Goal: Task Accomplishment & Management: Manage account settings

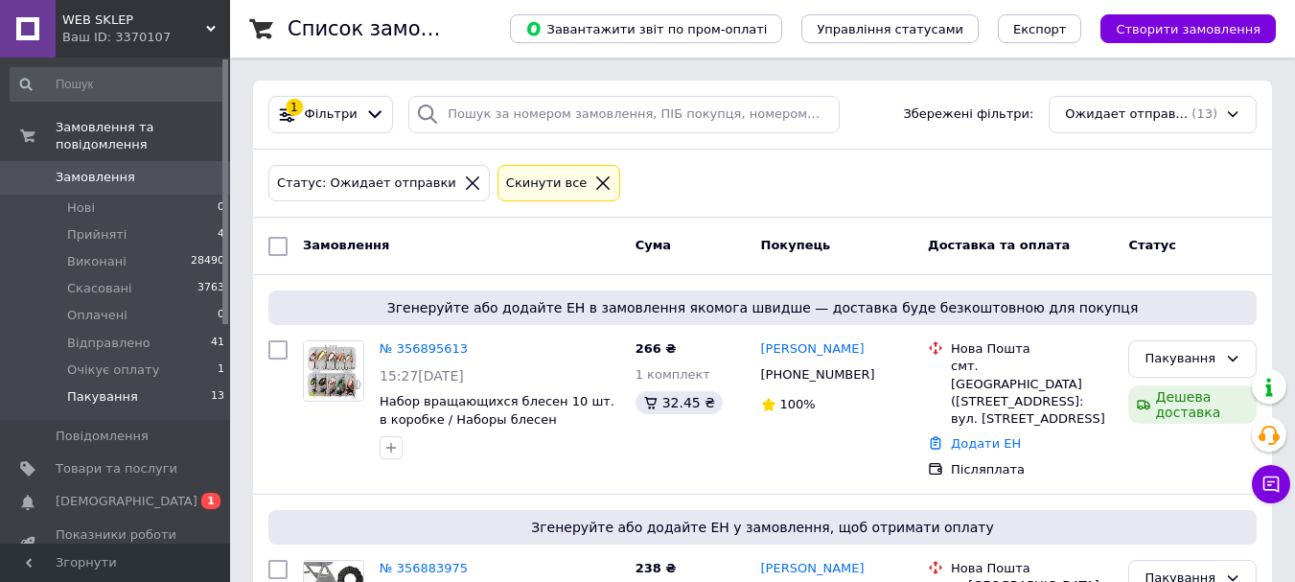
click at [152, 383] on li "Пакування 13" at bounding box center [118, 401] width 236 height 36
click at [325, 100] on div "1 Фільтри" at bounding box center [330, 114] width 125 height 37
click at [365, 117] on icon at bounding box center [375, 114] width 20 height 20
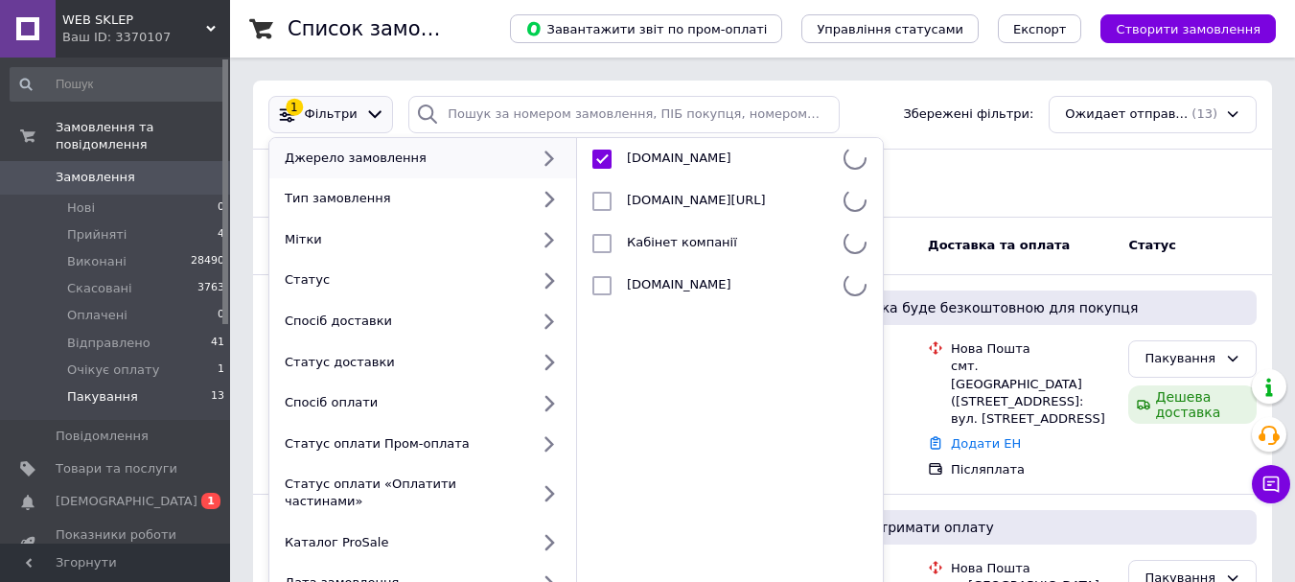
click at [1115, 205] on div "Статус: Ожидает отправки Cкинути все" at bounding box center [763, 183] width 996 height 45
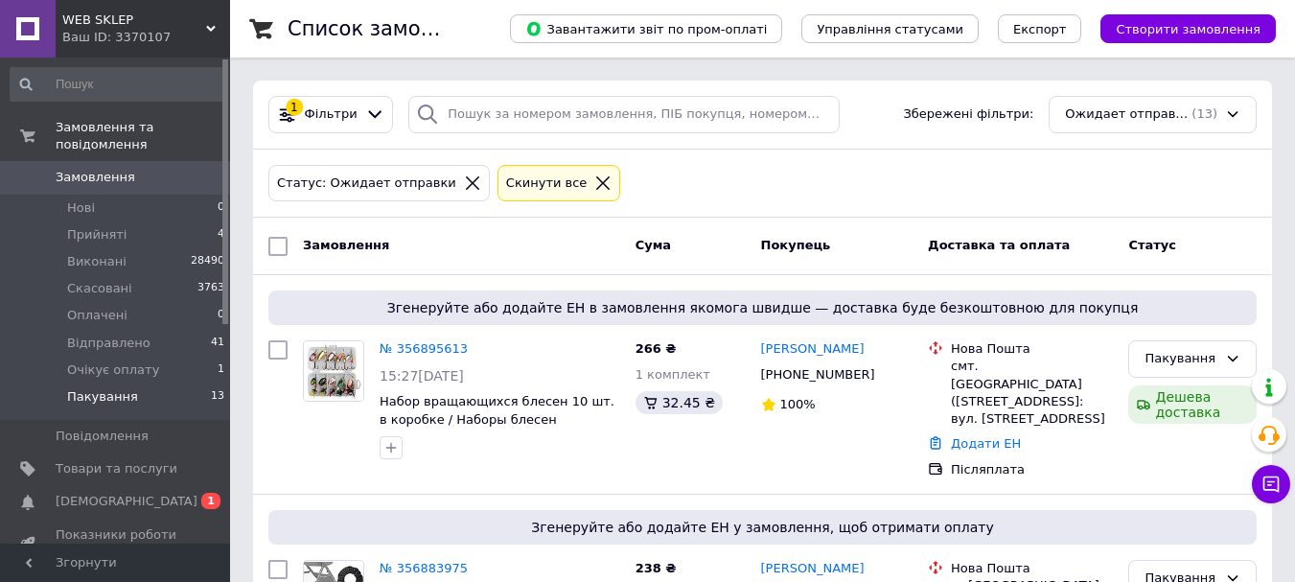
click at [269, 251] on input "checkbox" at bounding box center [277, 246] width 19 height 19
checkbox input "true"
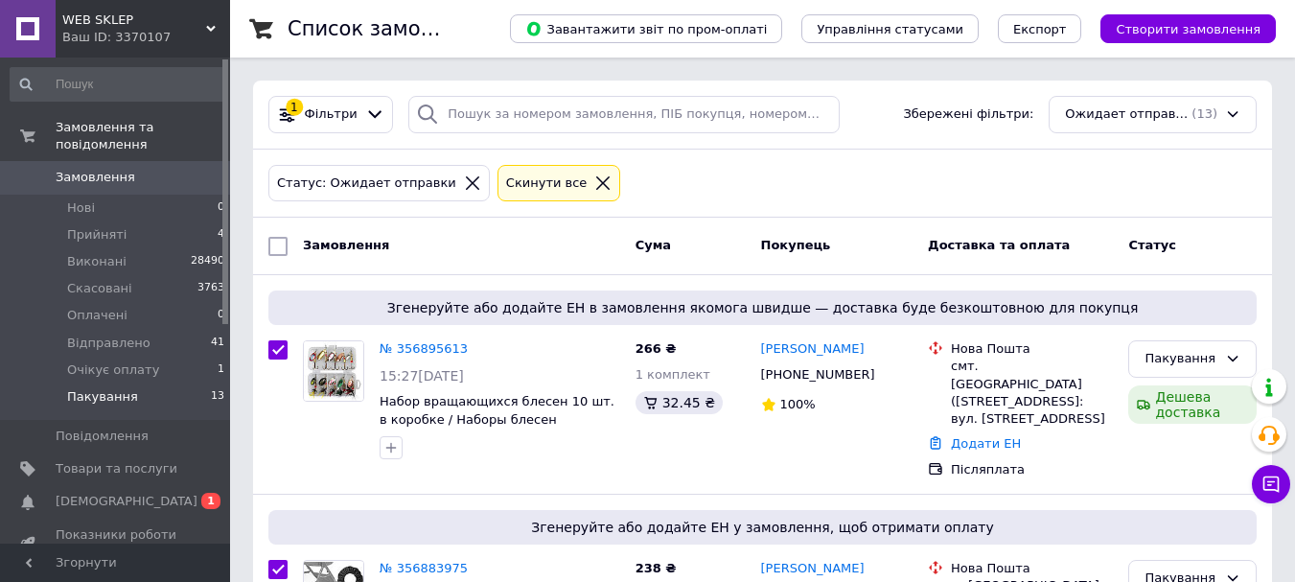
checkbox input "true"
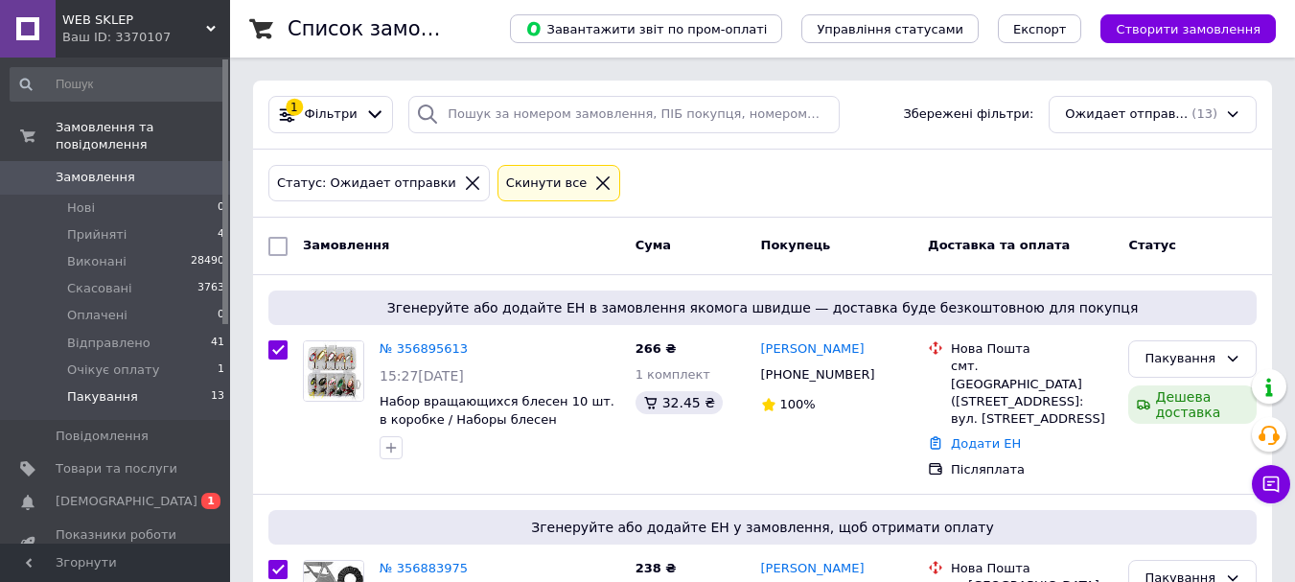
checkbox input "true"
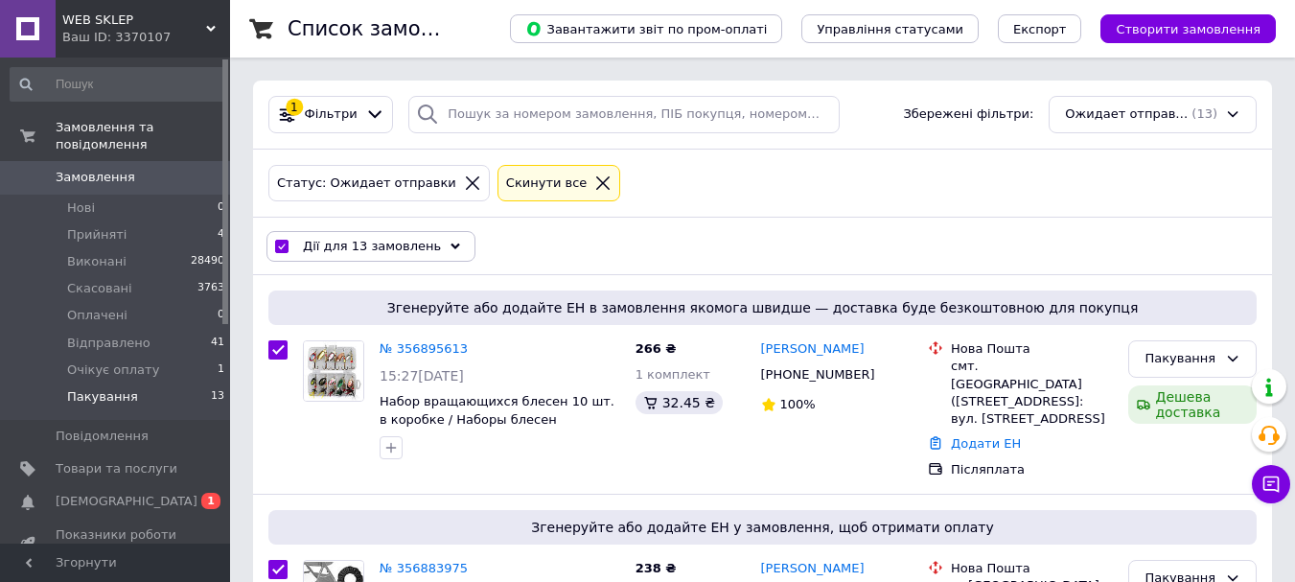
click at [435, 257] on div "Дії для 13 замовлень" at bounding box center [370, 246] width 209 height 31
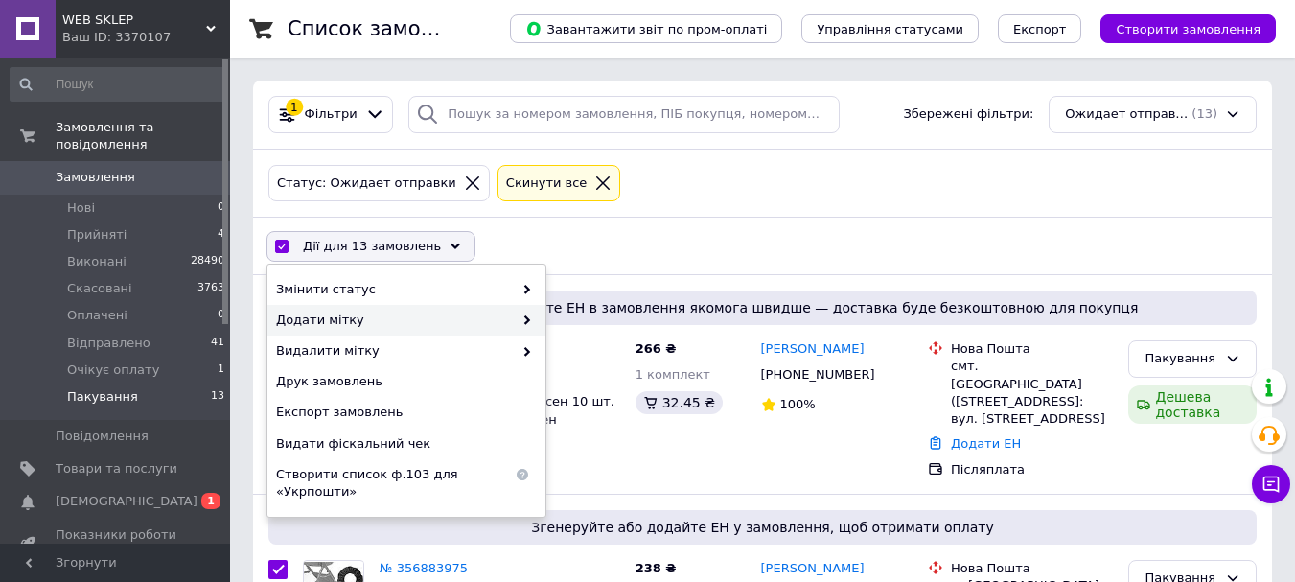
click at [424, 312] on span "Додати мітку" at bounding box center [394, 320] width 237 height 17
click at [527, 313] on span at bounding box center [522, 320] width 19 height 17
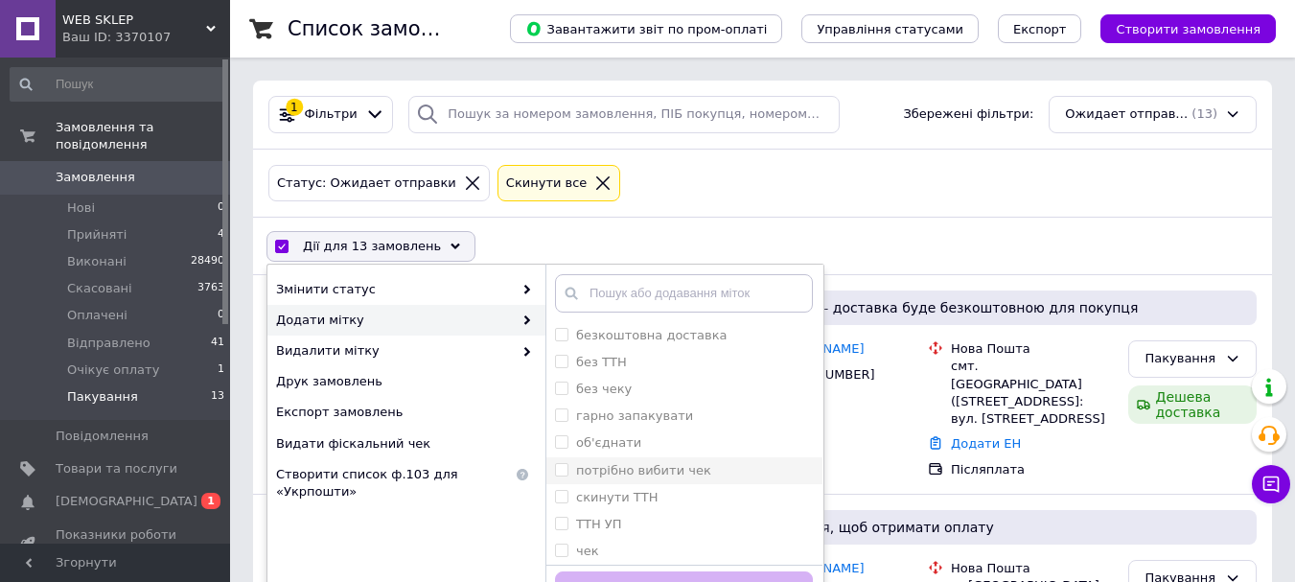
click at [643, 465] on label "потрібно вибити чек" at bounding box center [643, 470] width 135 height 14
checkbox input "true"
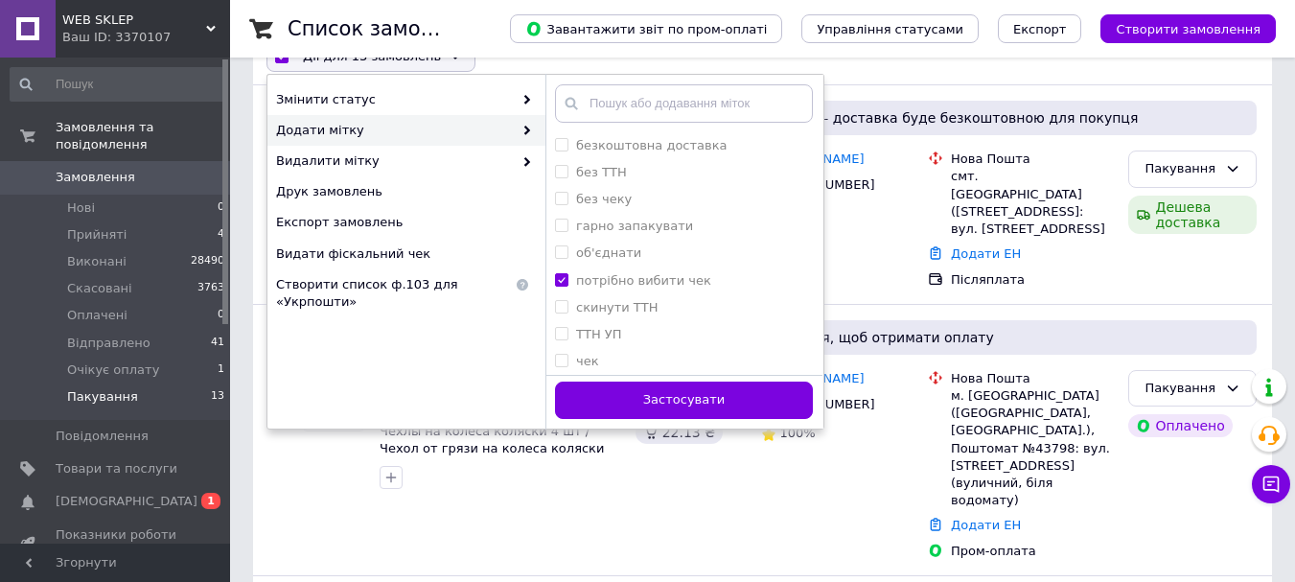
scroll to position [192, 0]
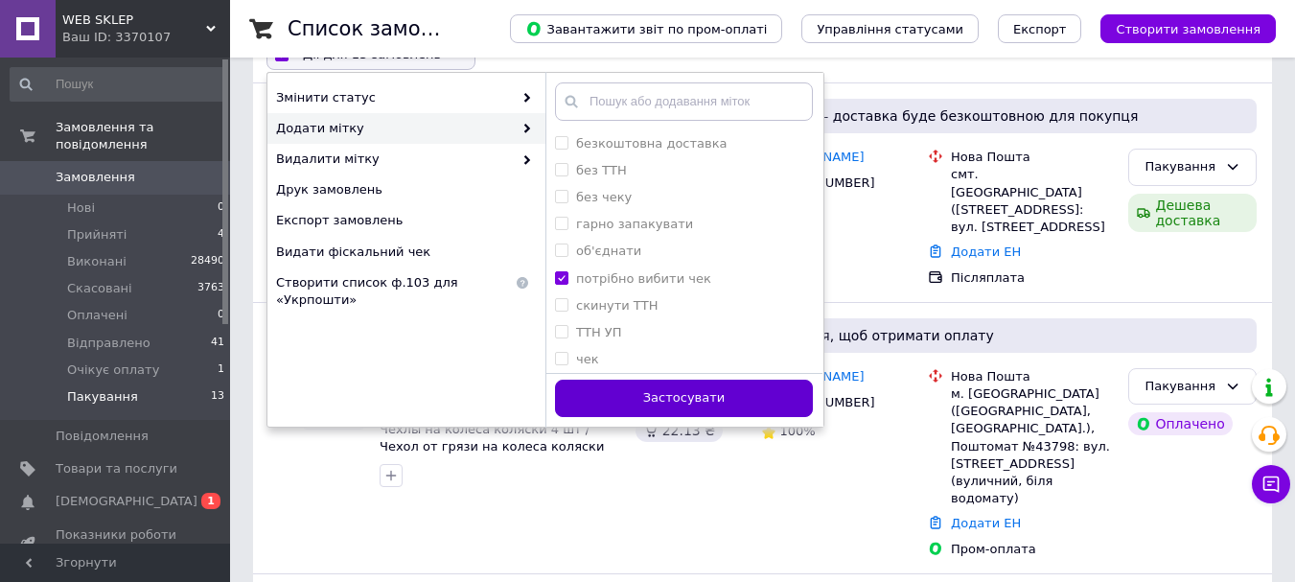
click at [641, 406] on button "Застосувати" at bounding box center [684, 398] width 258 height 37
checkbox input "false"
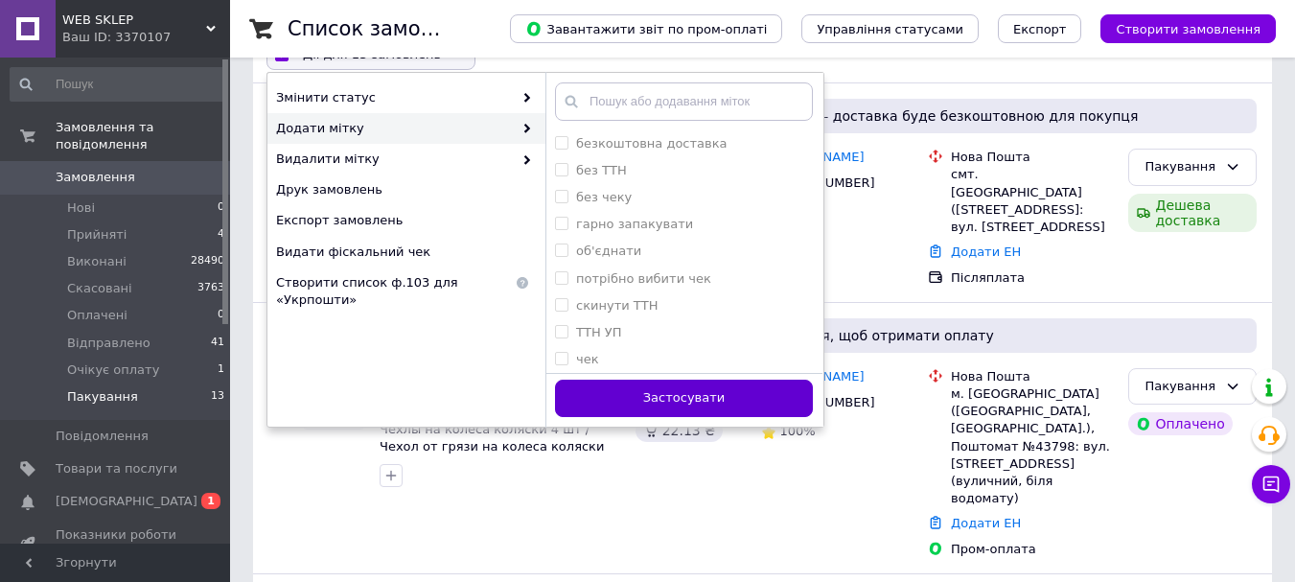
checkbox input "false"
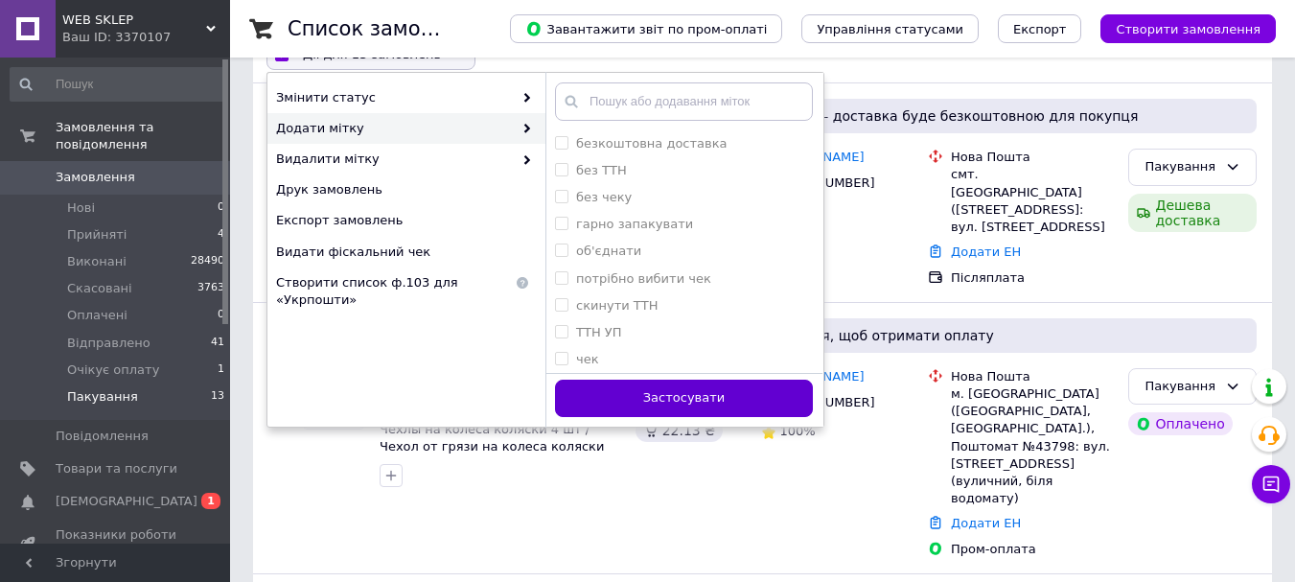
checkbox input "false"
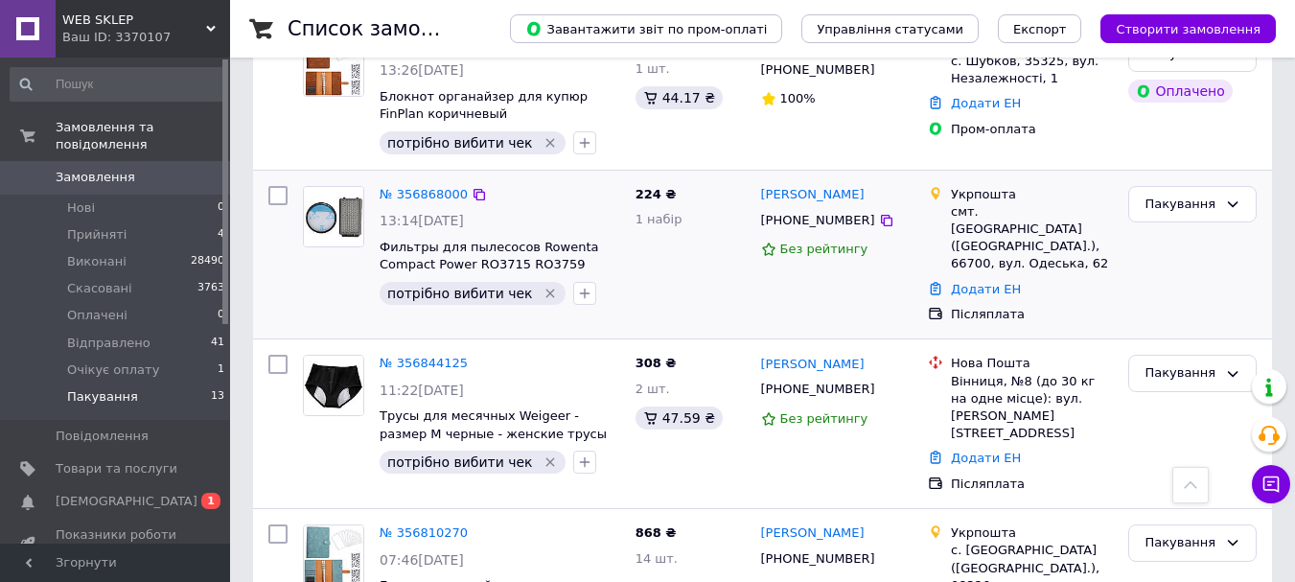
scroll to position [959, 0]
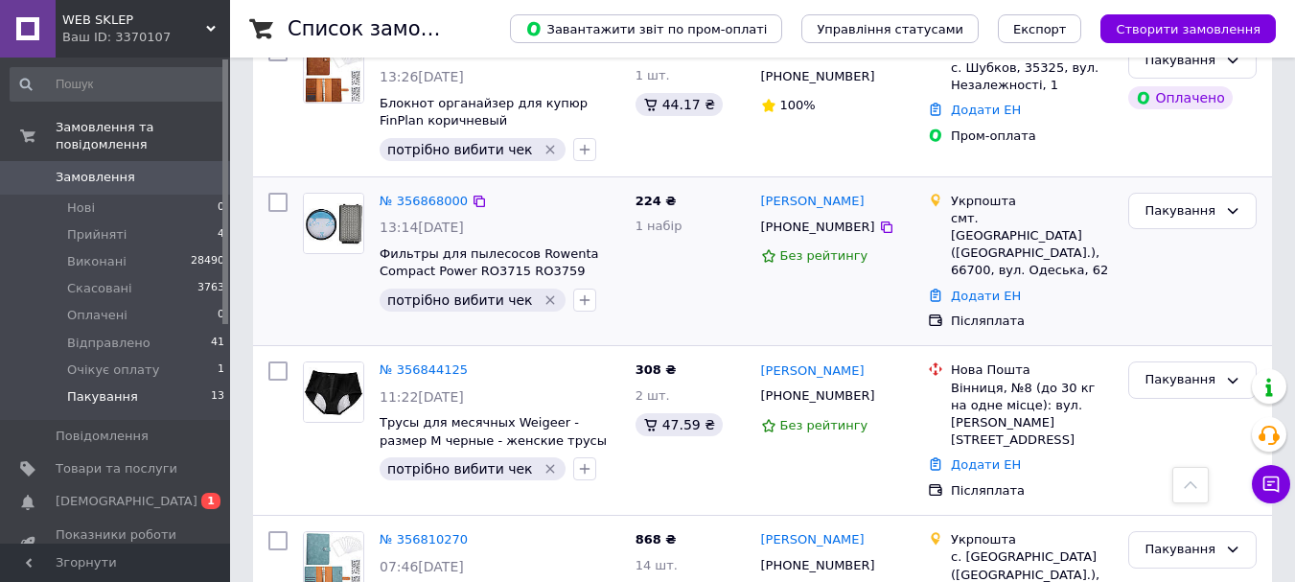
drag, startPoint x: 333, startPoint y: 290, endPoint x: 404, endPoint y: 106, distance: 196.4
click at [404, 177] on div "№ 356868000 13:14, 12.08.2025 Фильтры для пылесосов Rowenta Compact Power RO371…" at bounding box center [762, 261] width 1019 height 169
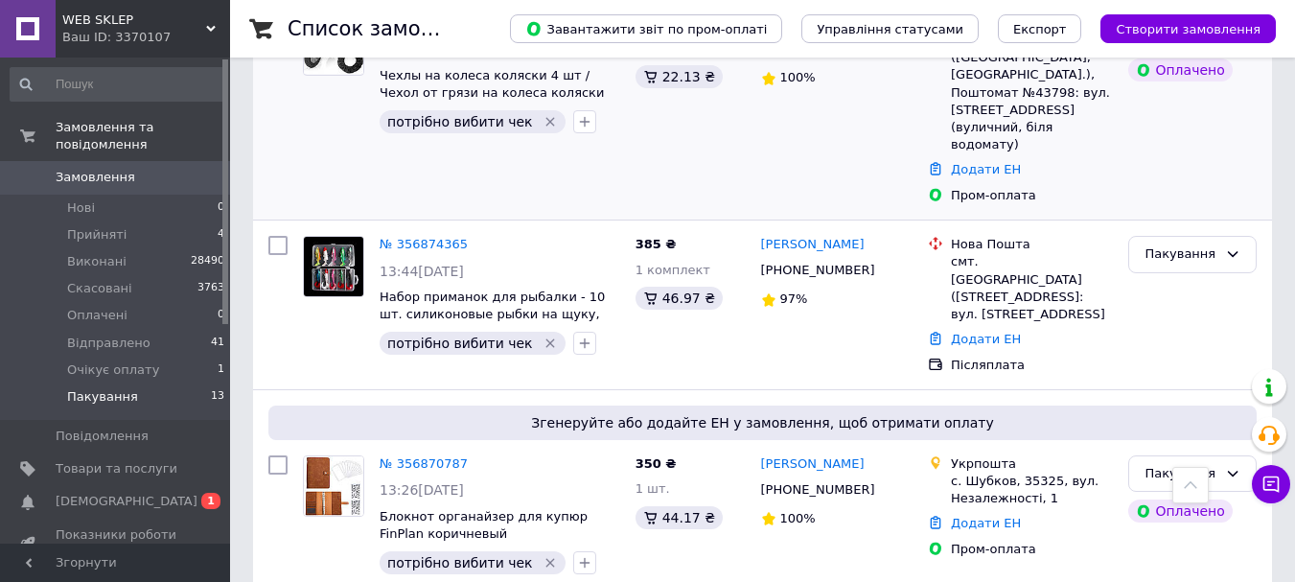
scroll to position [575, 0]
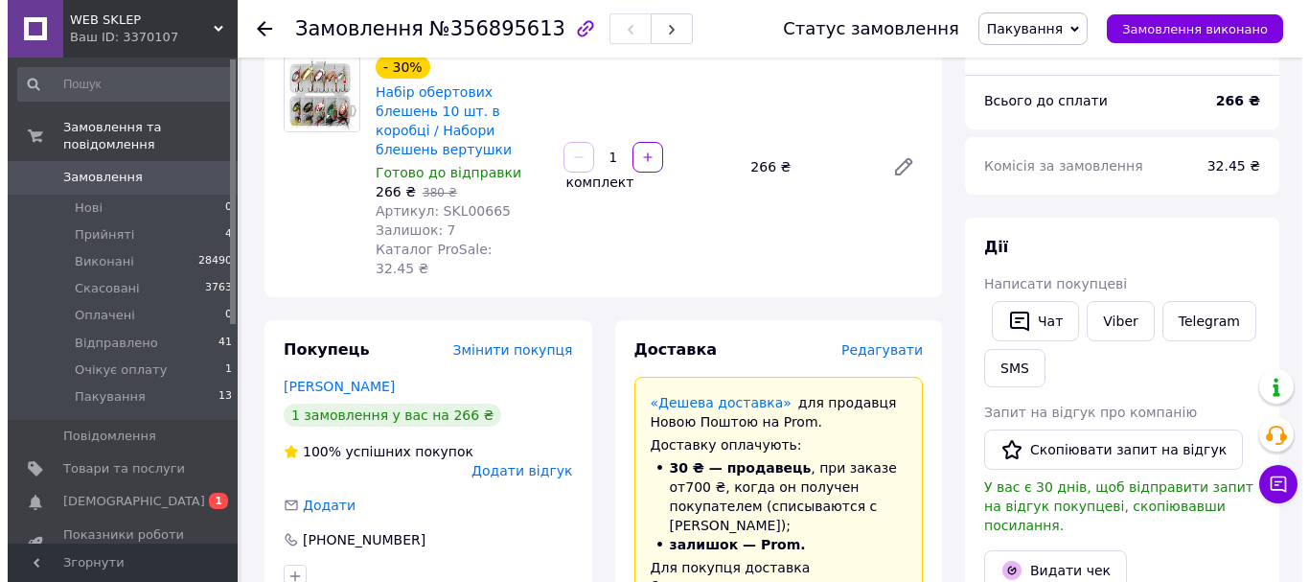
scroll to position [96, 0]
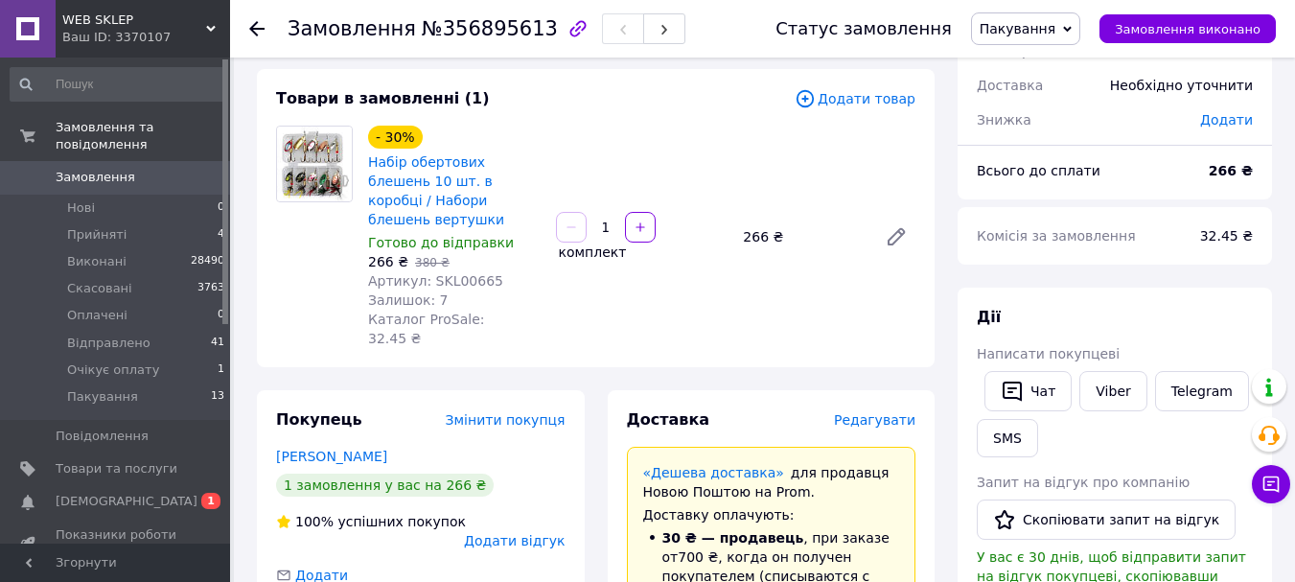
click at [892, 412] on span "Редагувати" at bounding box center [874, 419] width 81 height 15
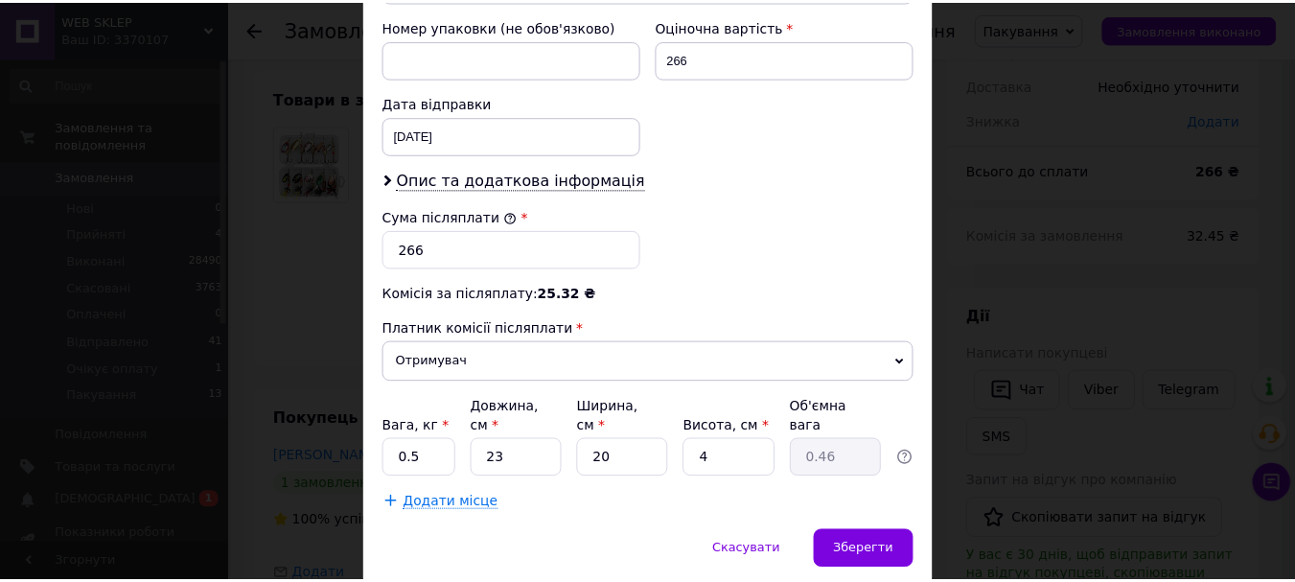
scroll to position [881, 0]
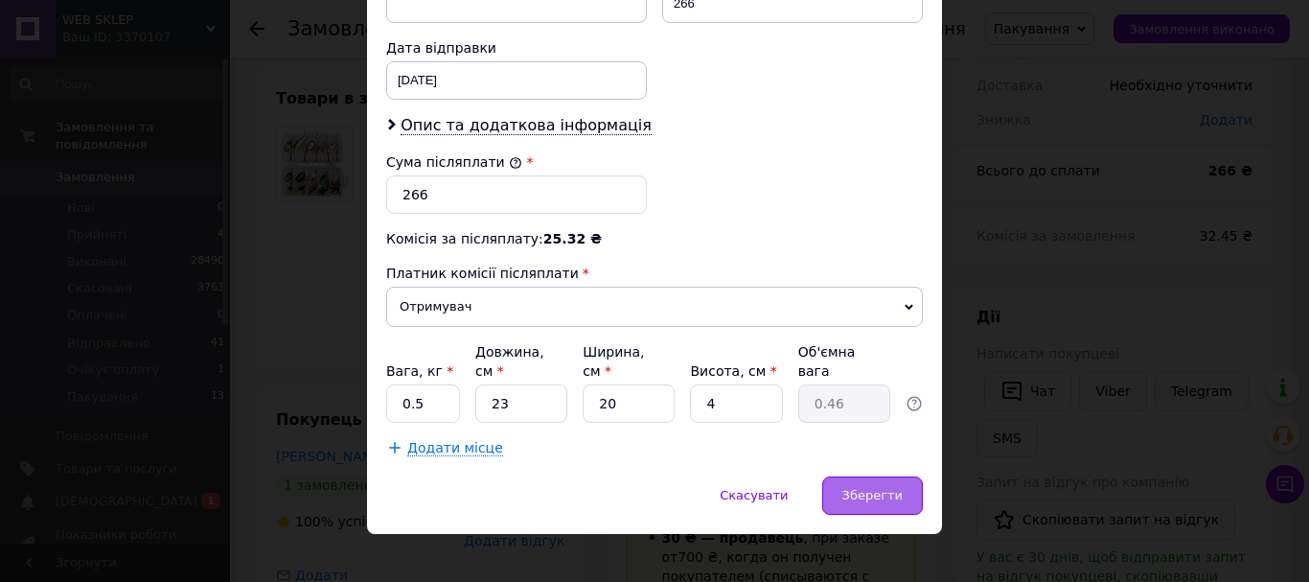
click at [904, 476] on div "Зберегти" at bounding box center [873, 495] width 101 height 38
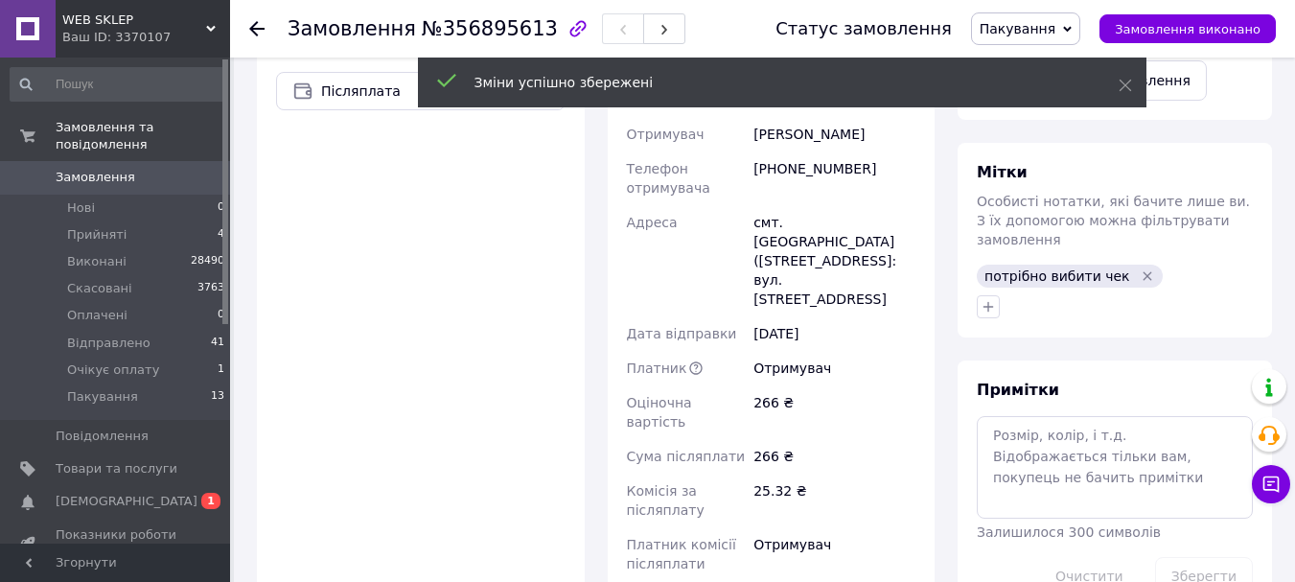
scroll to position [959, 0]
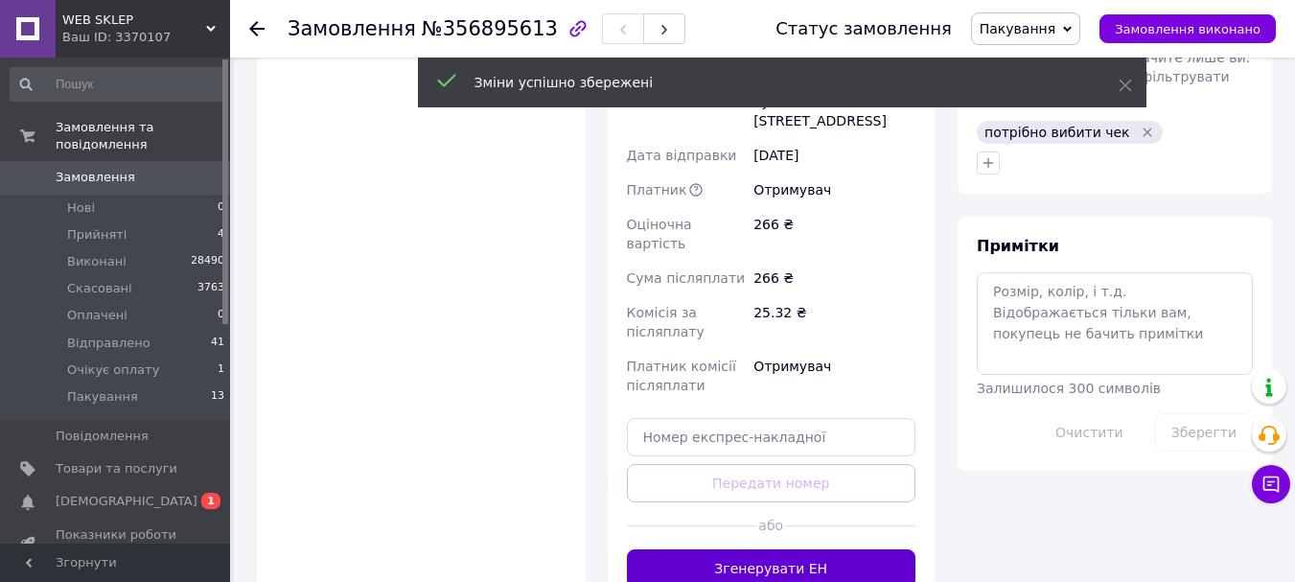
click at [755, 549] on button "Згенерувати ЕН" at bounding box center [772, 568] width 290 height 38
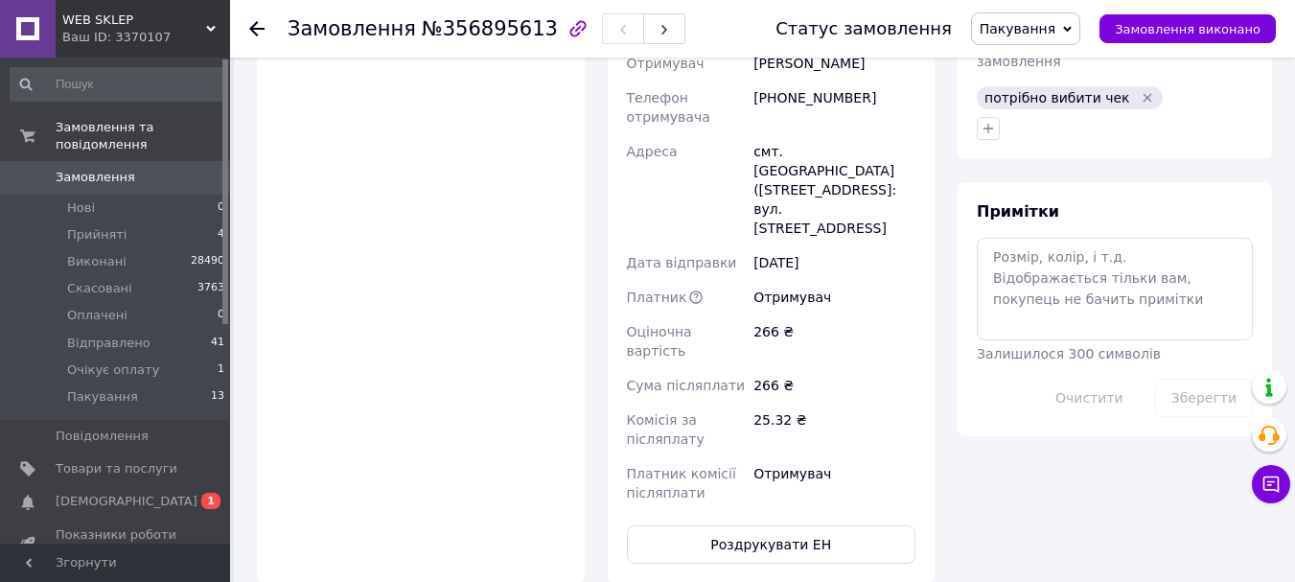
click at [255, 30] on use at bounding box center [256, 28] width 15 height 15
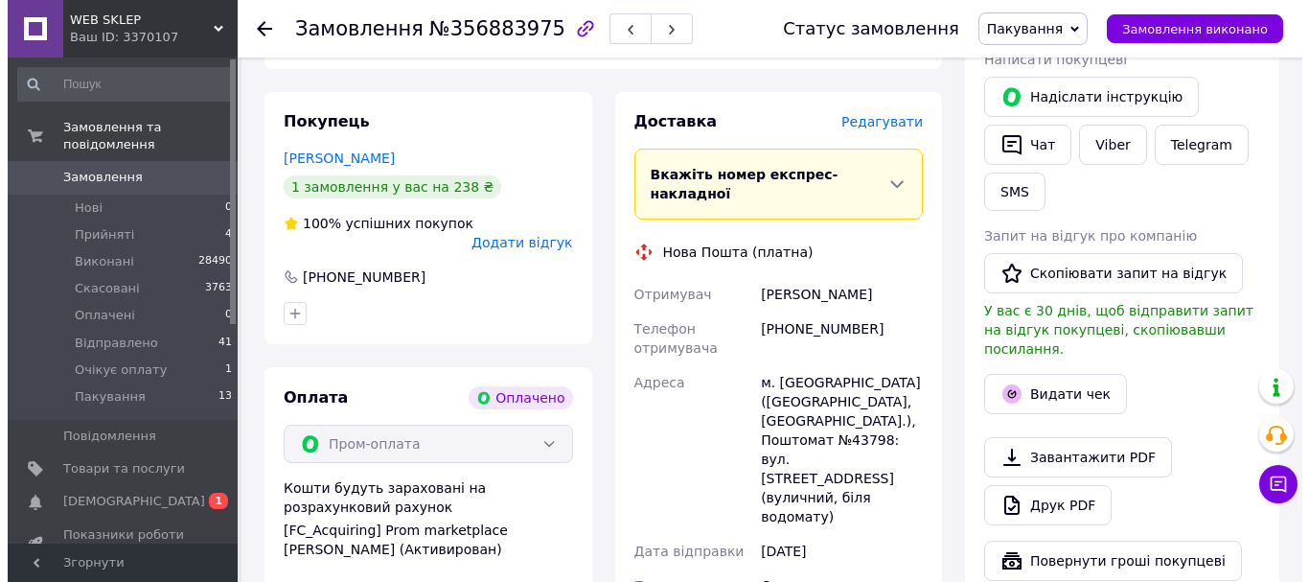
scroll to position [288, 0]
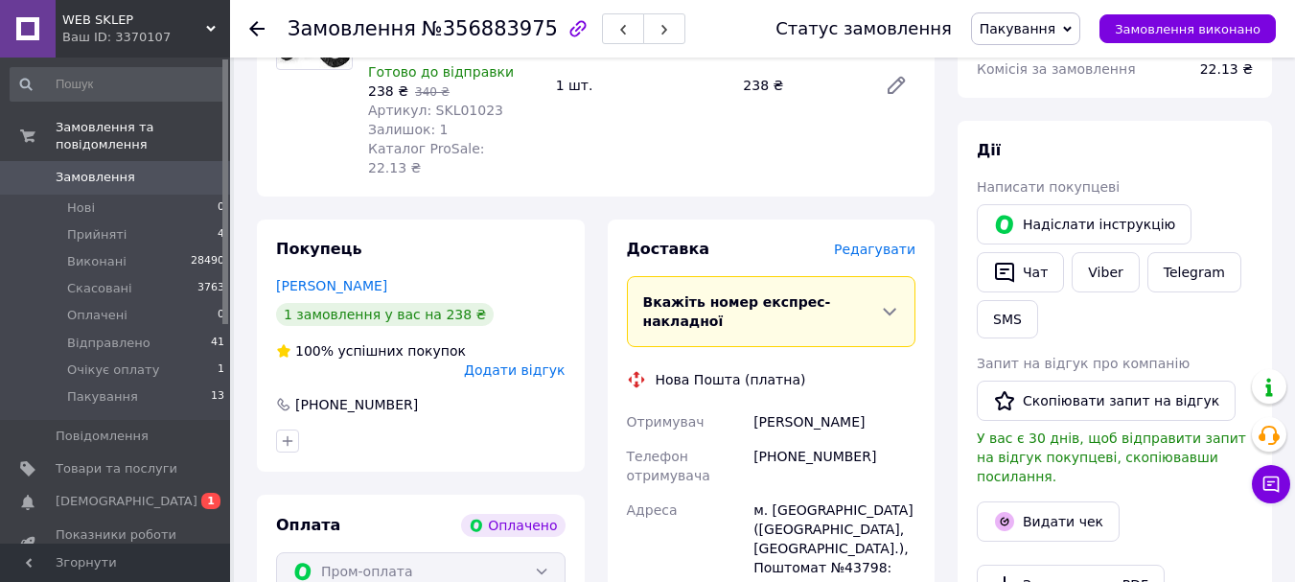
click at [887, 239] on div "Доставка Редагувати" at bounding box center [772, 250] width 290 height 22
click at [882, 242] on span "Редагувати" at bounding box center [874, 249] width 81 height 15
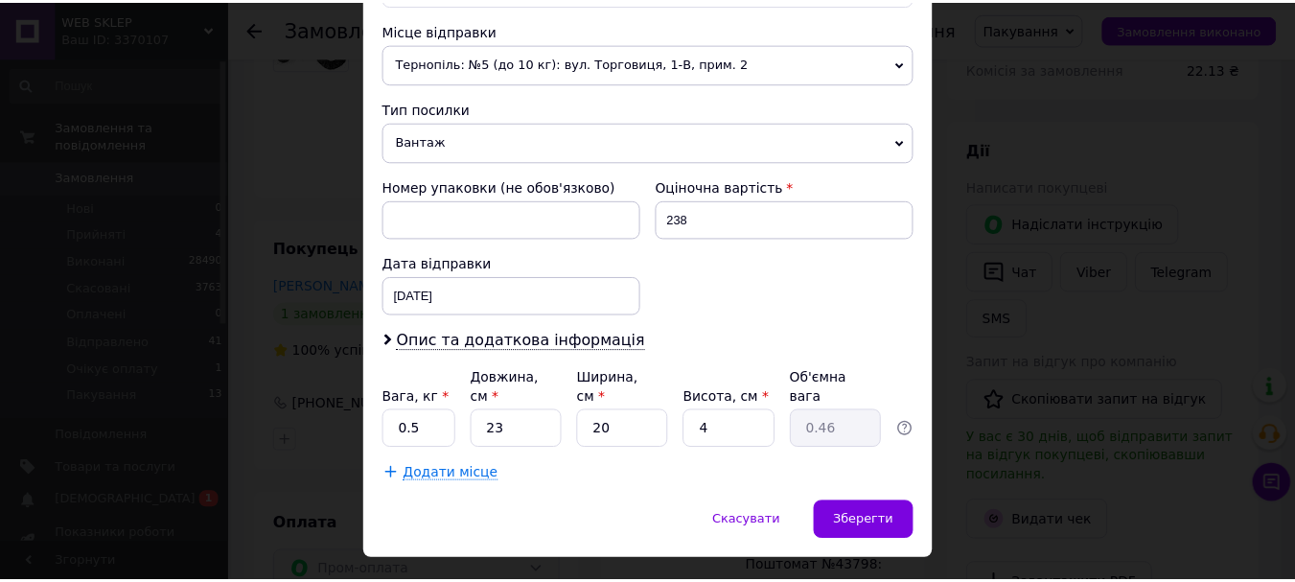
scroll to position [691, 0]
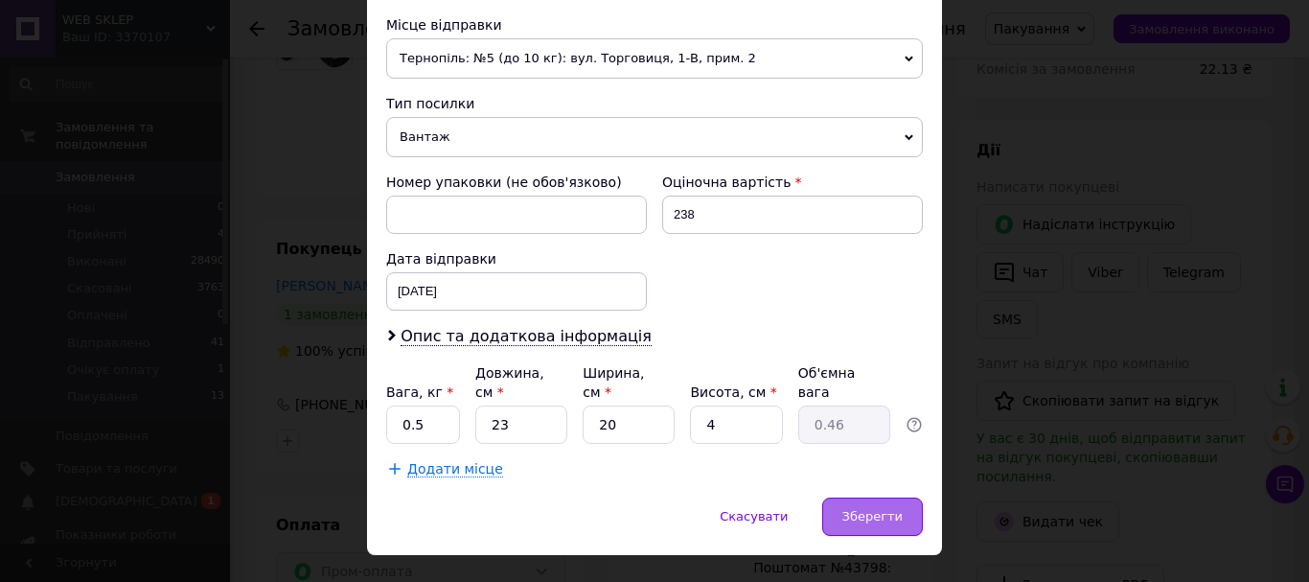
click at [853, 509] on span "Зберегти" at bounding box center [873, 516] width 60 height 14
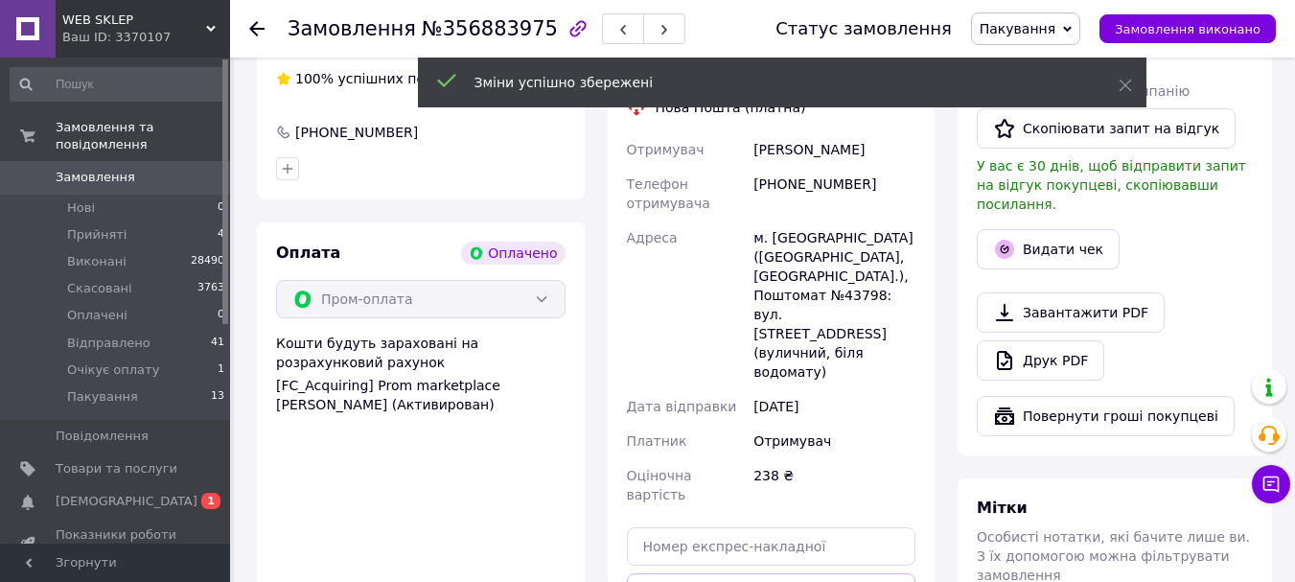
scroll to position [767, 0]
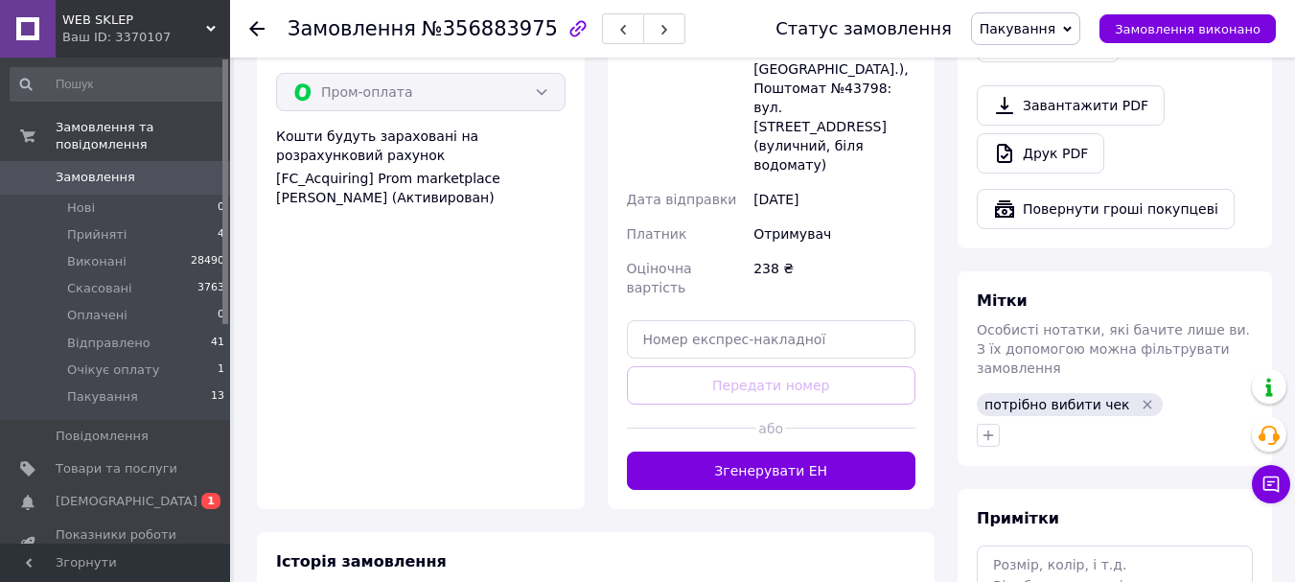
click at [886, 452] on button "Згенерувати ЕН" at bounding box center [772, 471] width 290 height 38
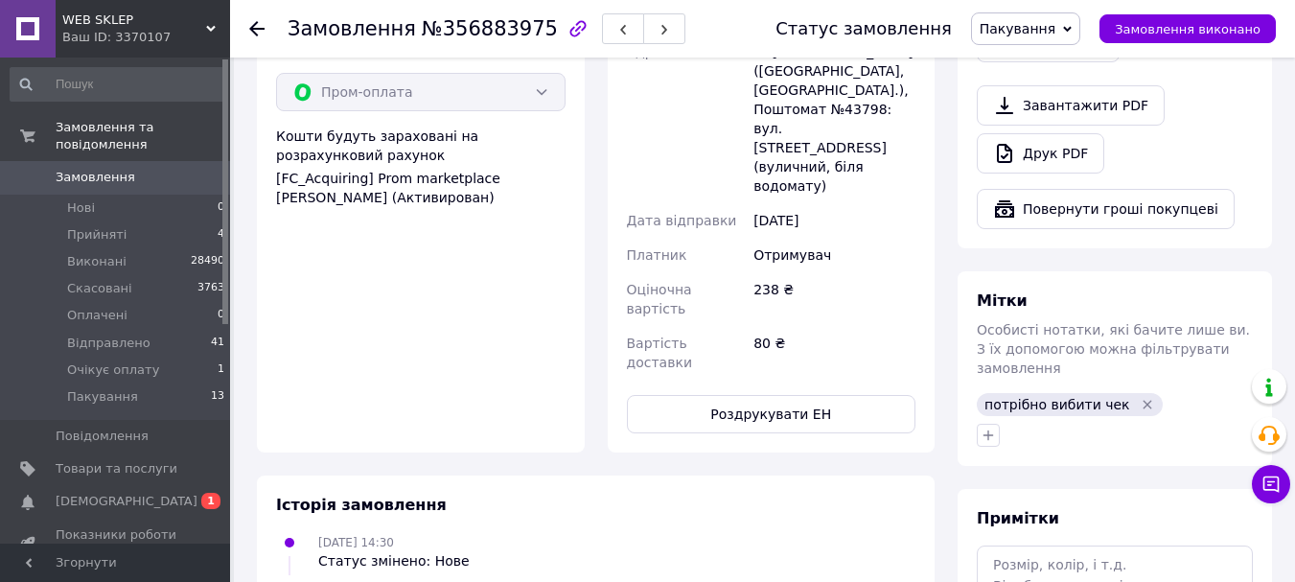
click at [260, 33] on icon at bounding box center [256, 28] width 15 height 15
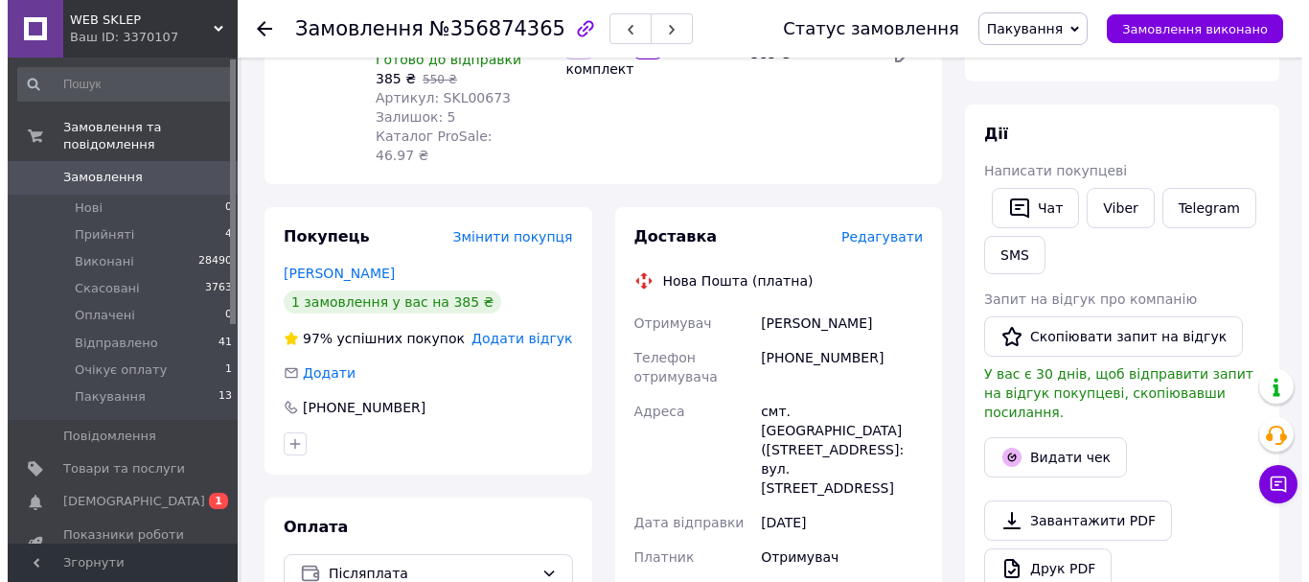
scroll to position [288, 0]
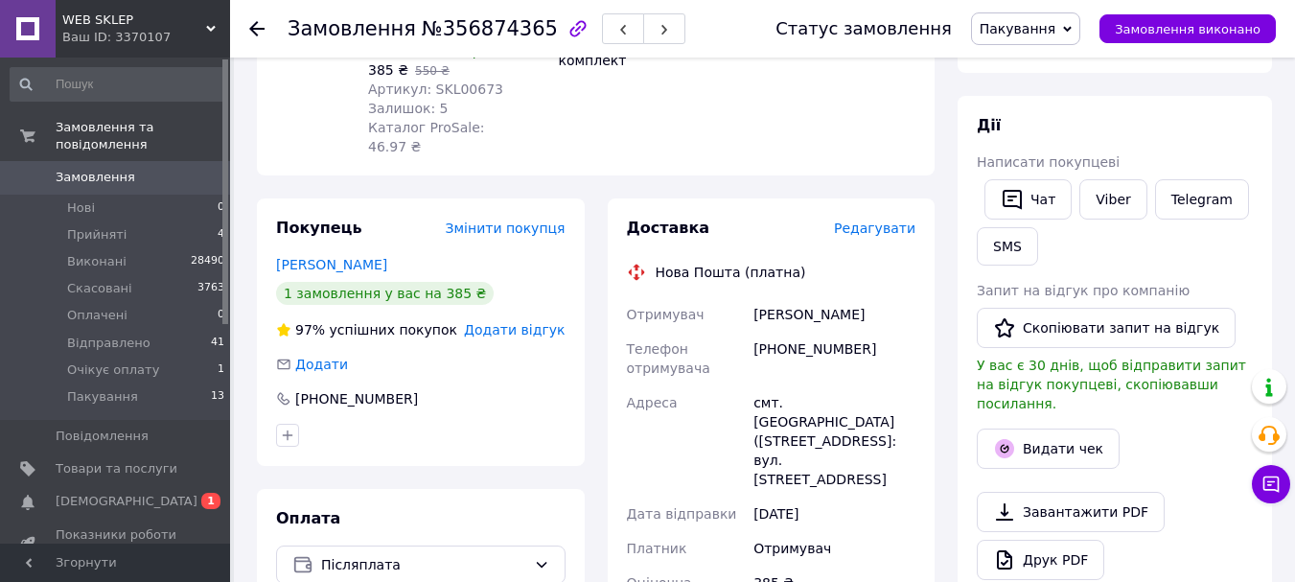
drag, startPoint x: 884, startPoint y: 228, endPoint x: 876, endPoint y: 198, distance: 30.7
click at [880, 219] on div "Доставка Редагувати Нова Пошта (платна) Отримувач Майданник валік Телефон отрим…" at bounding box center [772, 582] width 290 height 729
click at [876, 218] on div "Доставка Редагувати" at bounding box center [772, 229] width 290 height 22
click at [880, 220] on span "Редагувати" at bounding box center [874, 227] width 81 height 15
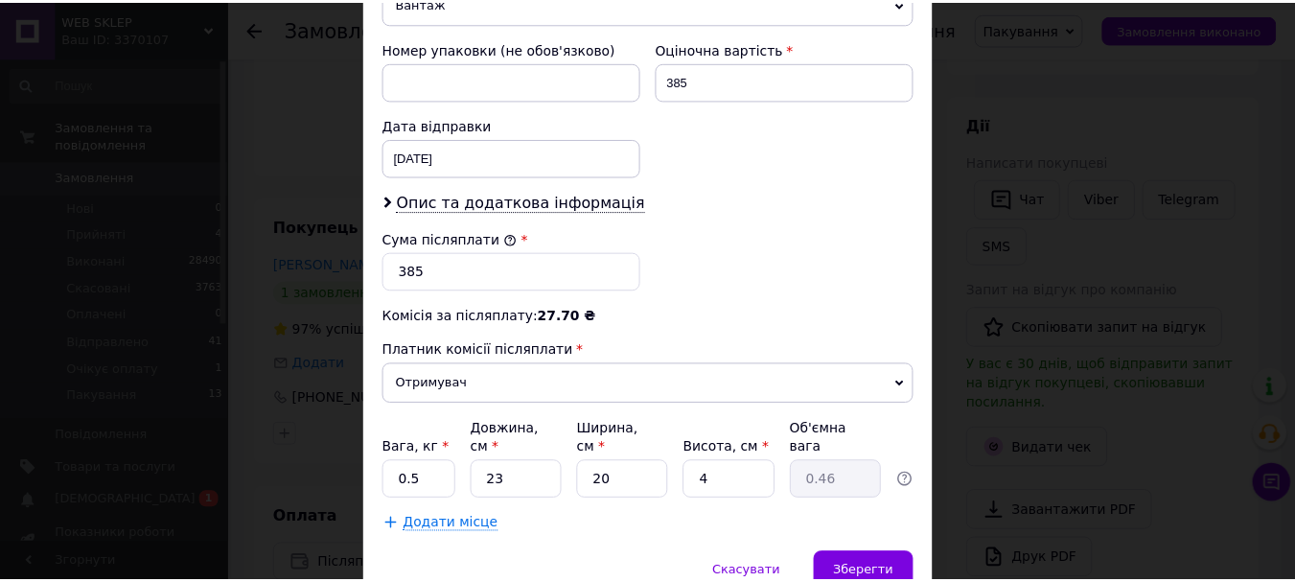
scroll to position [881, 0]
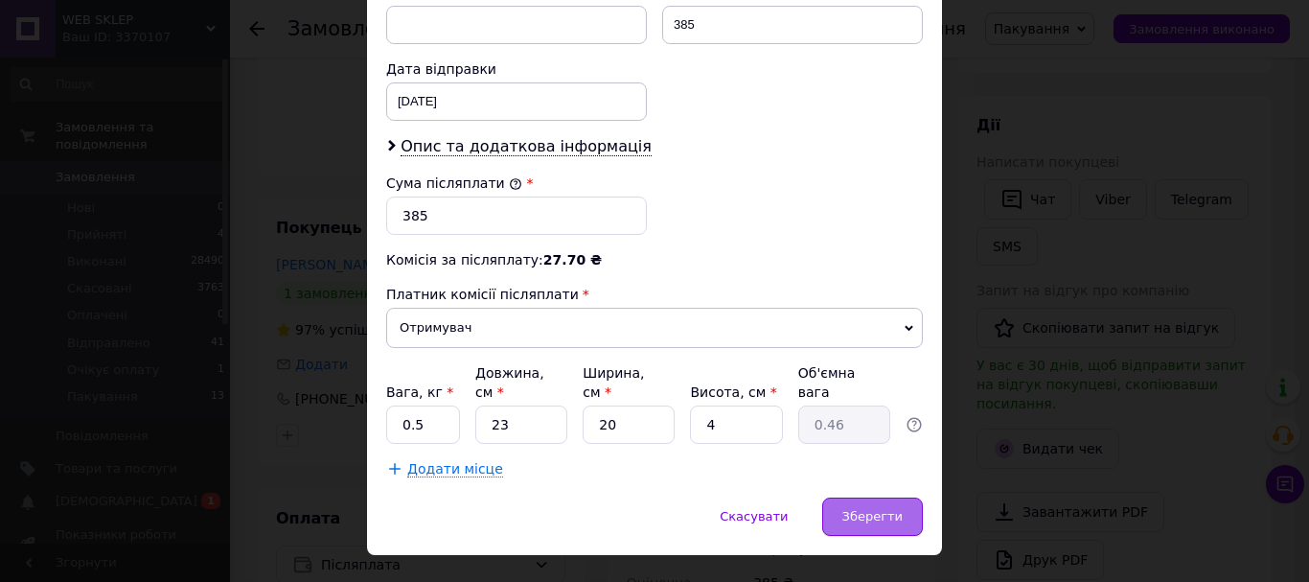
click at [853, 498] on div "Зберегти" at bounding box center [873, 517] width 101 height 38
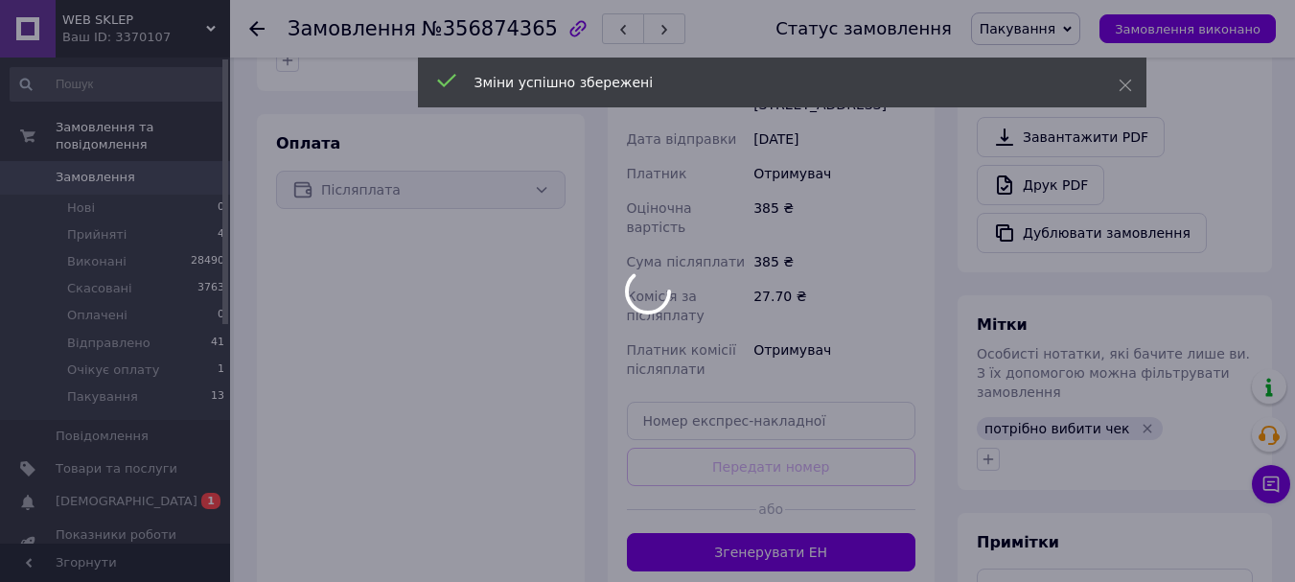
scroll to position [767, 0]
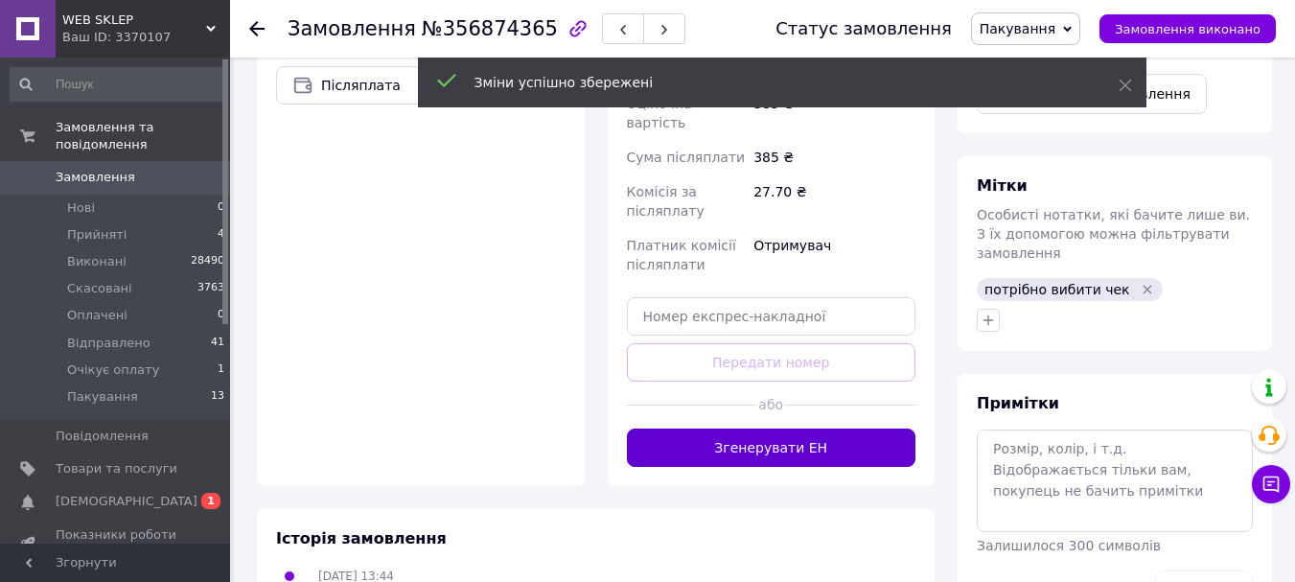
click at [867, 429] on button "Згенерувати ЕН" at bounding box center [772, 448] width 290 height 38
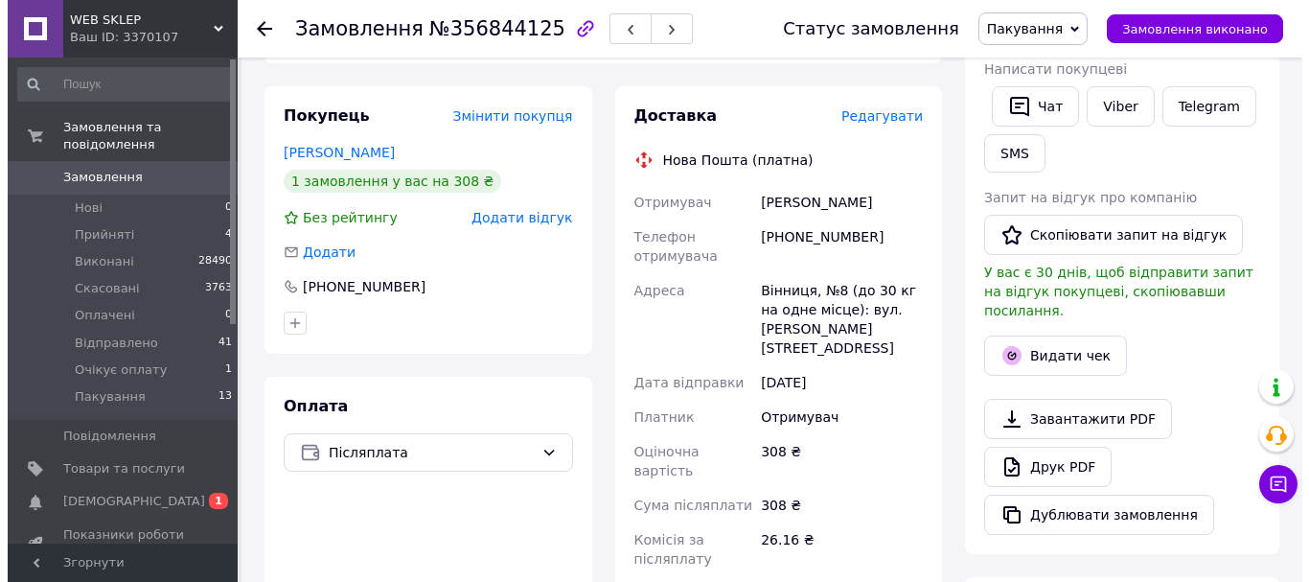
scroll to position [288, 0]
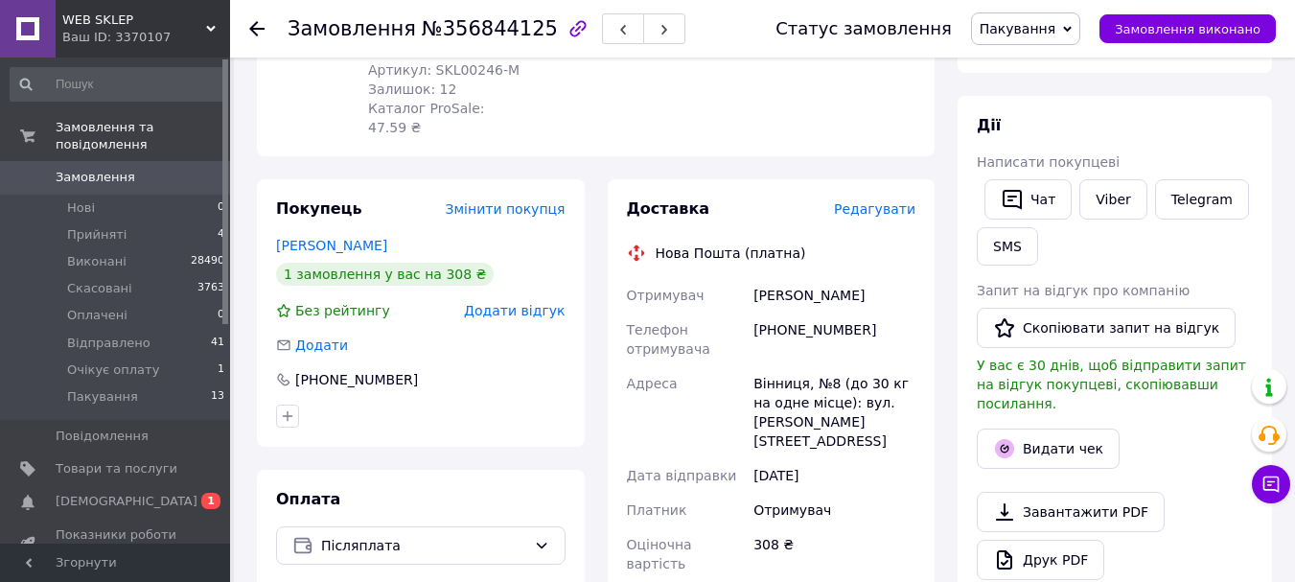
click at [888, 198] on div "Доставка Редагувати" at bounding box center [772, 209] width 290 height 22
click at [884, 201] on span "Редагувати" at bounding box center [874, 208] width 81 height 15
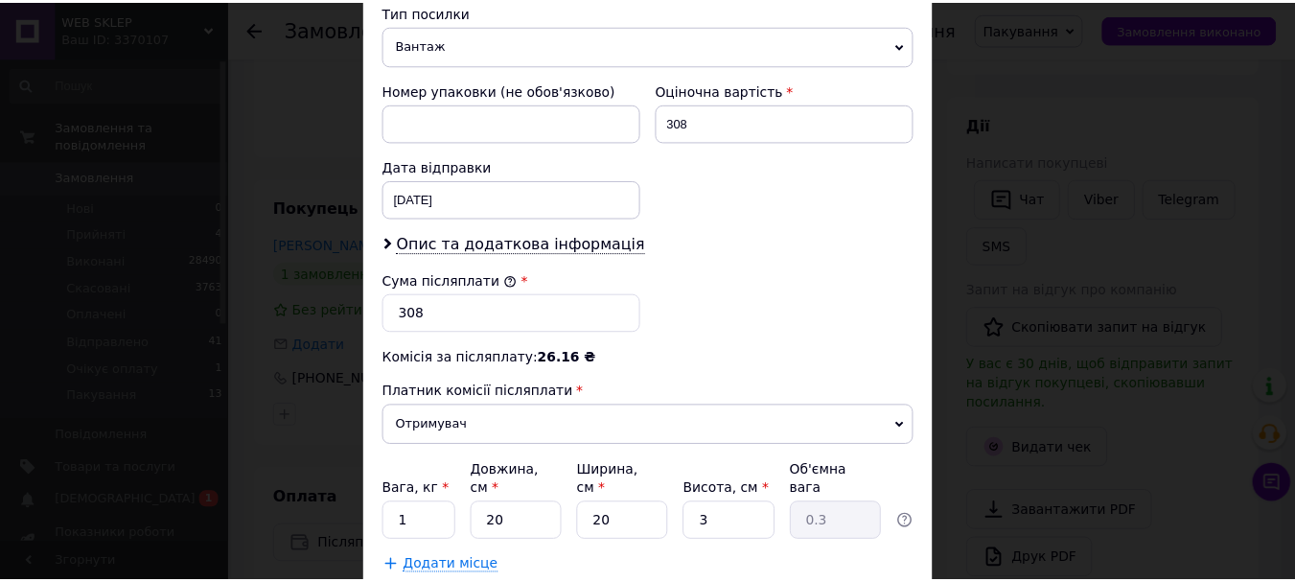
scroll to position [881, 0]
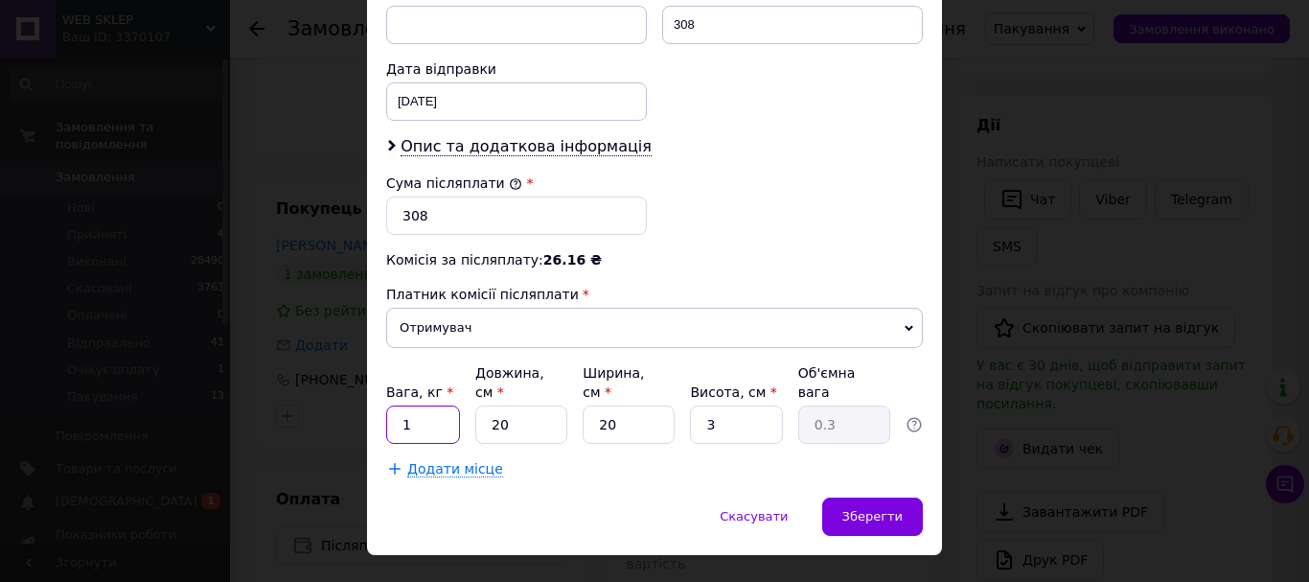
click at [446, 405] on input "1" at bounding box center [423, 424] width 74 height 38
click at [437, 405] on input "1" at bounding box center [423, 424] width 74 height 38
click at [429, 405] on input "0" at bounding box center [423, 424] width 74 height 38
type input "0.5"
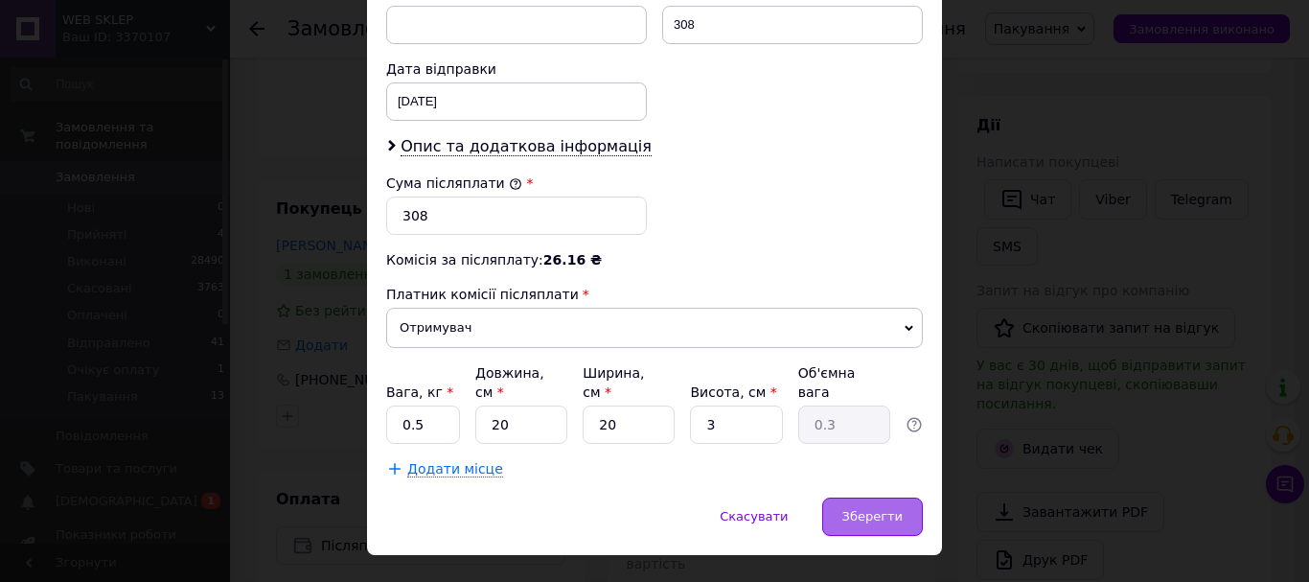
click at [840, 498] on div "Зберегти" at bounding box center [873, 517] width 101 height 38
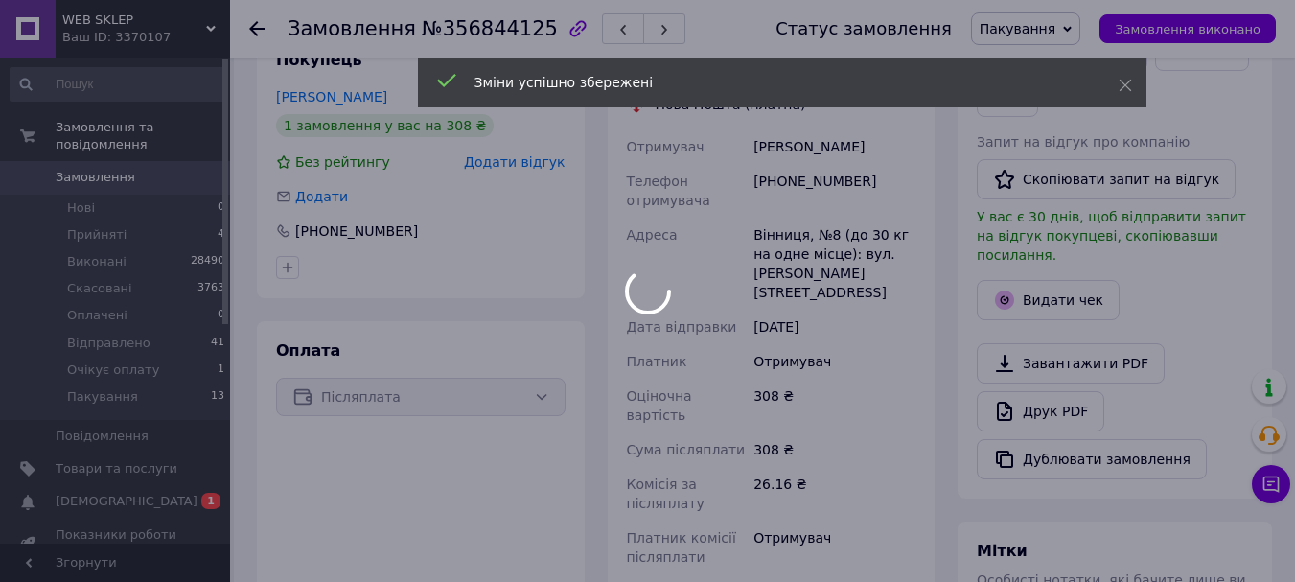
scroll to position [767, 0]
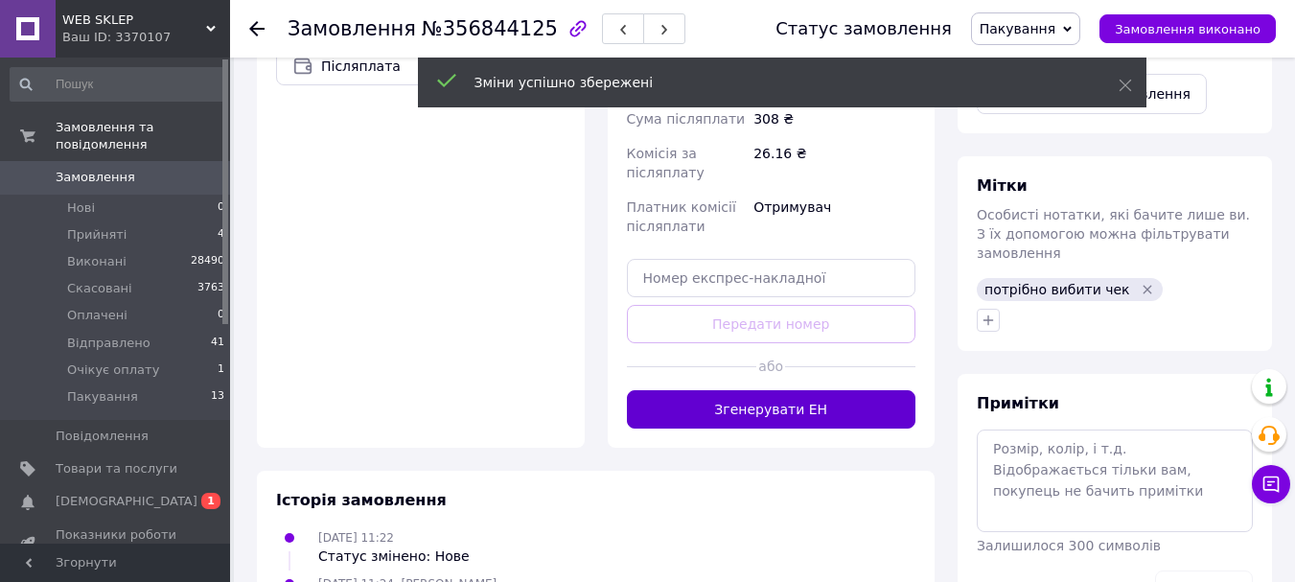
click at [751, 390] on button "Згенерувати ЕН" at bounding box center [772, 409] width 290 height 38
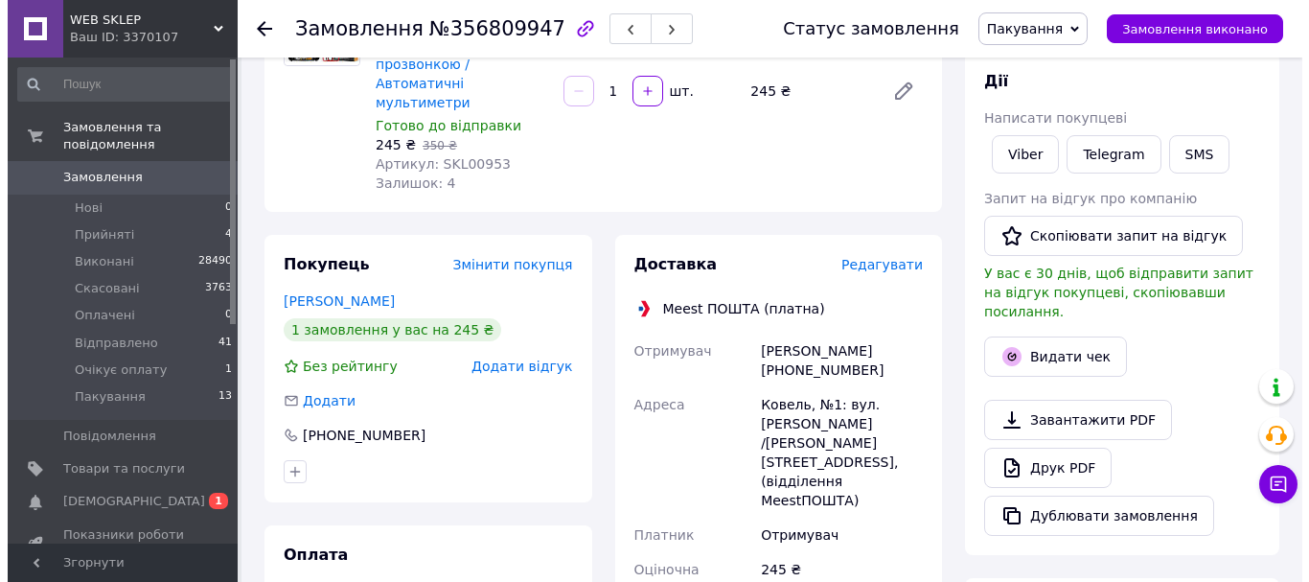
scroll to position [192, 0]
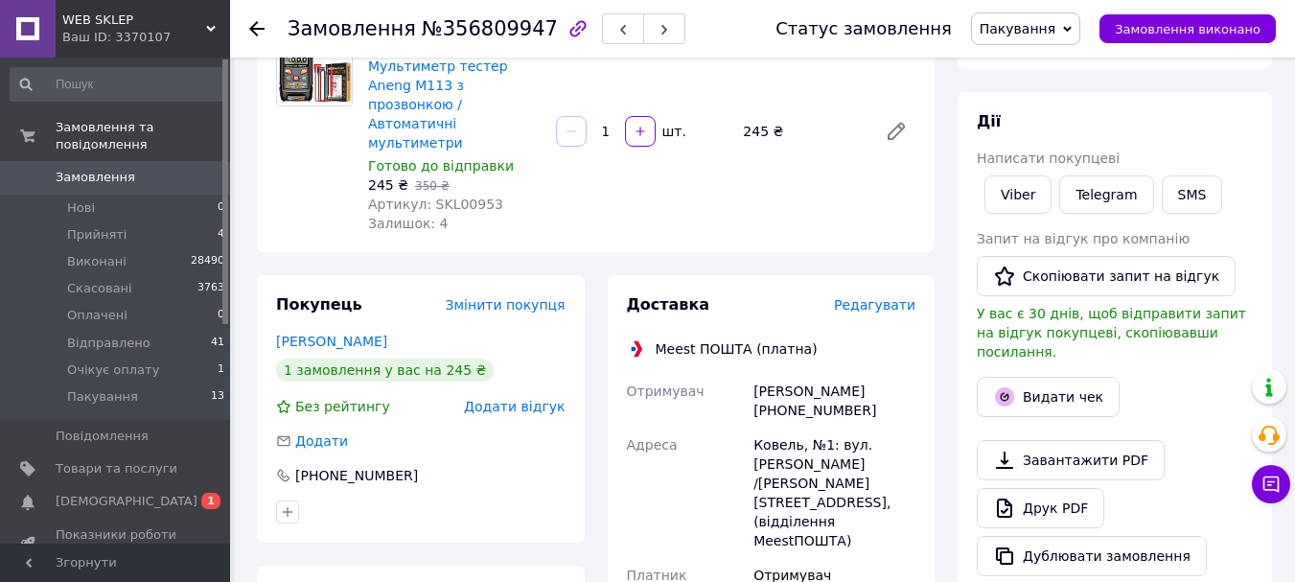
click at [869, 297] on span "Редагувати" at bounding box center [874, 304] width 81 height 15
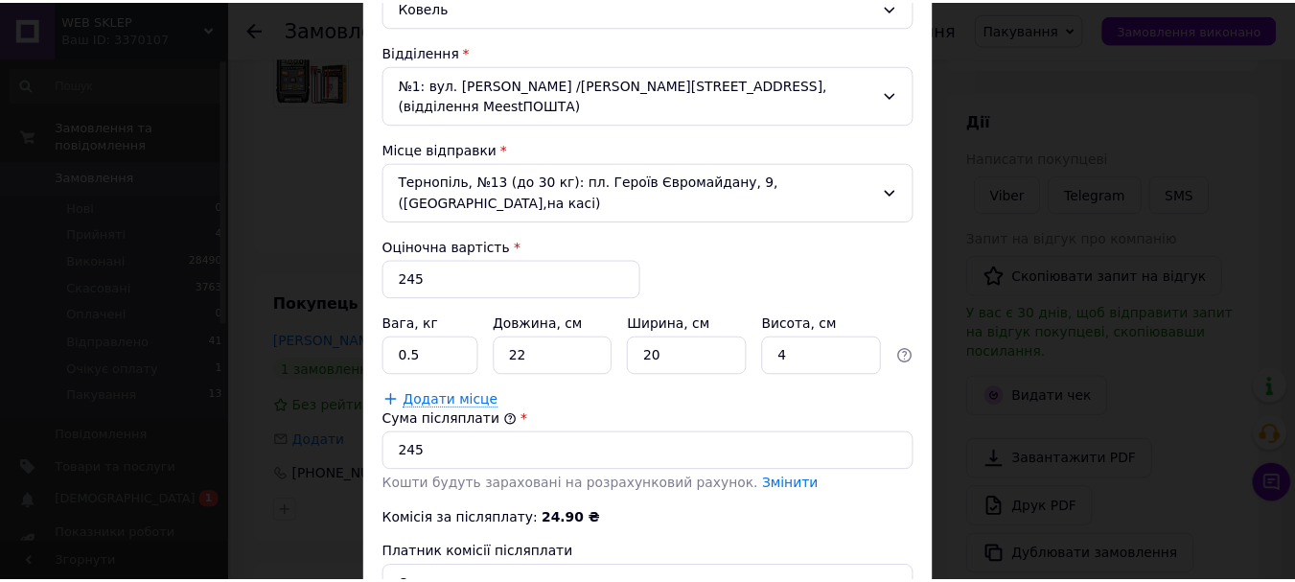
scroll to position [688, 0]
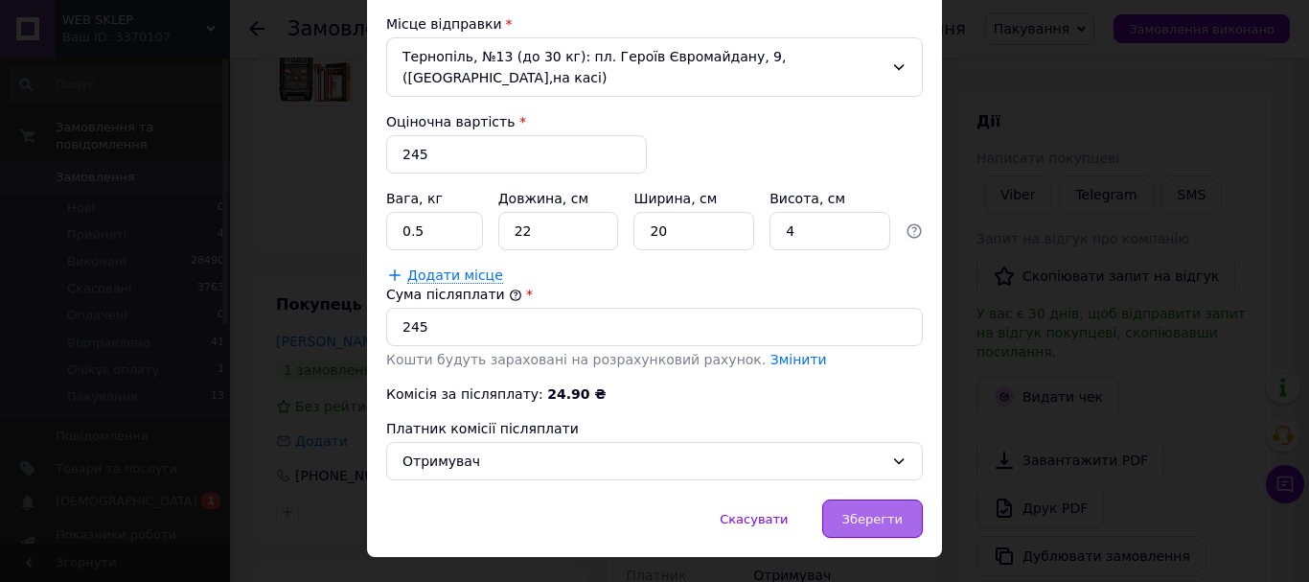
click at [856, 512] on span "Зберегти" at bounding box center [873, 519] width 60 height 14
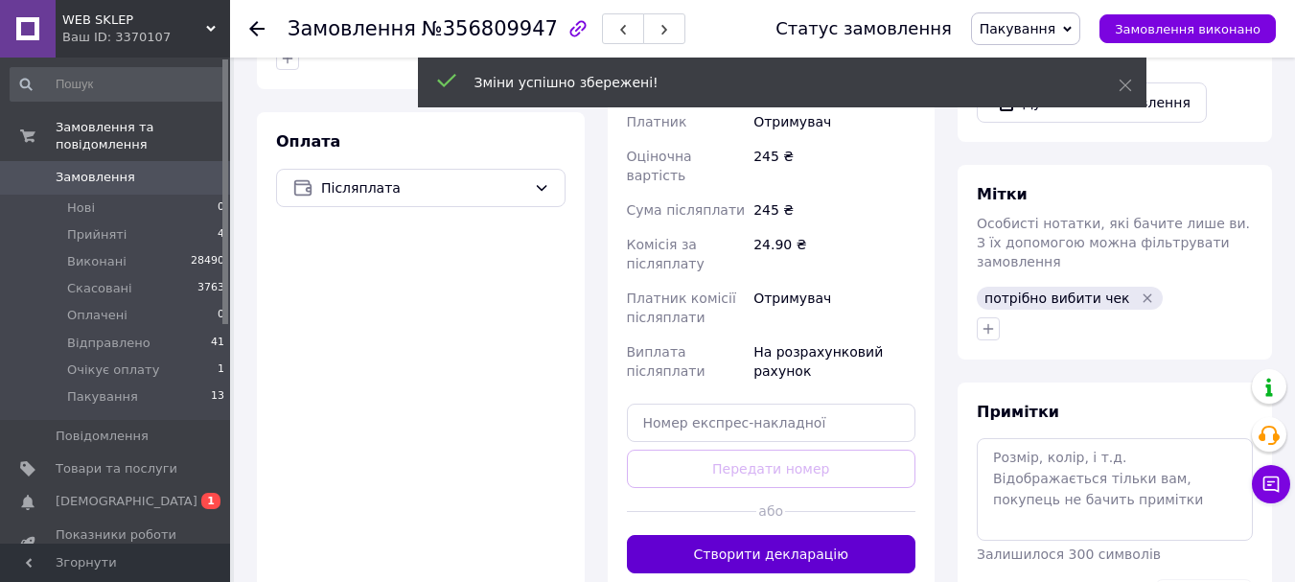
scroll to position [671, 0]
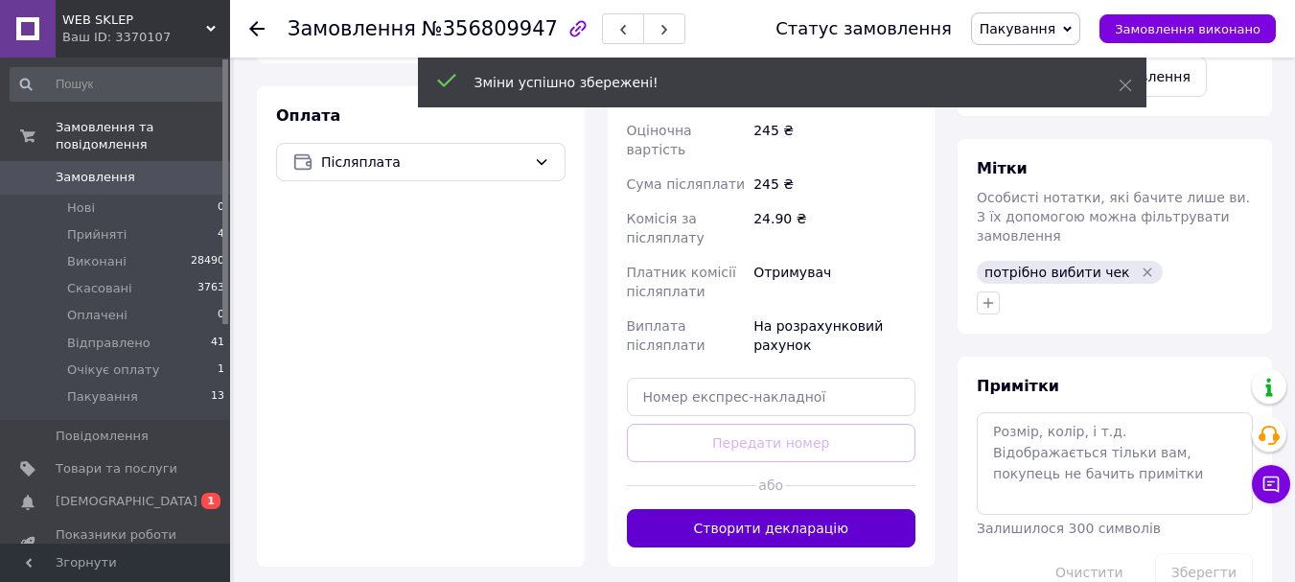
click at [775, 509] on button "Створити декларацію" at bounding box center [772, 528] width 290 height 38
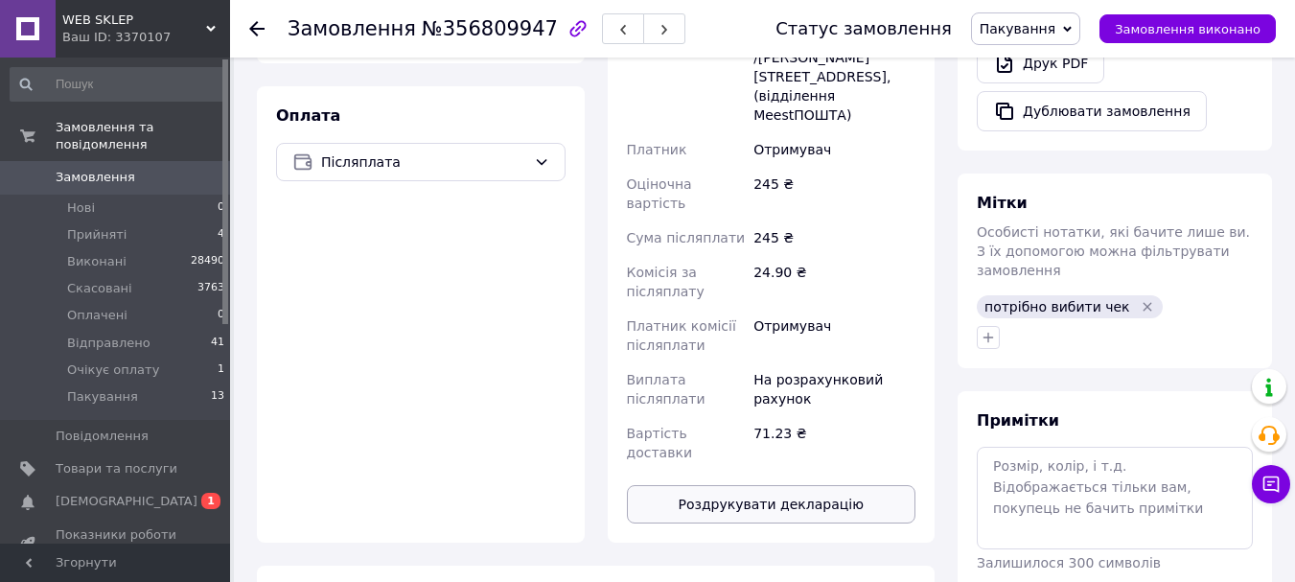
click at [706, 485] on button "Роздрукувати декларацію" at bounding box center [772, 504] width 290 height 38
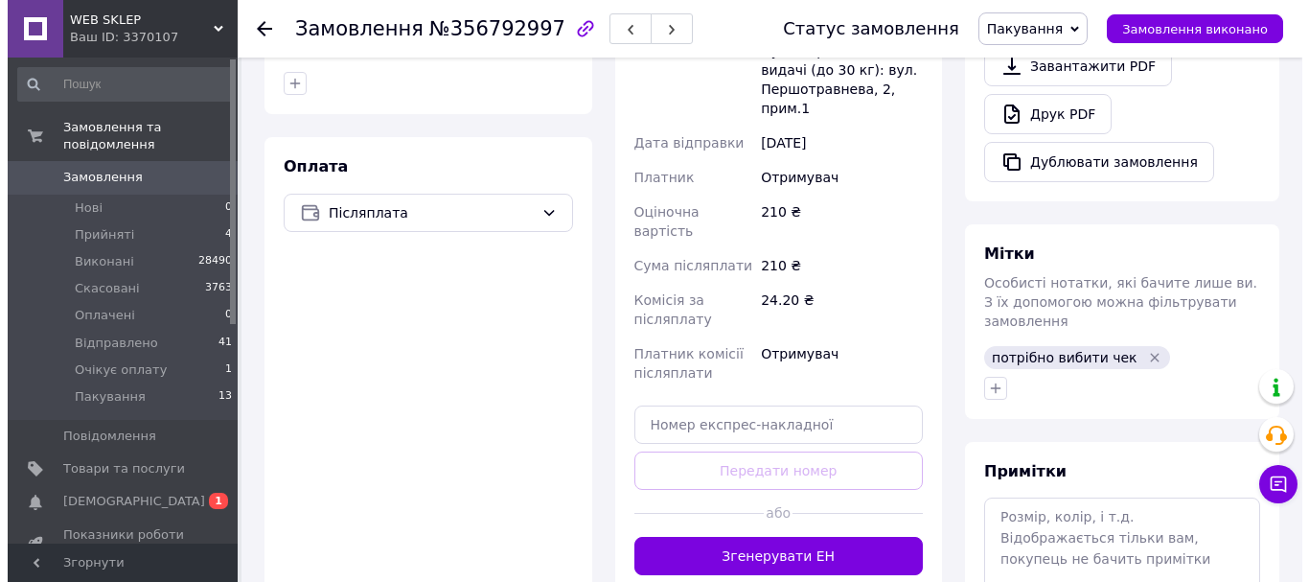
scroll to position [288, 0]
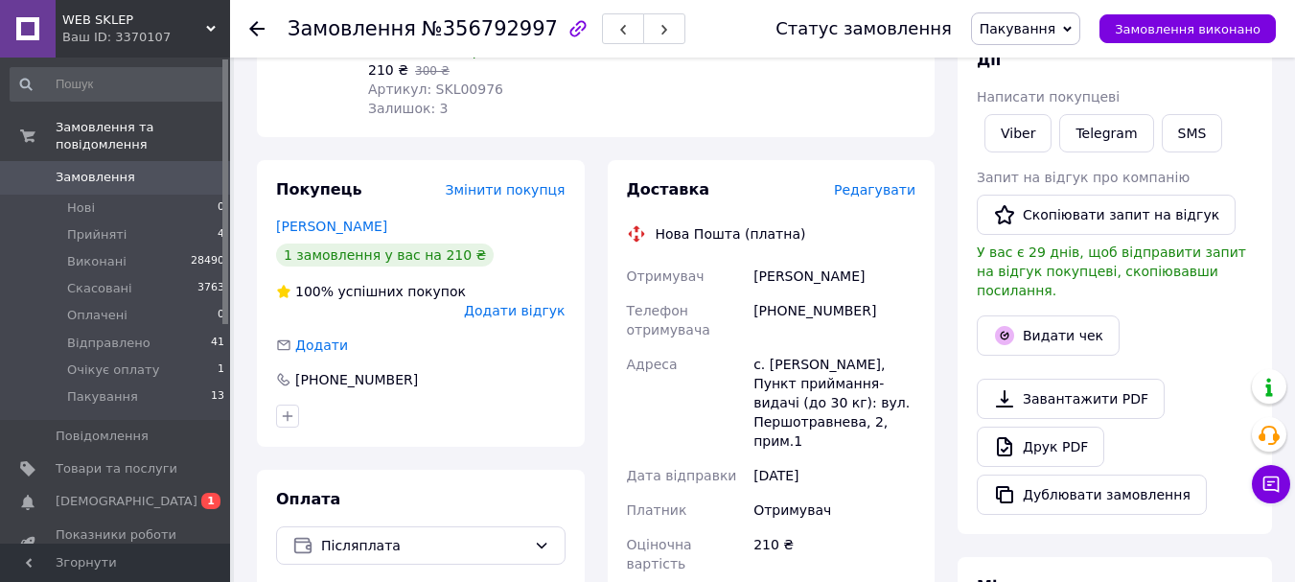
click at [891, 182] on span "Редагувати" at bounding box center [874, 189] width 81 height 15
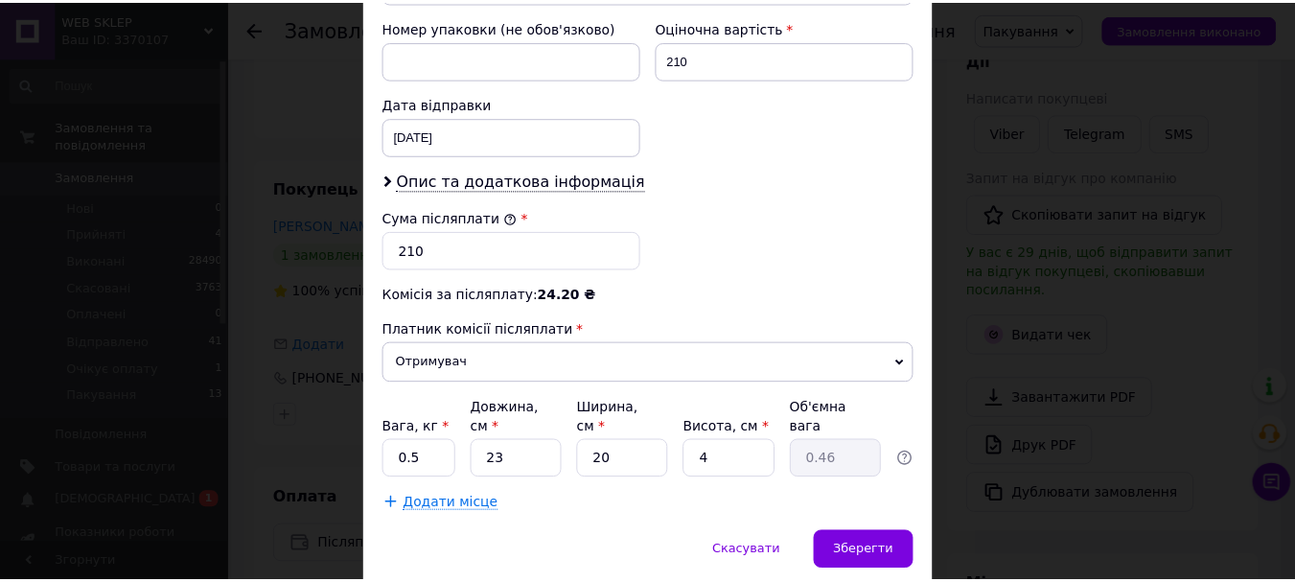
scroll to position [881, 0]
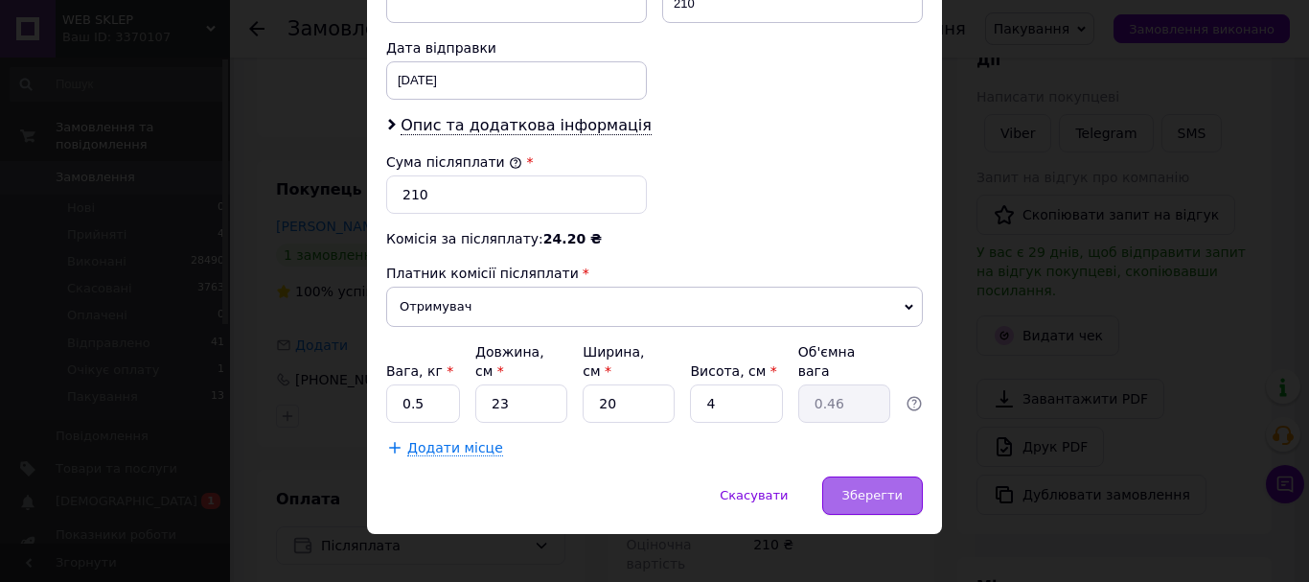
click at [884, 478] on div "Зберегти" at bounding box center [873, 495] width 101 height 38
click at [884, 488] on span "Зберегти" at bounding box center [873, 495] width 60 height 14
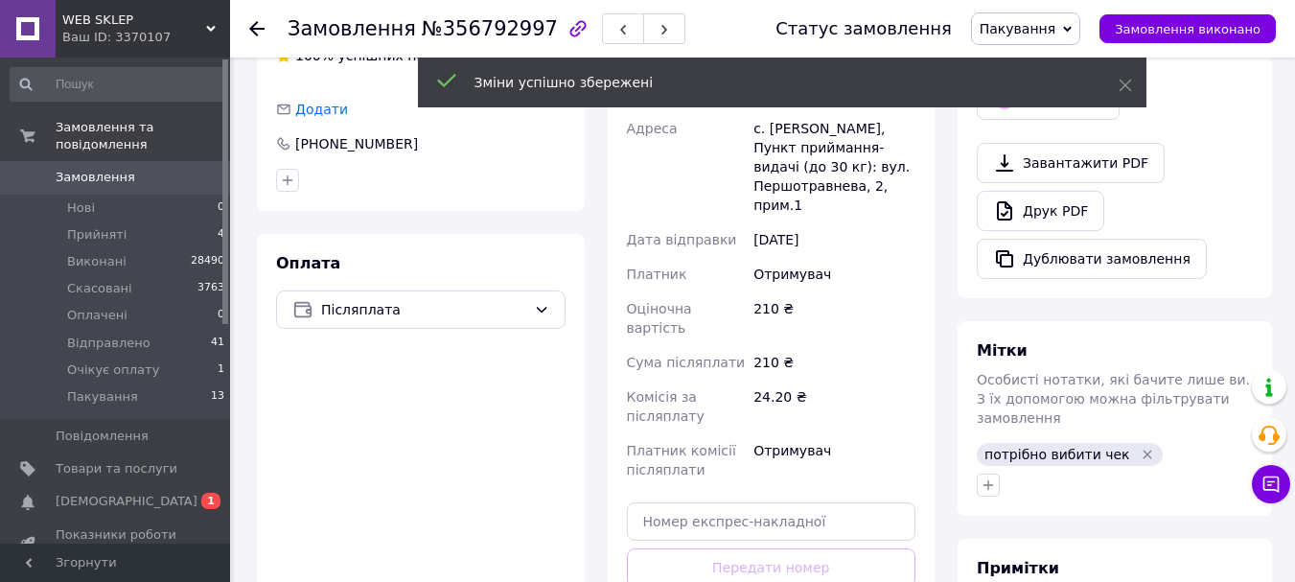
scroll to position [575, 0]
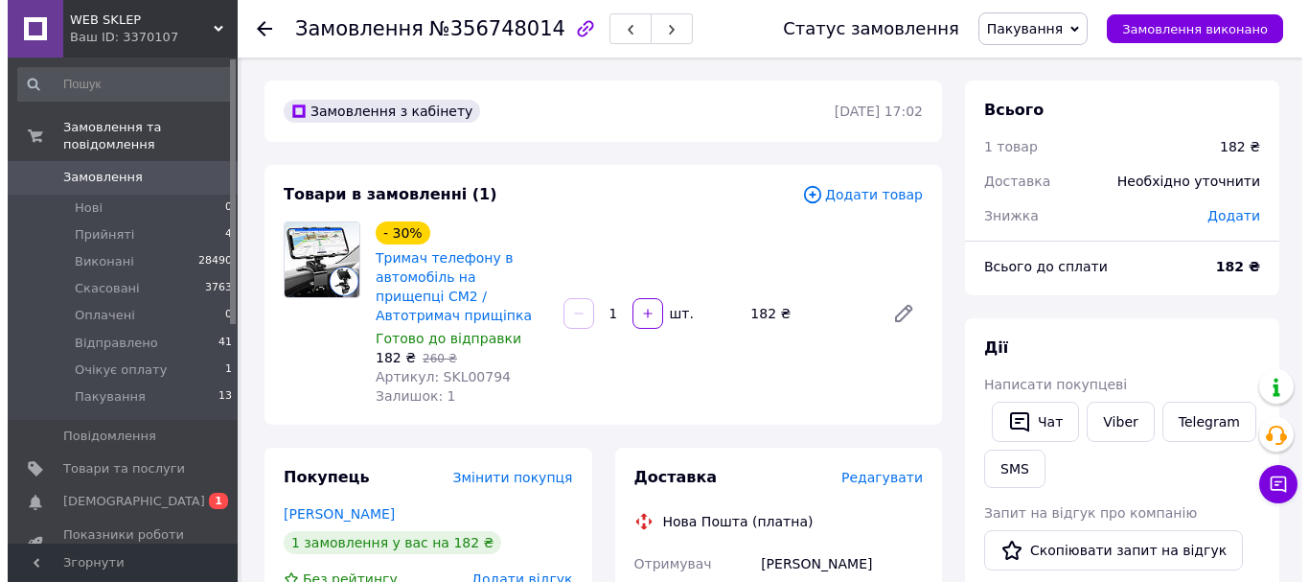
scroll to position [192, 0]
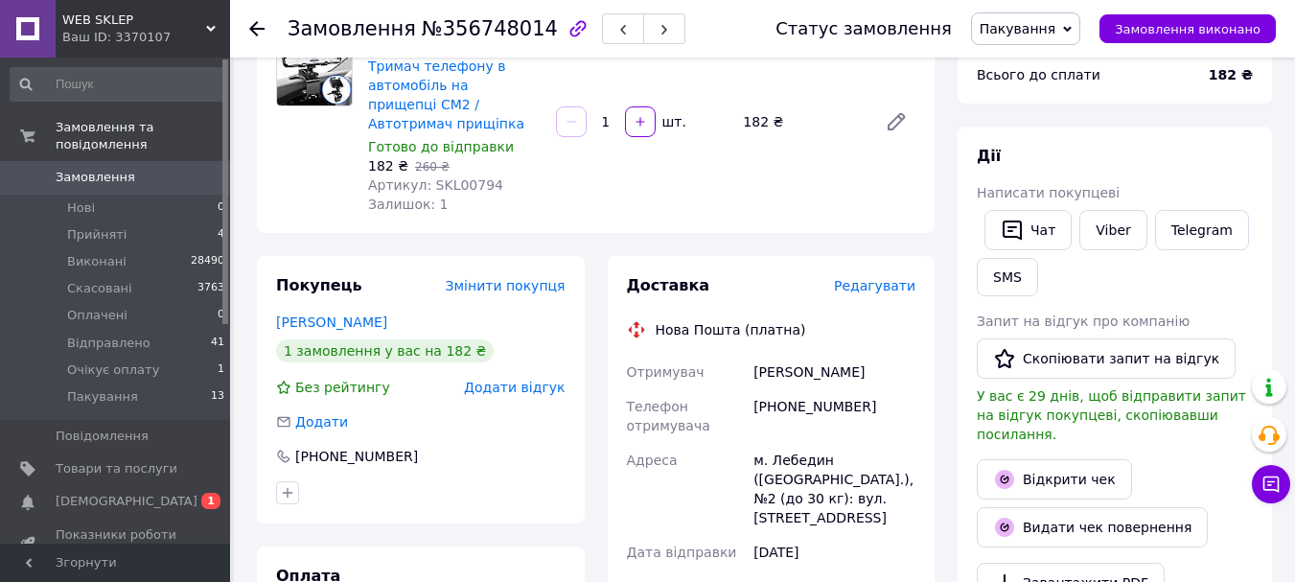
click at [866, 282] on span "Редагувати" at bounding box center [874, 285] width 81 height 15
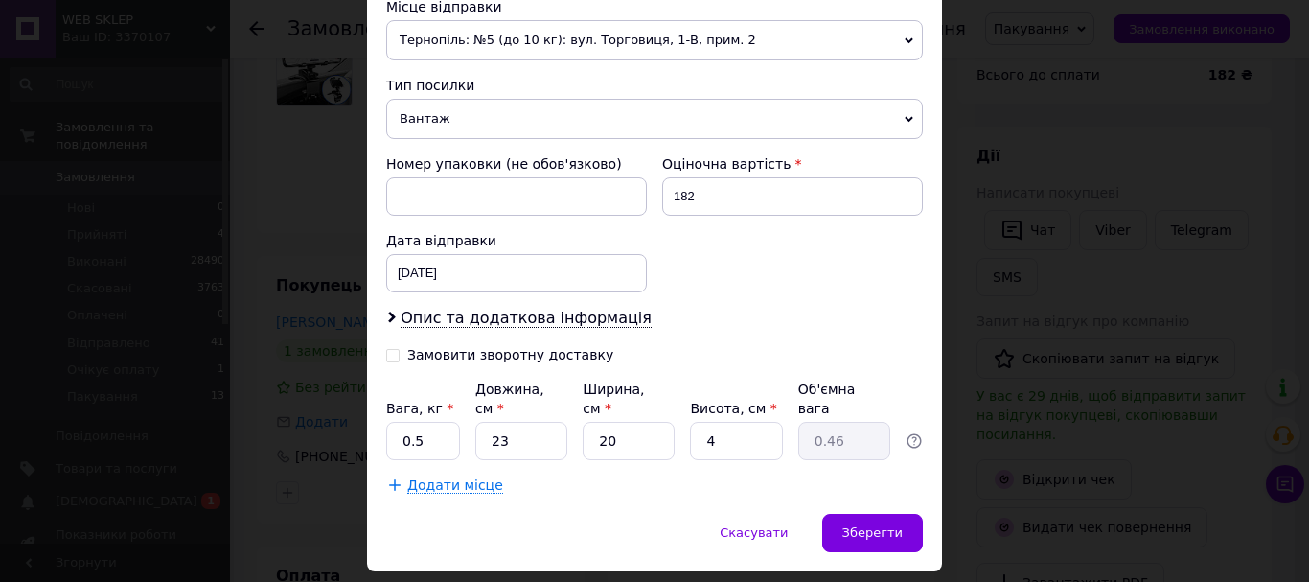
scroll to position [726, 0]
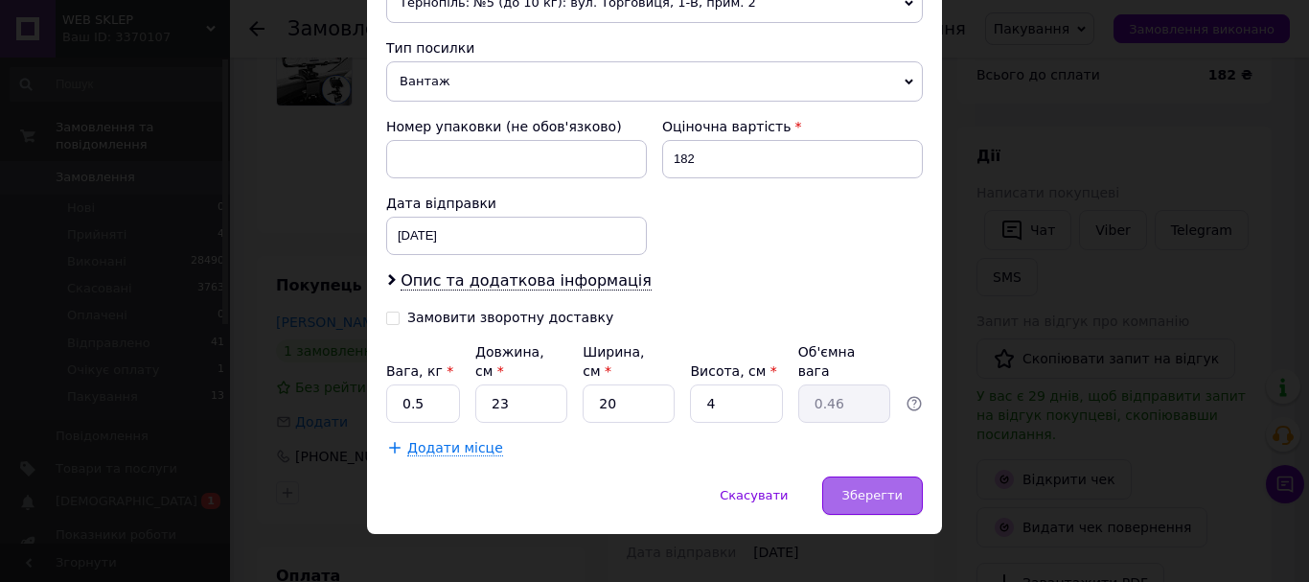
click at [866, 488] on span "Зберегти" at bounding box center [873, 495] width 60 height 14
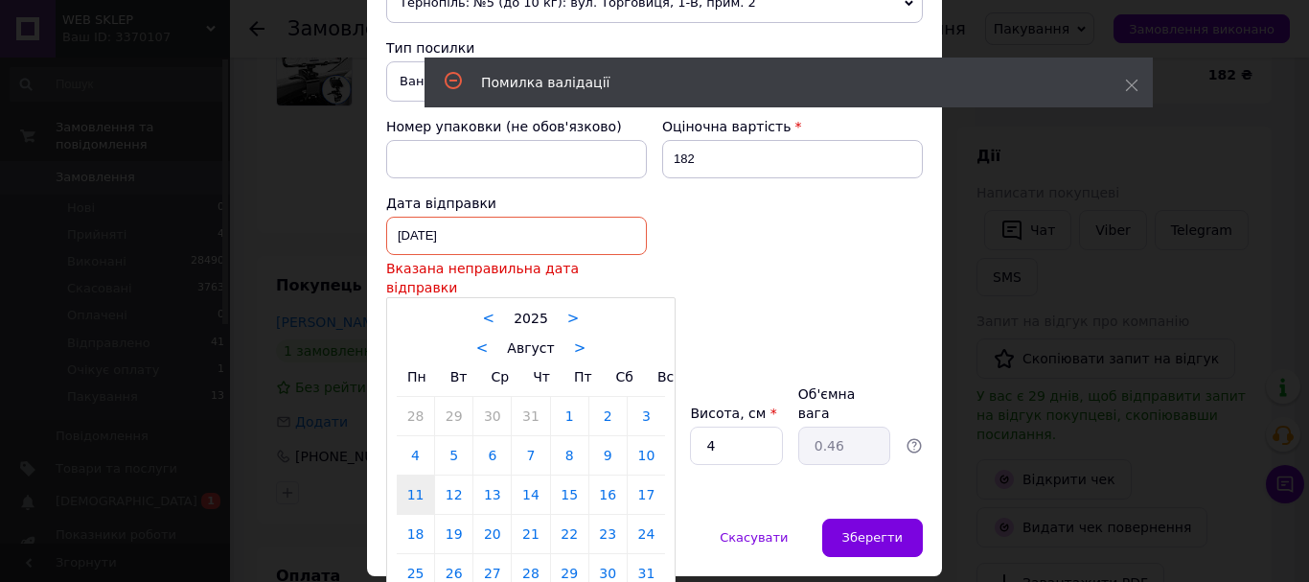
click at [406, 229] on div "11.08.2025 < 2025 > < Август > Пн Вт Ср Чт Пт Сб Вс 28 29 30 31 1 2 3 4 5 6 7 8…" at bounding box center [516, 236] width 261 height 38
click at [460, 475] on link "12" at bounding box center [453, 494] width 37 height 38
type input "12.08.2025"
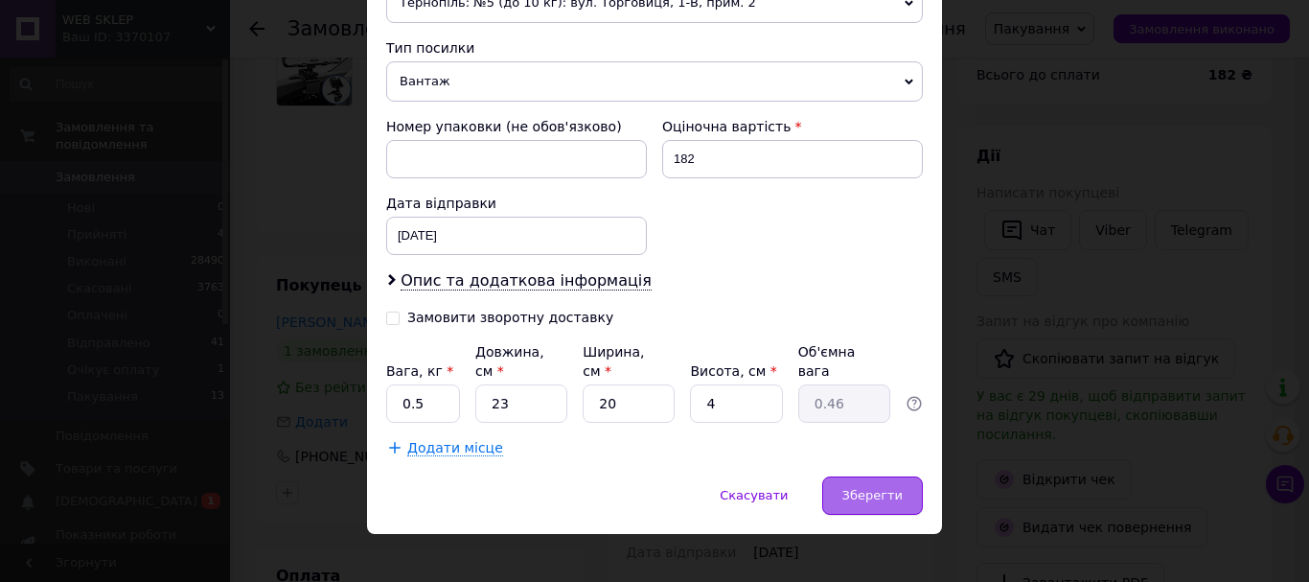
click at [869, 488] on span "Зберегти" at bounding box center [873, 495] width 60 height 14
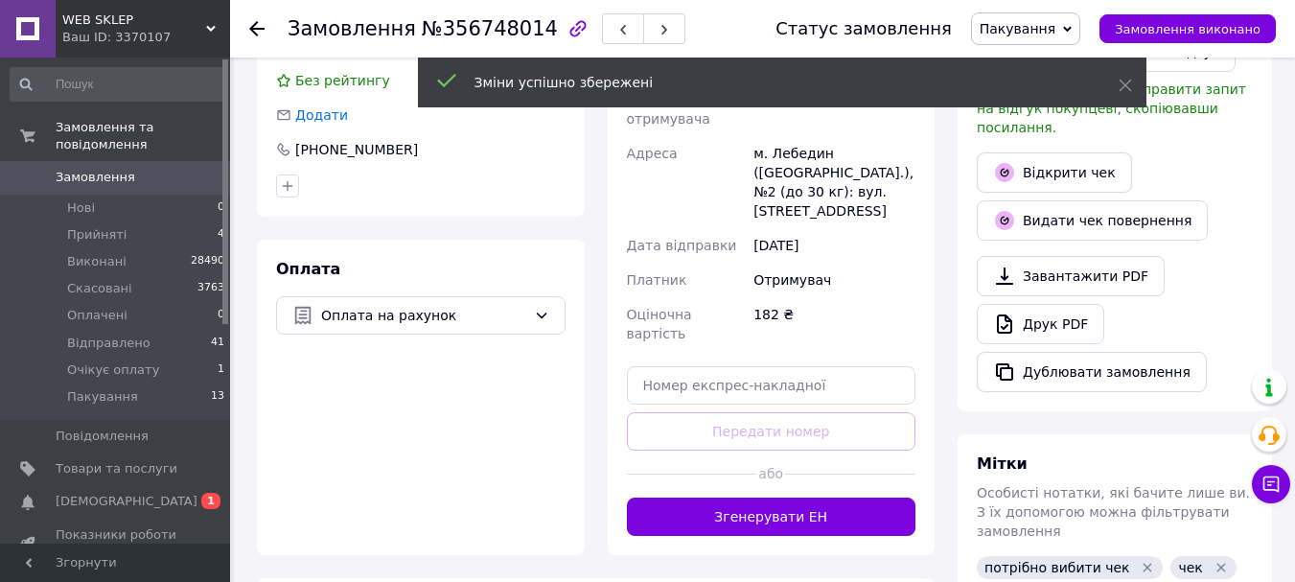
scroll to position [671, 0]
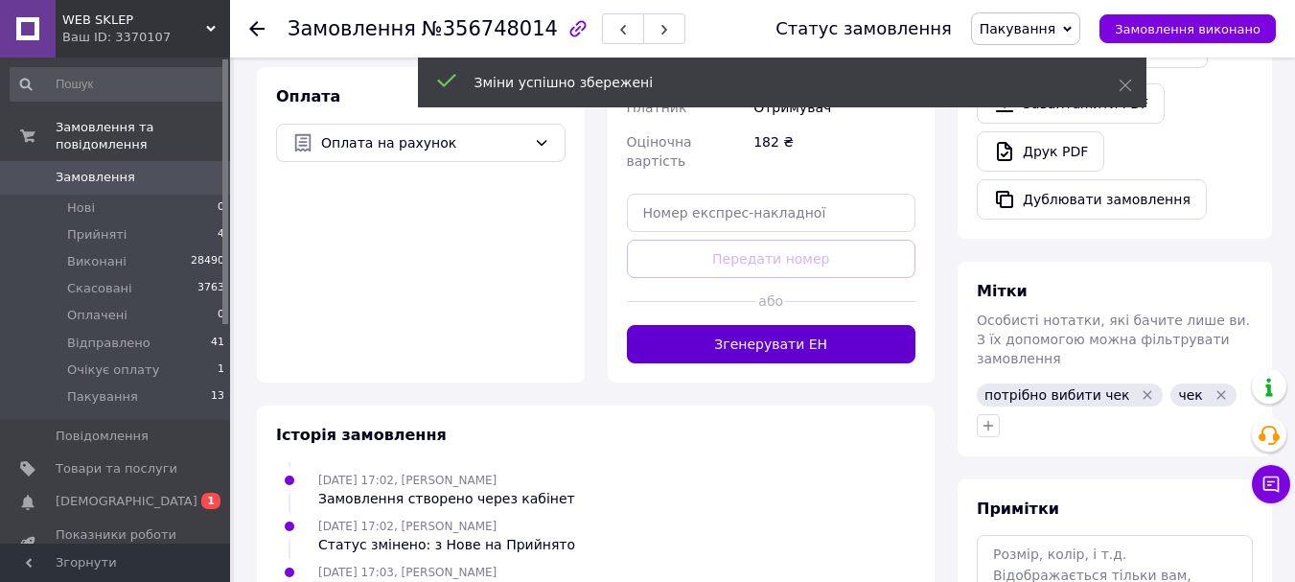
click at [711, 325] on button "Згенерувати ЕН" at bounding box center [772, 344] width 290 height 38
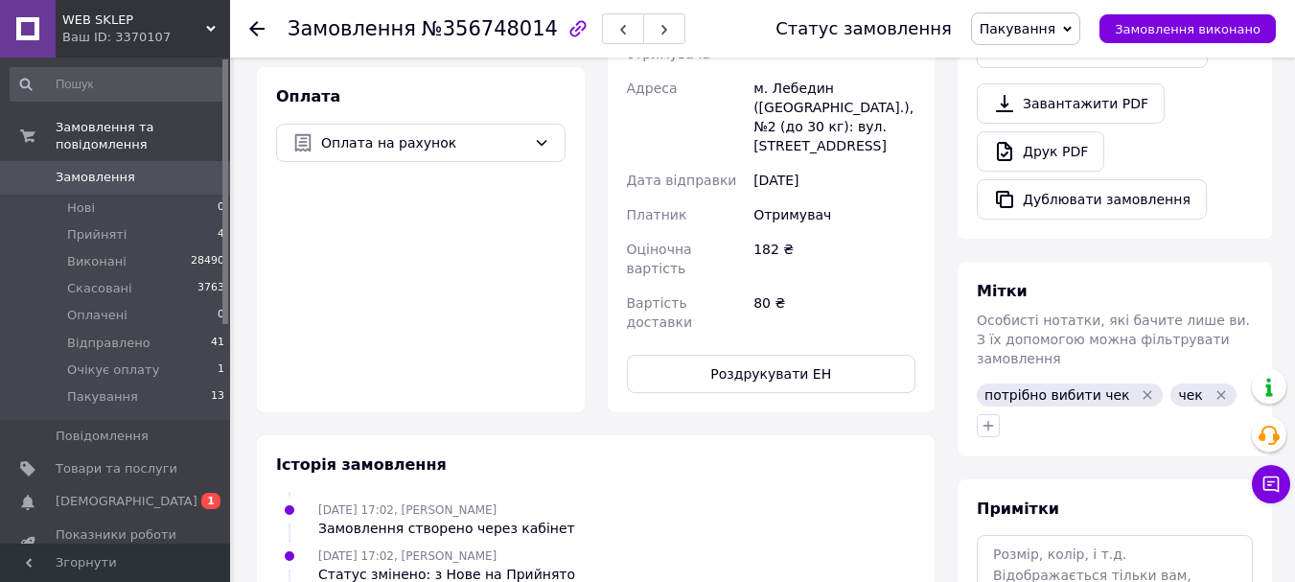
scroll to position [84, 0]
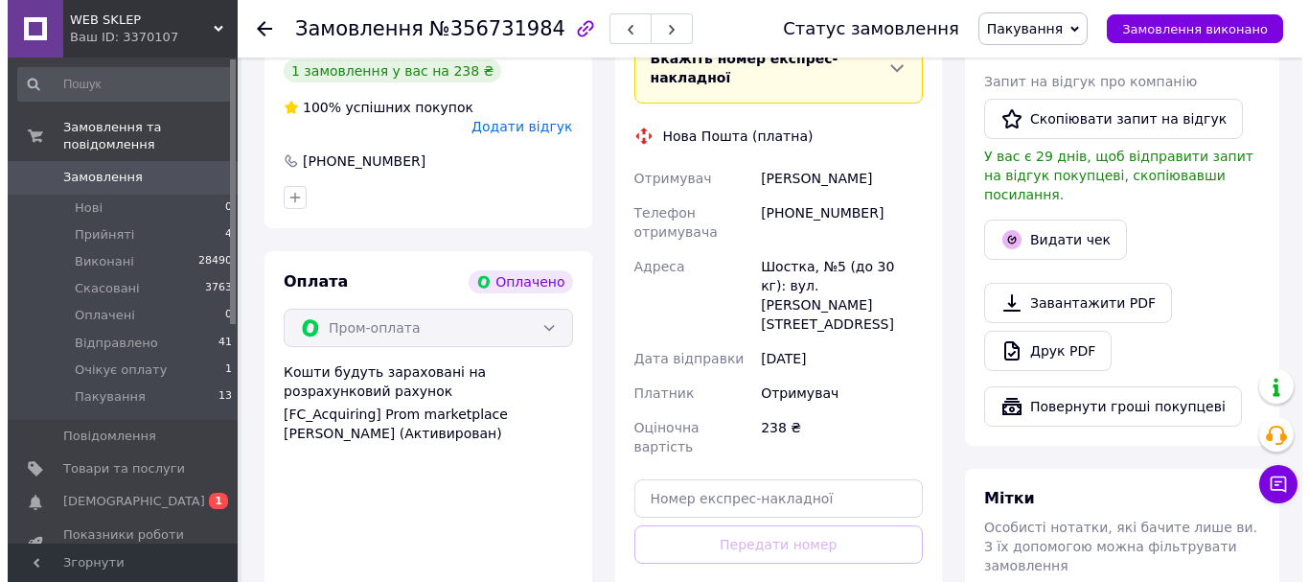
scroll to position [479, 0]
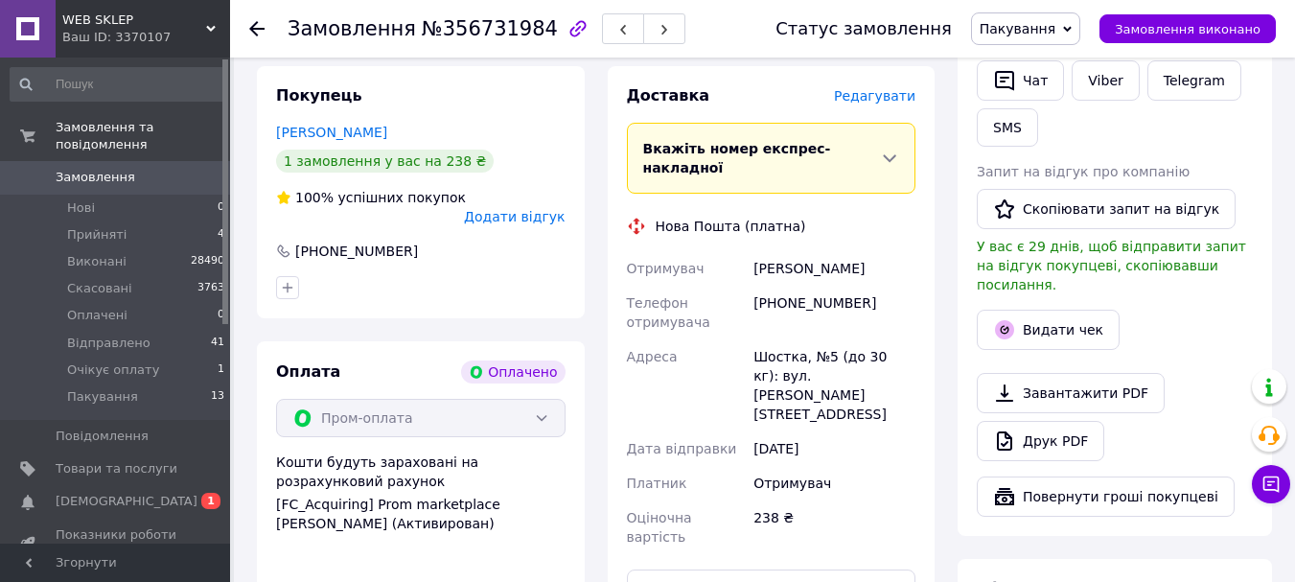
click at [875, 88] on span "Редагувати" at bounding box center [874, 95] width 81 height 15
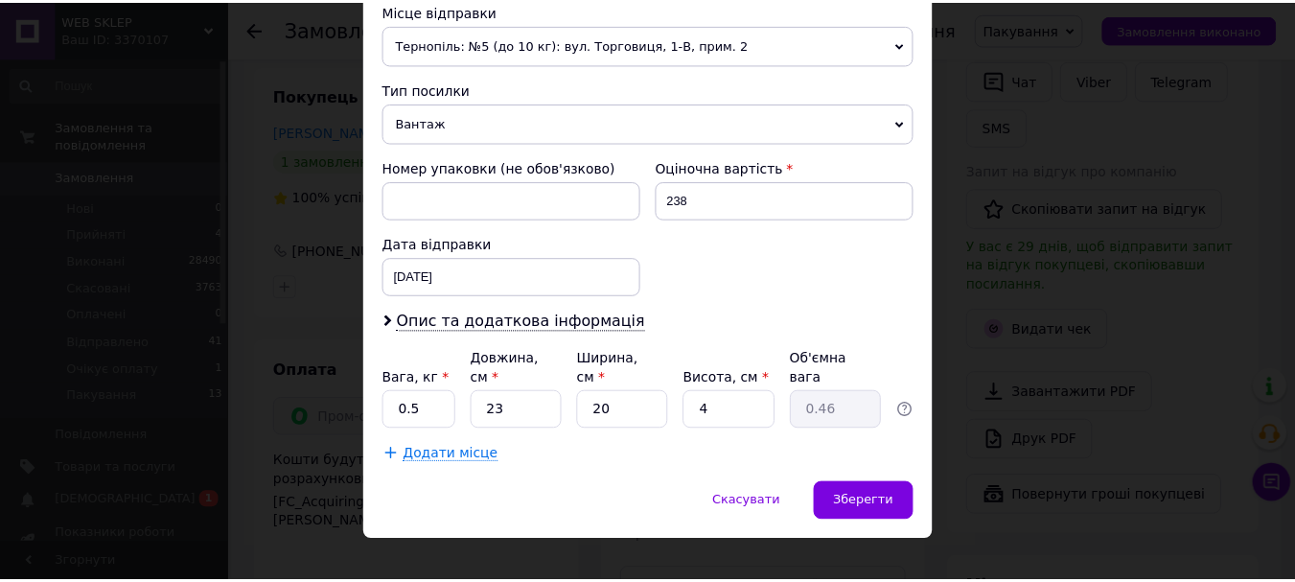
scroll to position [691, 0]
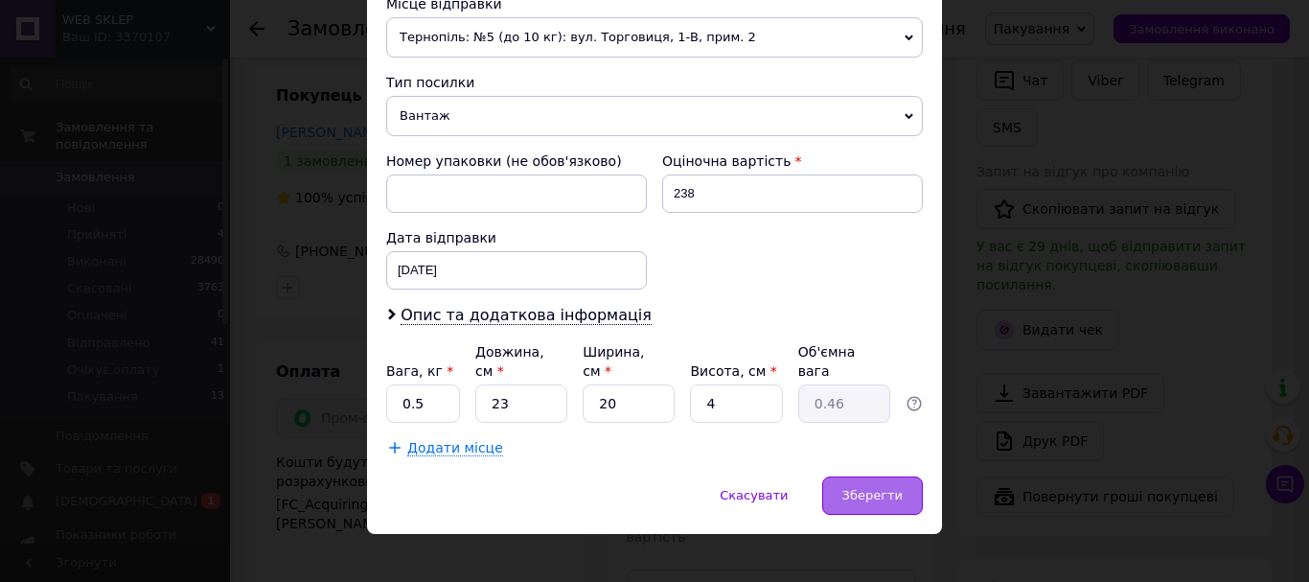
click at [864, 488] on span "Зберегти" at bounding box center [873, 495] width 60 height 14
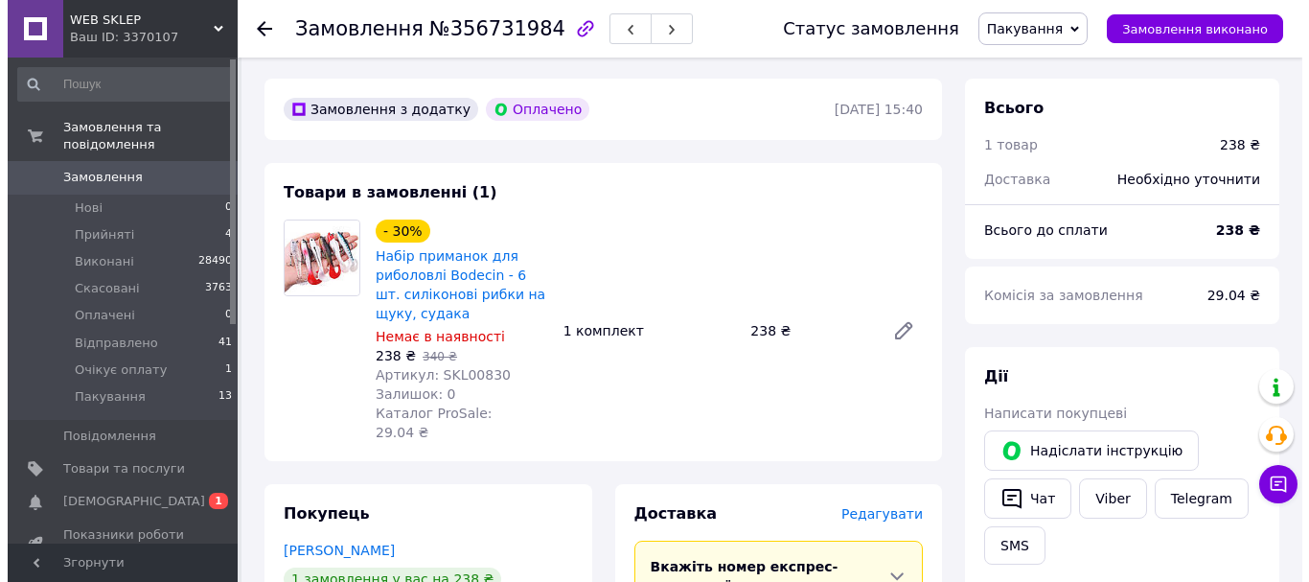
scroll to position [288, 0]
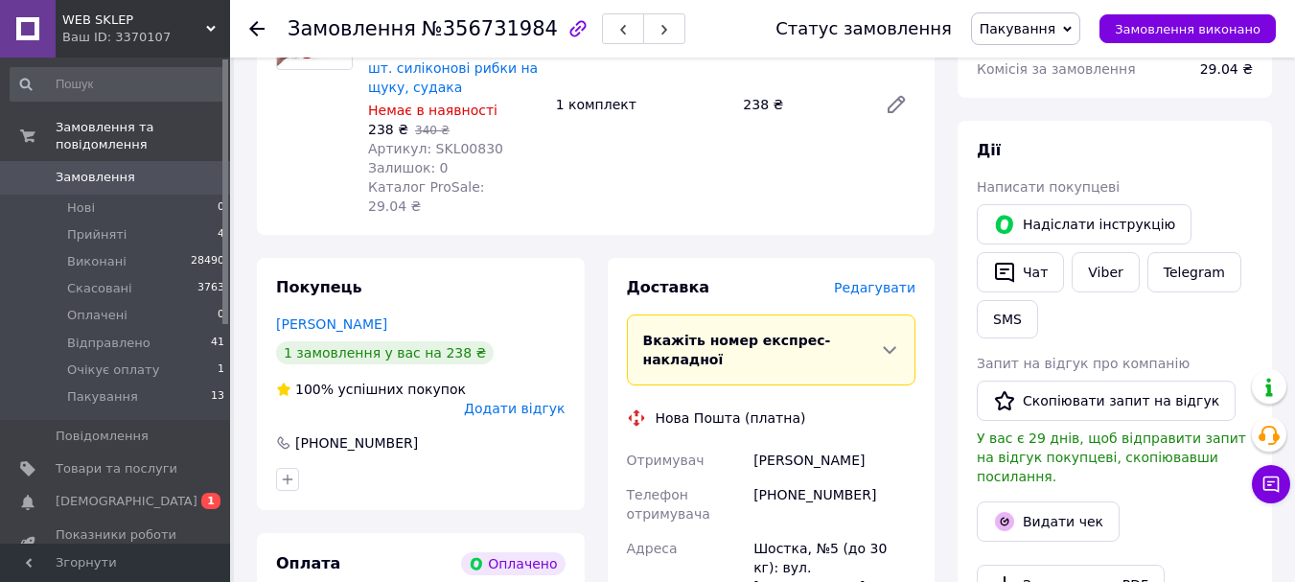
click at [858, 280] on span "Редагувати" at bounding box center [874, 287] width 81 height 15
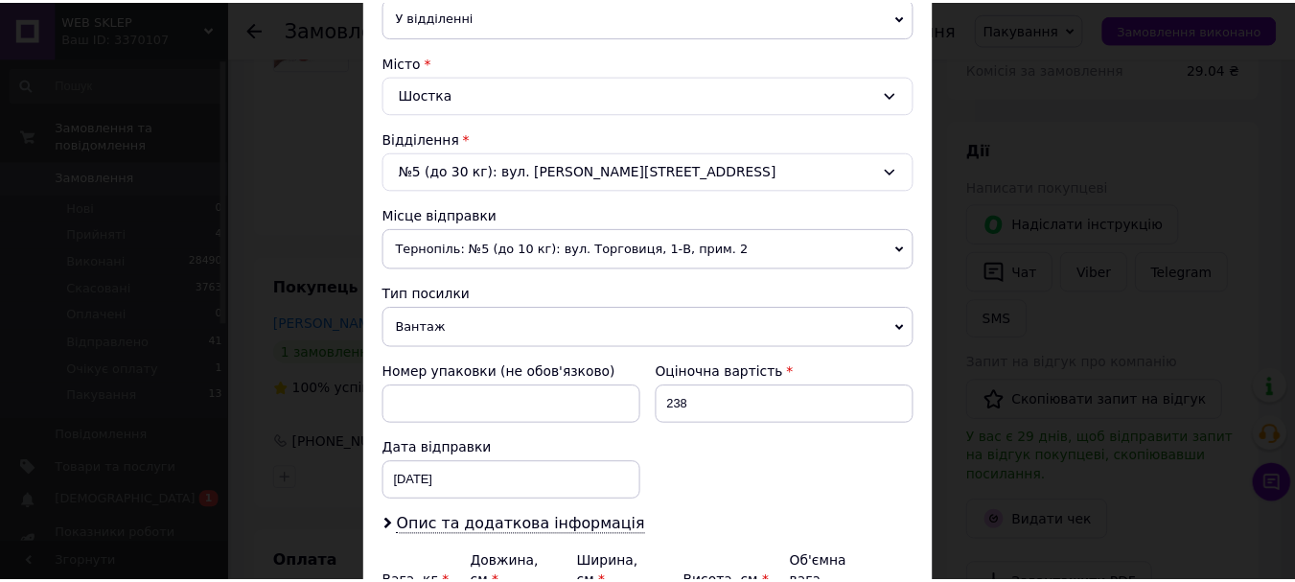
scroll to position [691, 0]
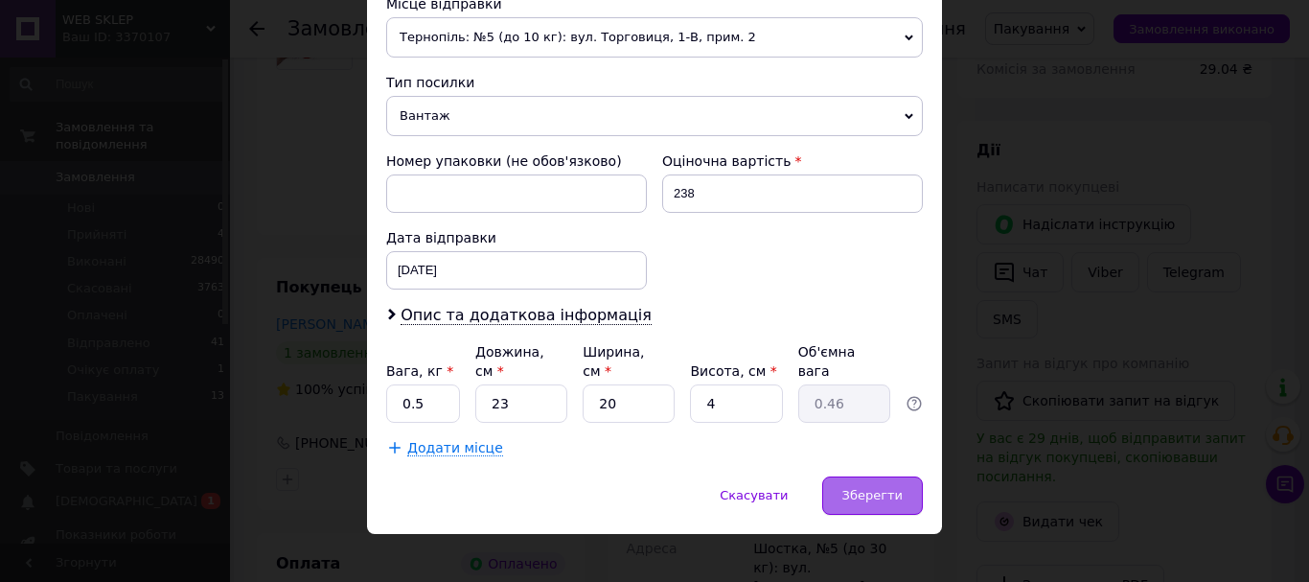
click at [883, 488] on span "Зберегти" at bounding box center [873, 495] width 60 height 14
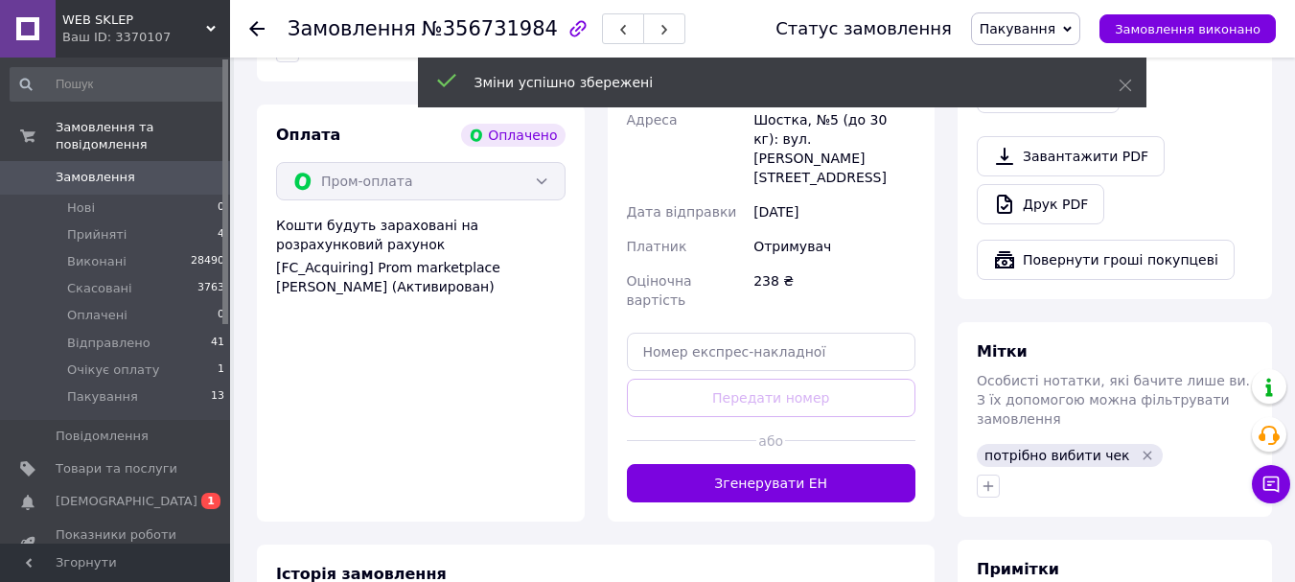
scroll to position [767, 0]
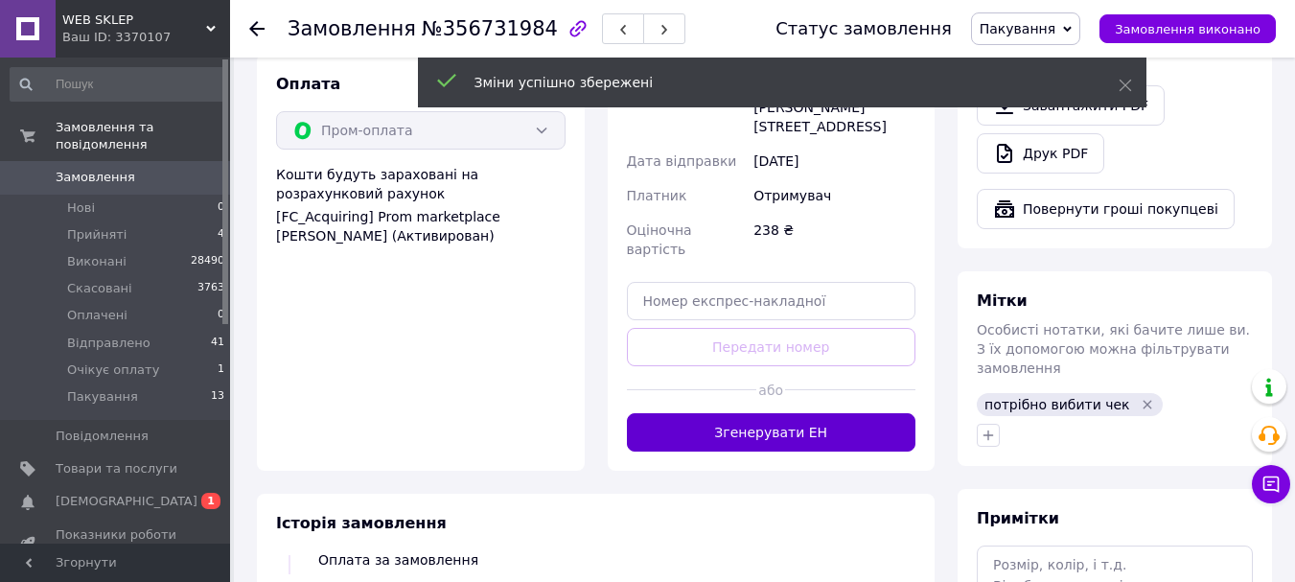
click at [845, 413] on button "Згенерувати ЕН" at bounding box center [772, 432] width 290 height 38
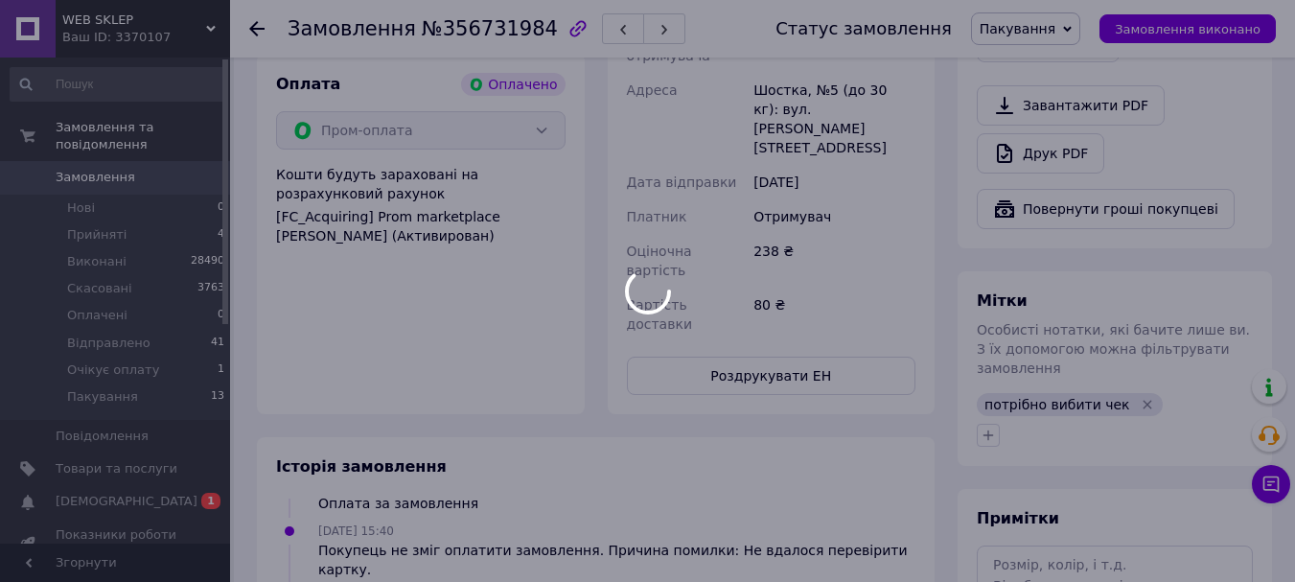
scroll to position [111, 0]
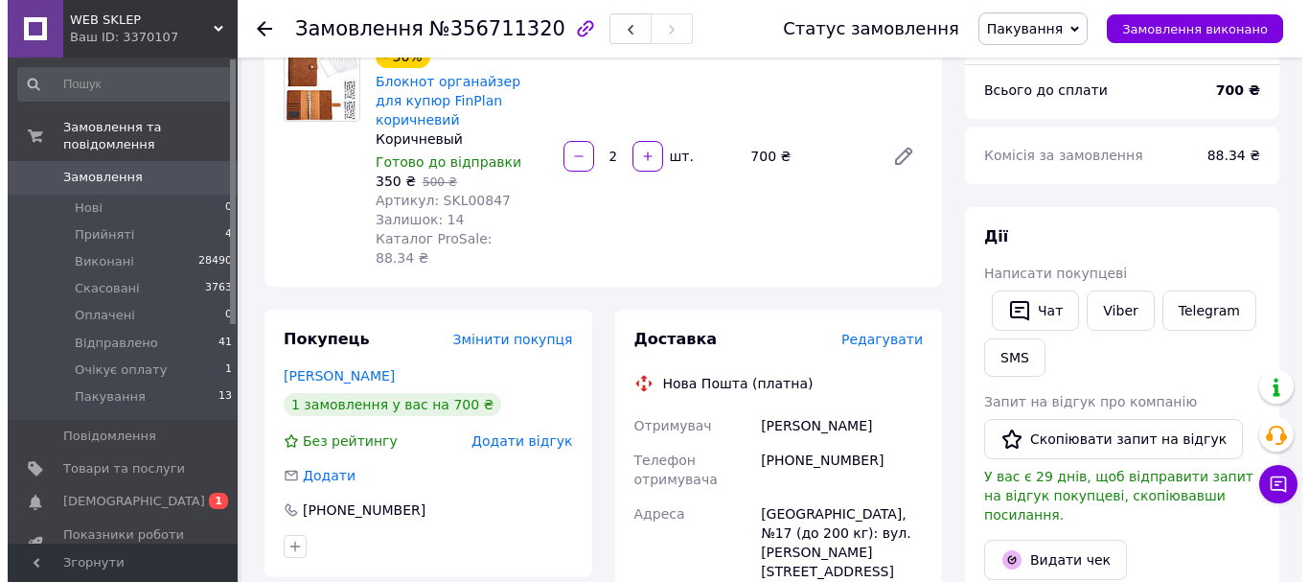
scroll to position [192, 0]
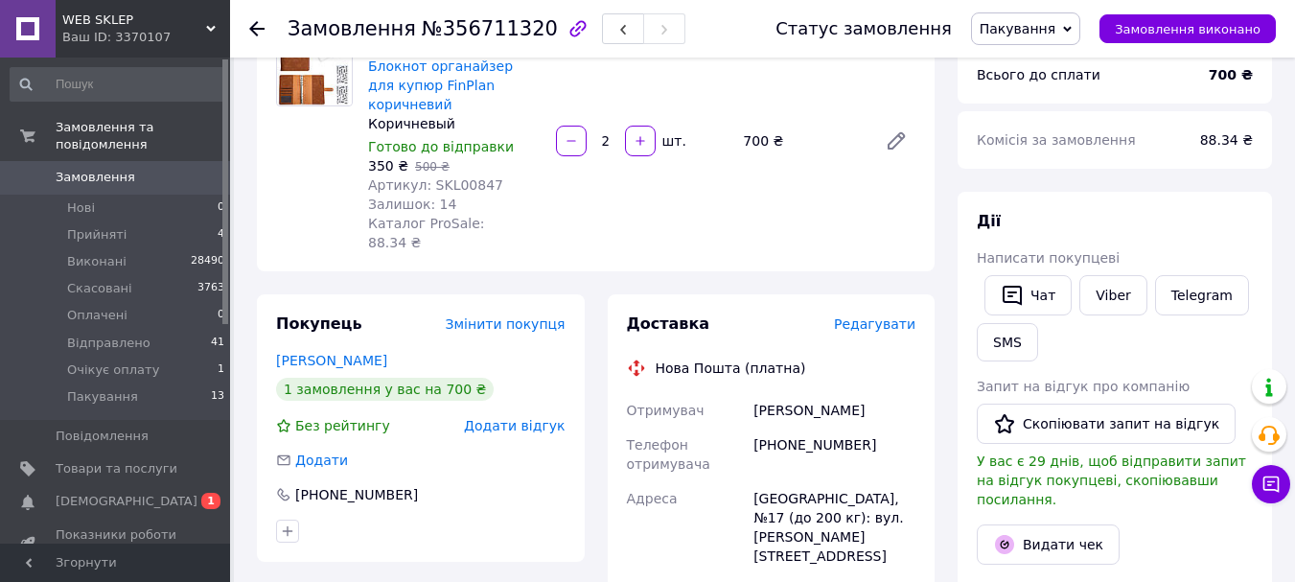
click at [891, 316] on span "Редагувати" at bounding box center [874, 323] width 81 height 15
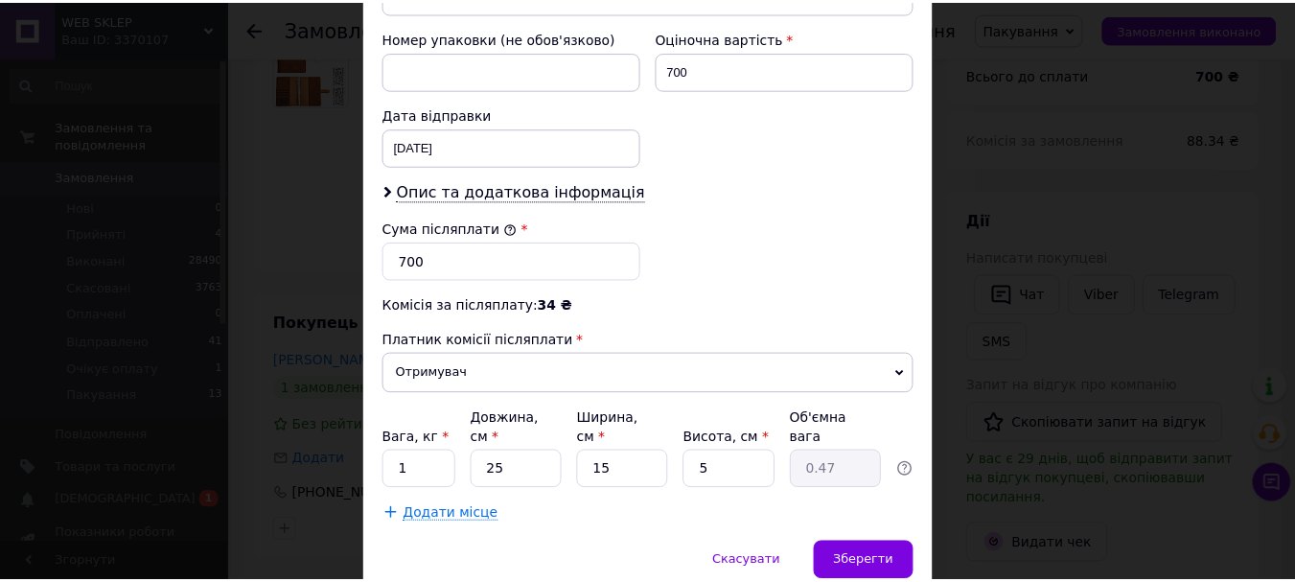
scroll to position [881, 0]
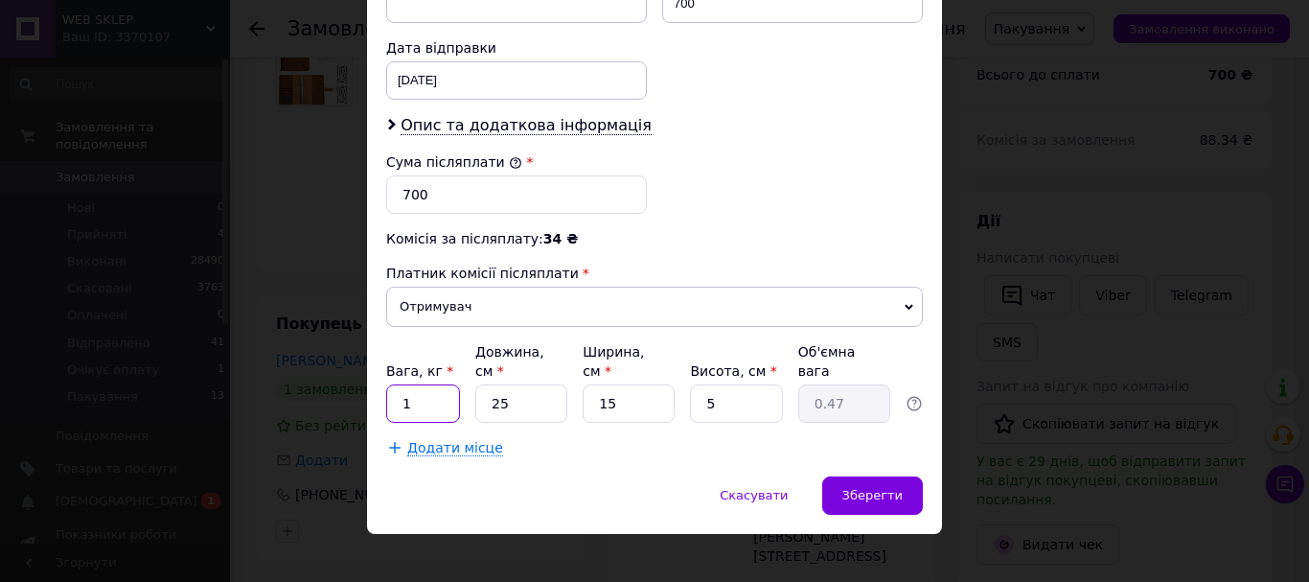
click at [435, 389] on input "1" at bounding box center [423, 403] width 74 height 38
type input "0.5"
click at [876, 488] on span "Зберегти" at bounding box center [873, 495] width 60 height 14
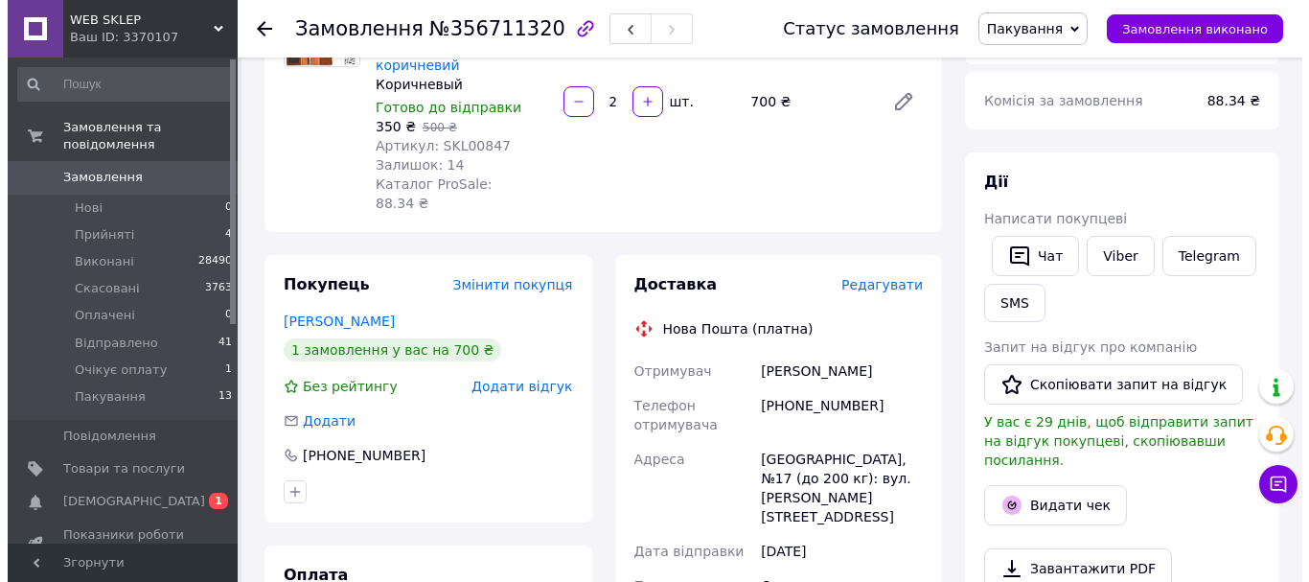
scroll to position [383, 0]
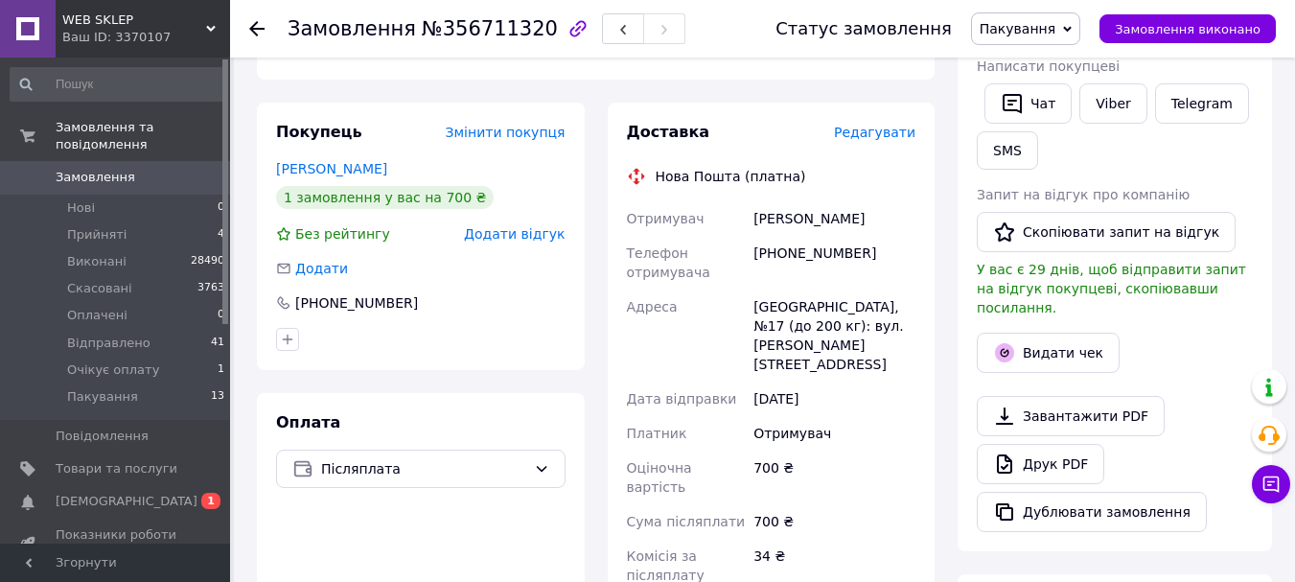
click at [884, 125] on span "Редагувати" at bounding box center [874, 132] width 81 height 15
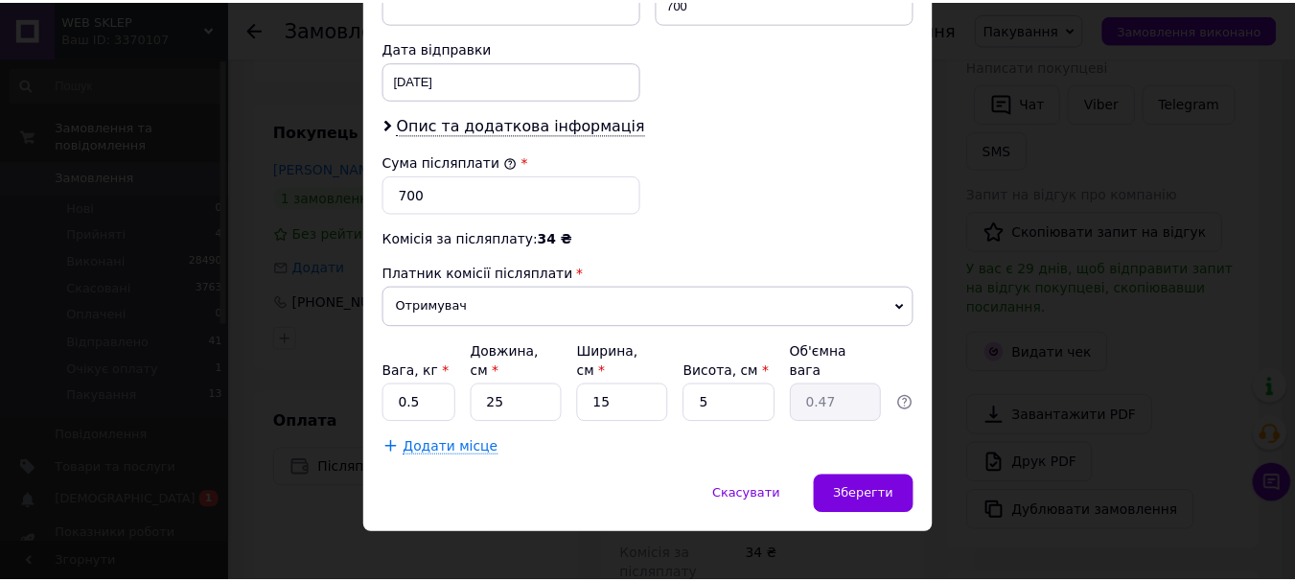
scroll to position [785, 0]
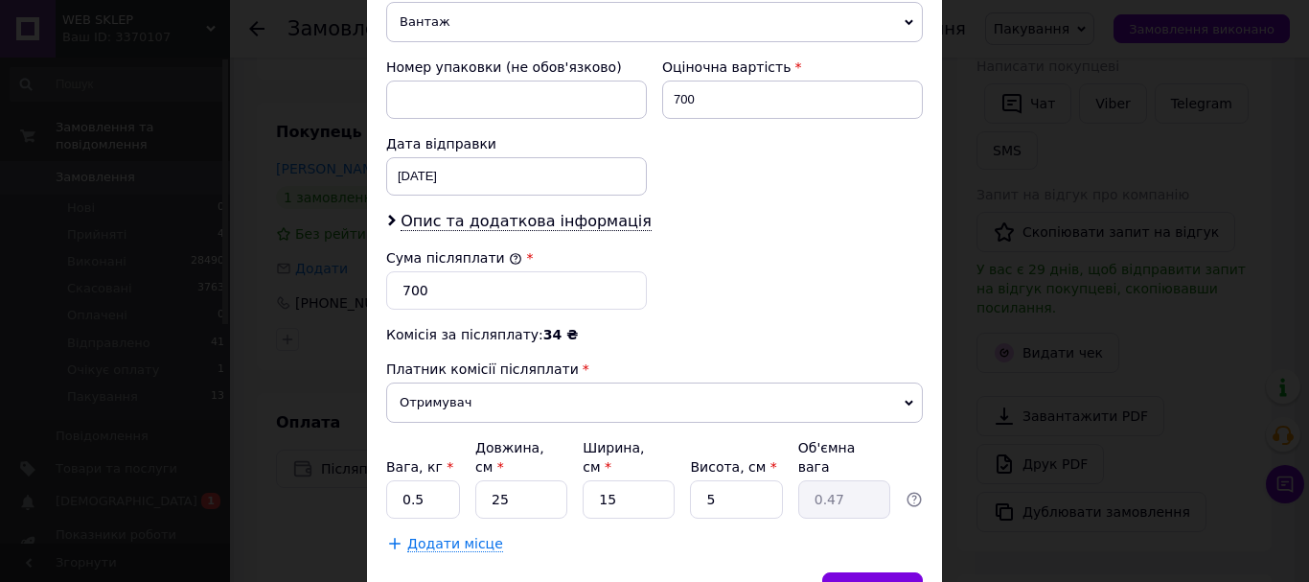
click at [876, 572] on div "Зберегти" at bounding box center [873, 591] width 101 height 38
click at [872, 572] on div "Зберегти" at bounding box center [873, 591] width 101 height 38
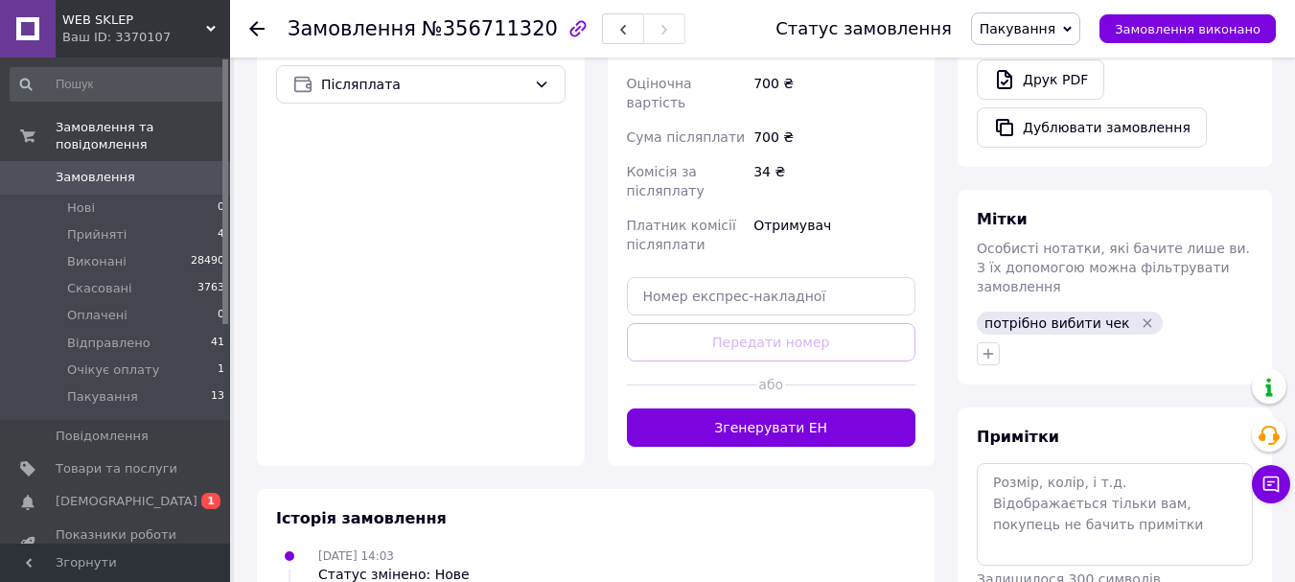
scroll to position [959, 0]
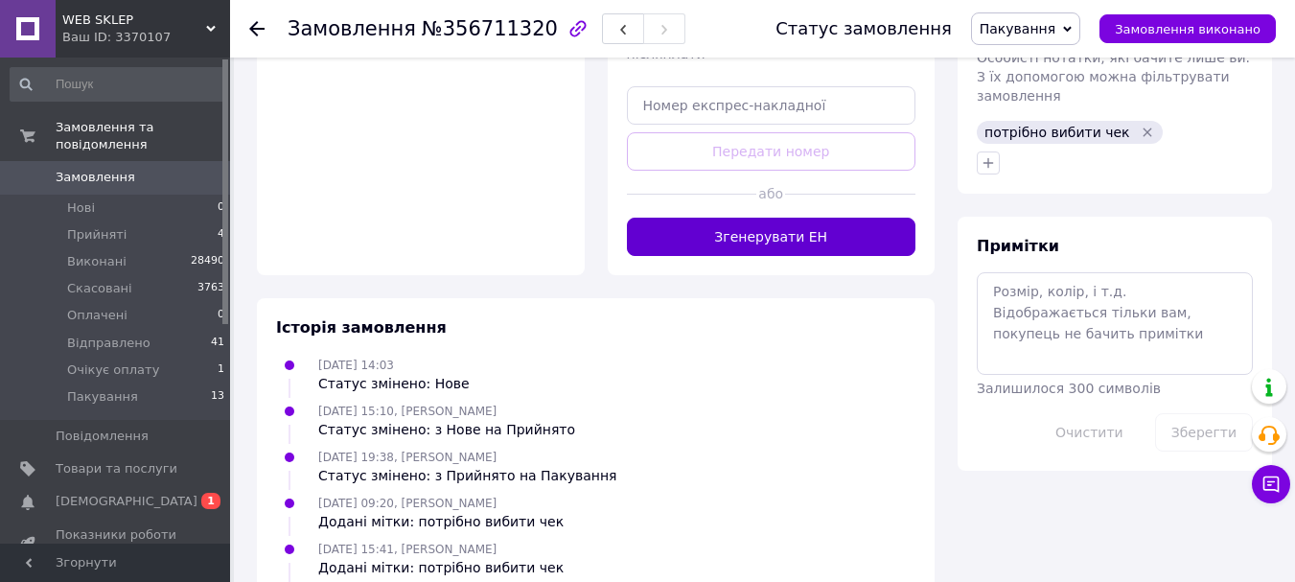
click at [698, 218] on button "Згенерувати ЕН" at bounding box center [772, 237] width 290 height 38
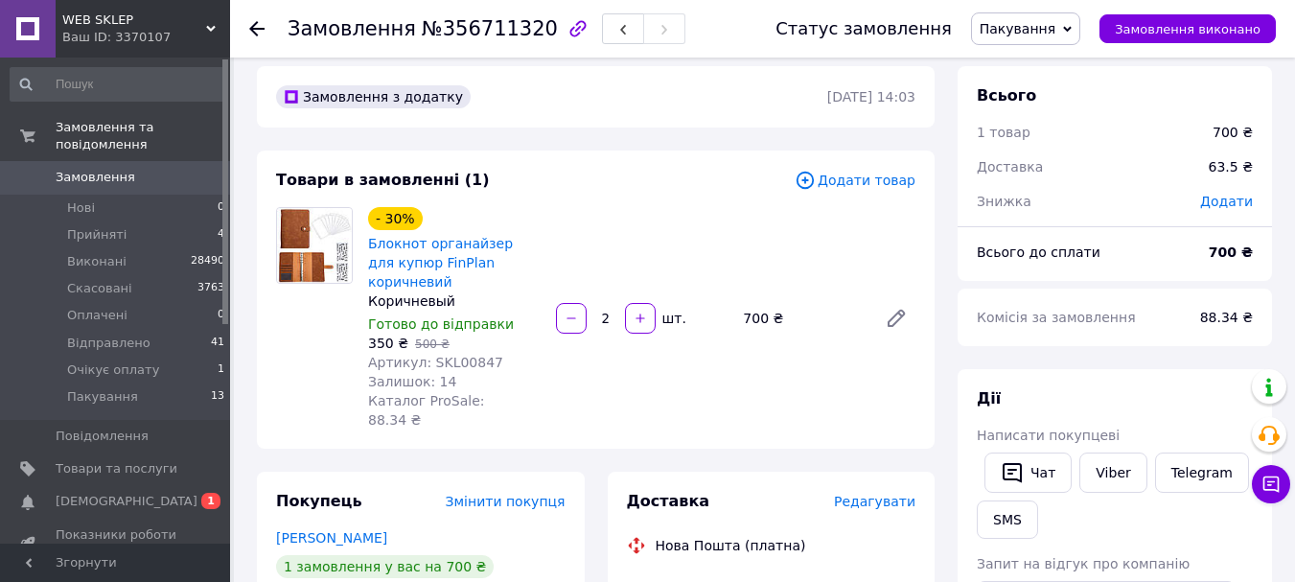
scroll to position [0, 0]
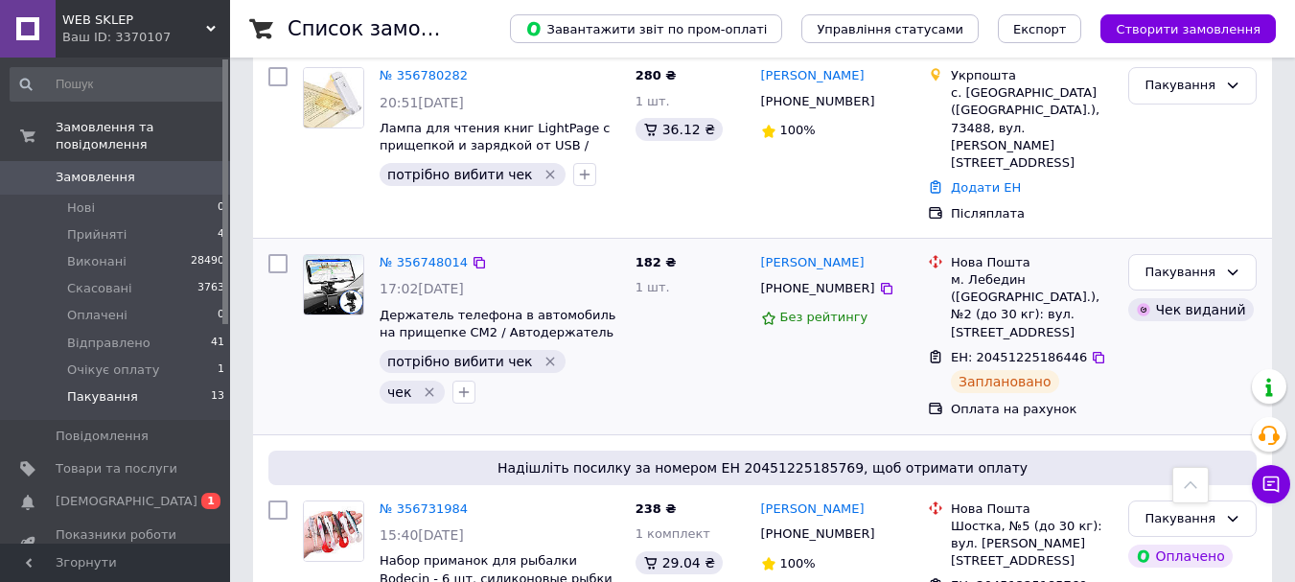
scroll to position [2120, 0]
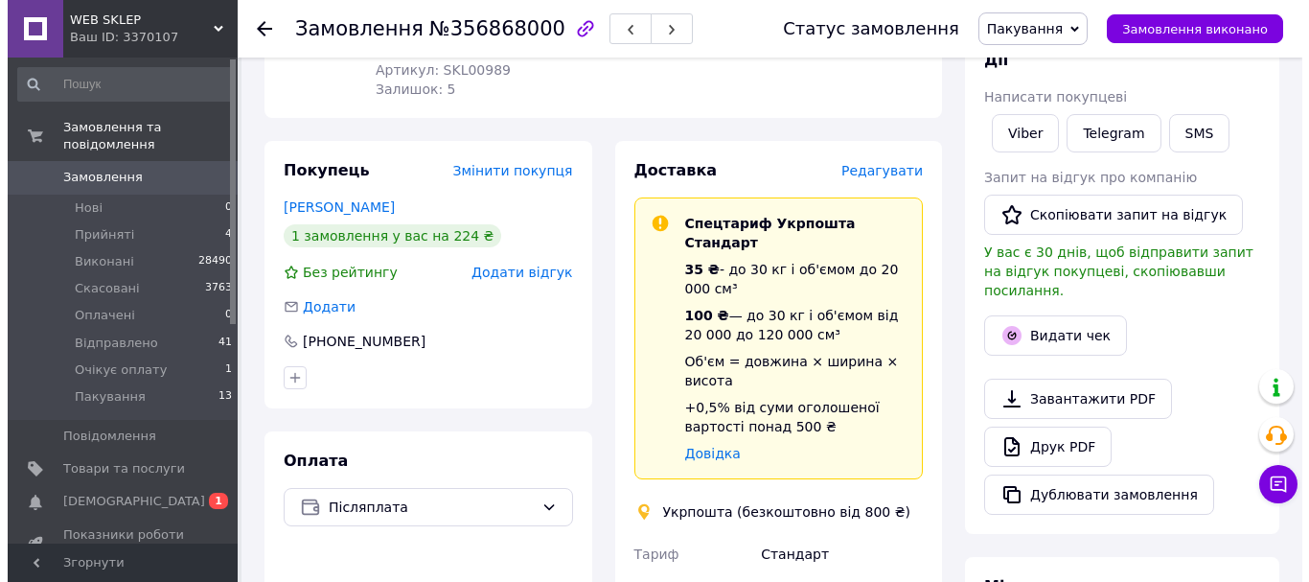
scroll to position [192, 0]
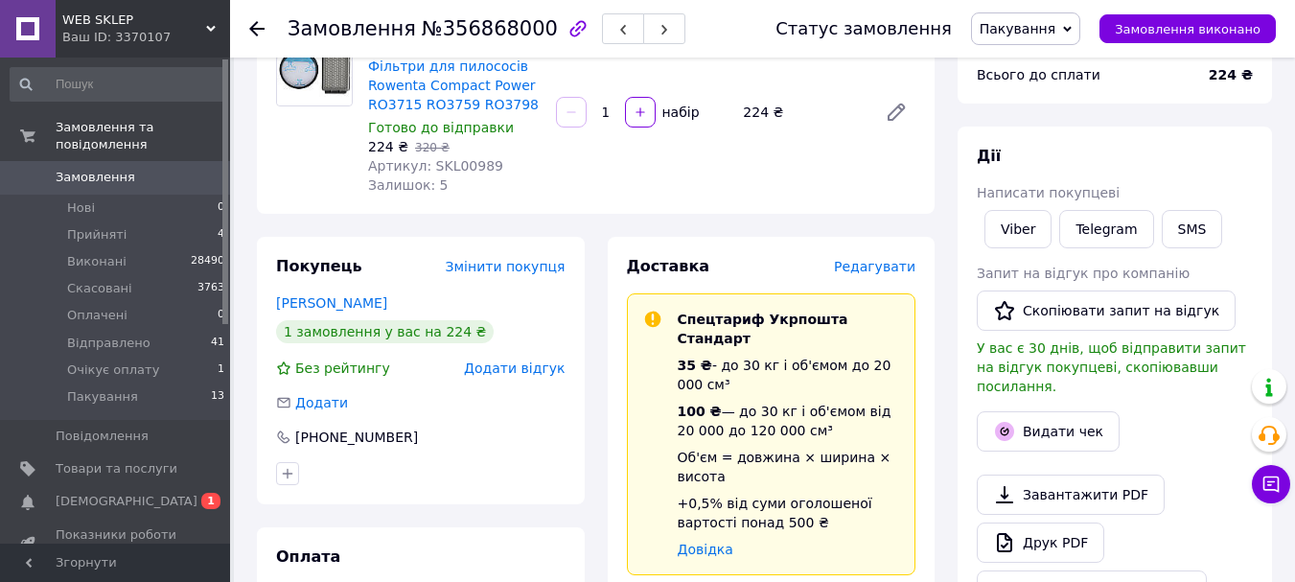
click at [858, 269] on span "Редагувати" at bounding box center [874, 266] width 81 height 15
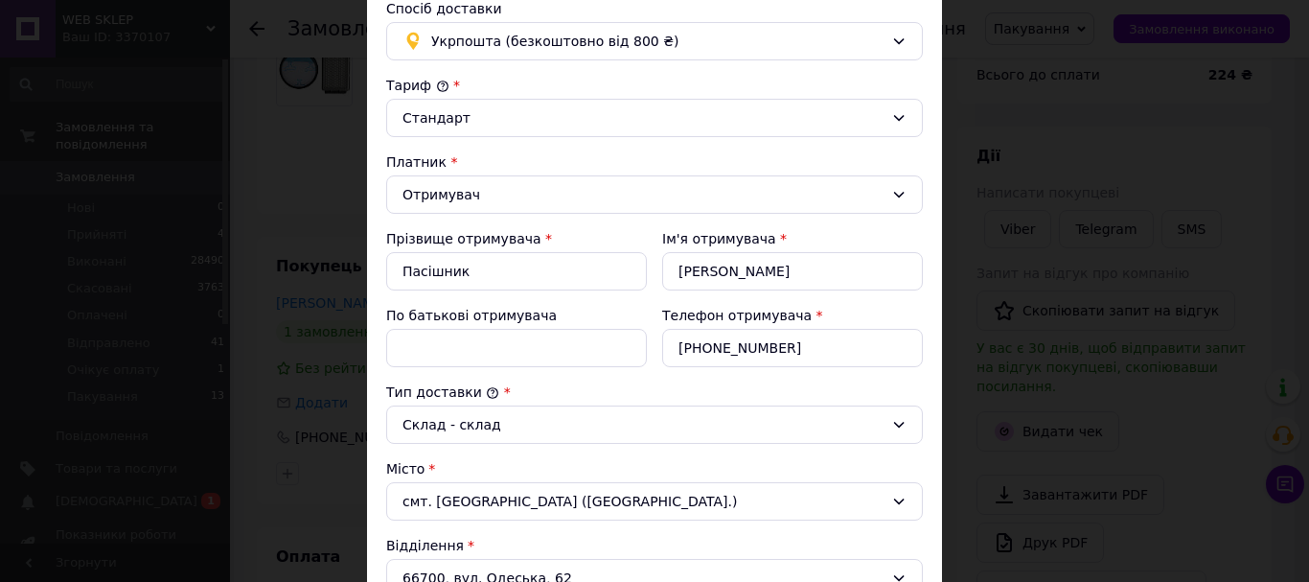
scroll to position [575, 0]
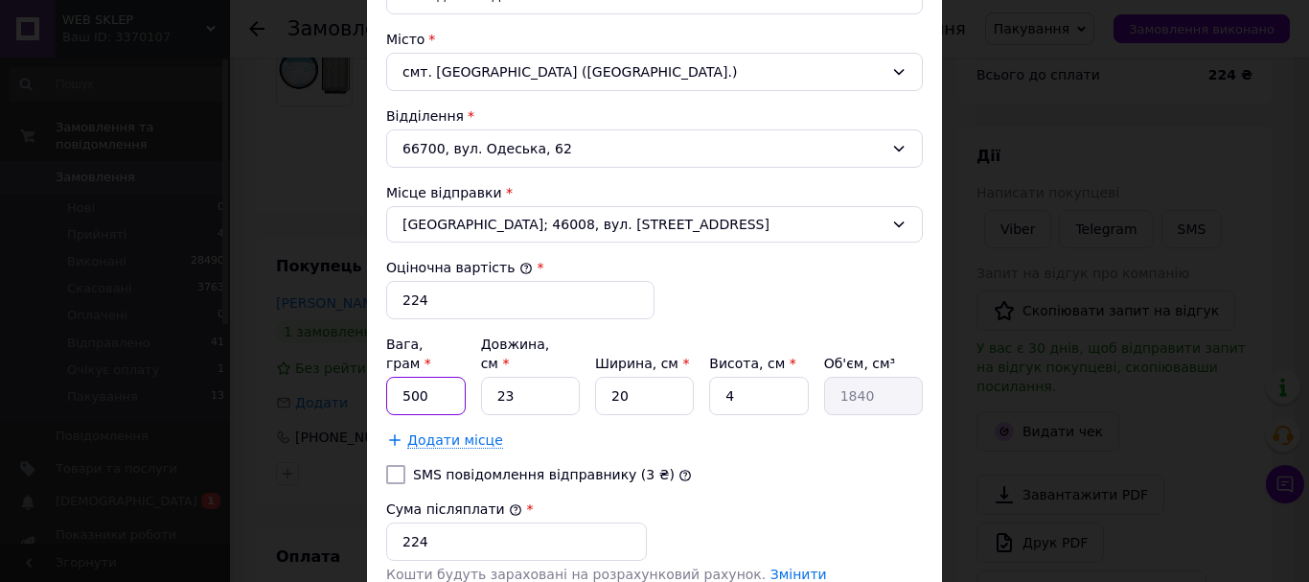
click at [439, 389] on input "500" at bounding box center [426, 396] width 80 height 38
click at [436, 389] on input "500" at bounding box center [426, 396] width 80 height 38
drag, startPoint x: 436, startPoint y: 389, endPoint x: 456, endPoint y: 379, distance: 22.7
click at [436, 387] on input "500" at bounding box center [426, 396] width 80 height 38
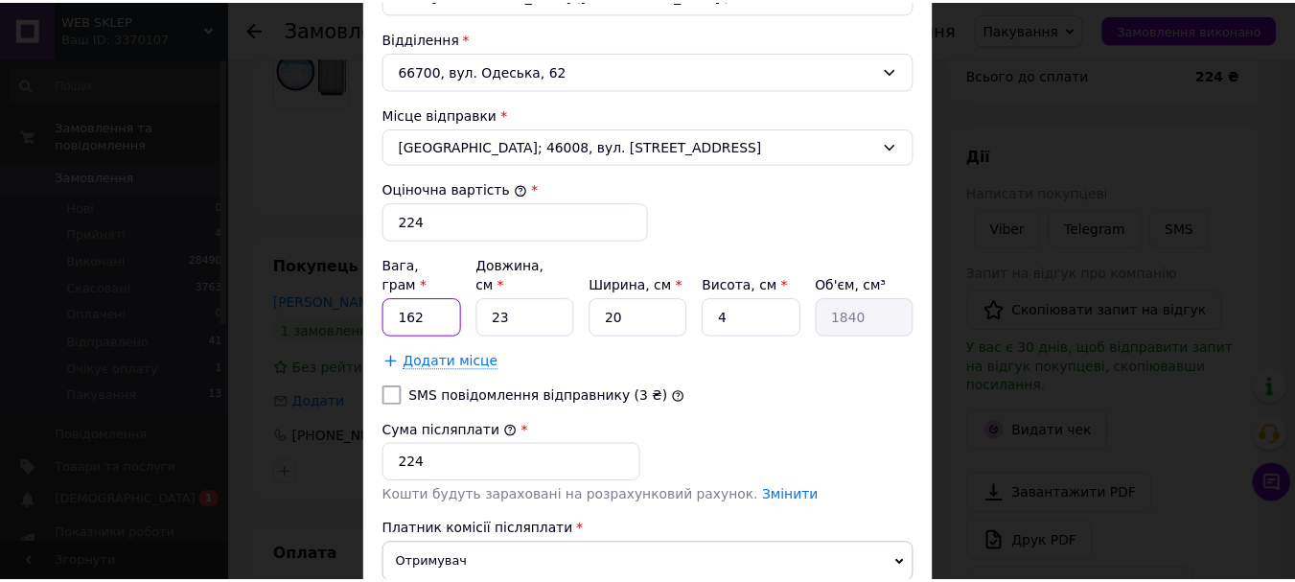
scroll to position [767, 0]
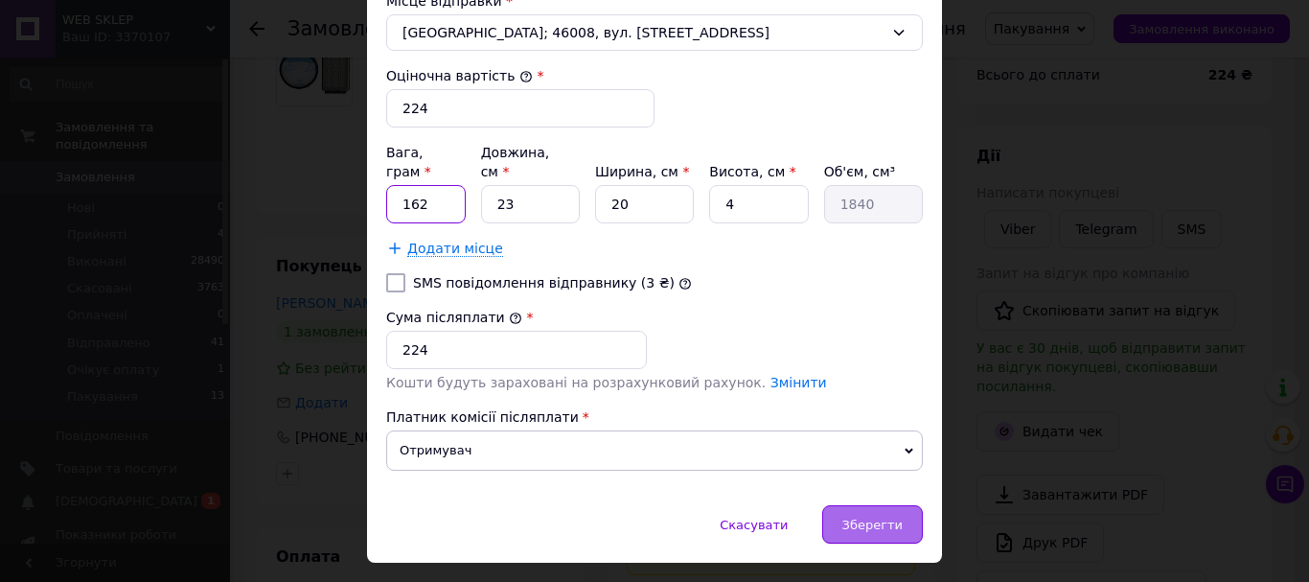
type input "162"
click at [850, 505] on div "Зберегти" at bounding box center [873, 524] width 101 height 38
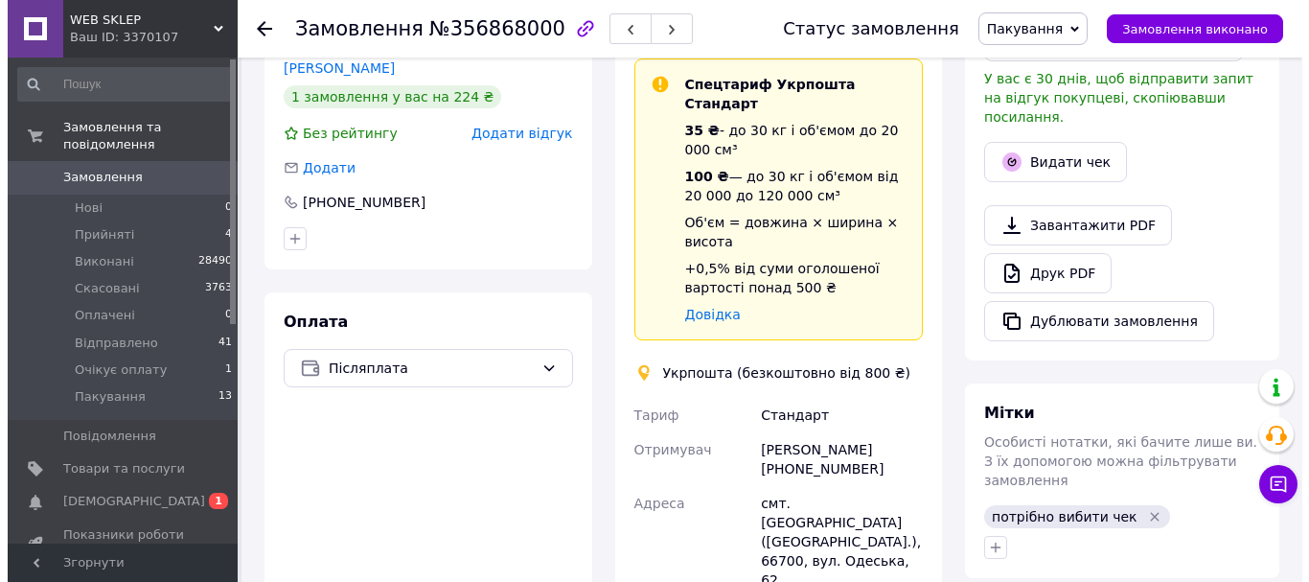
scroll to position [383, 0]
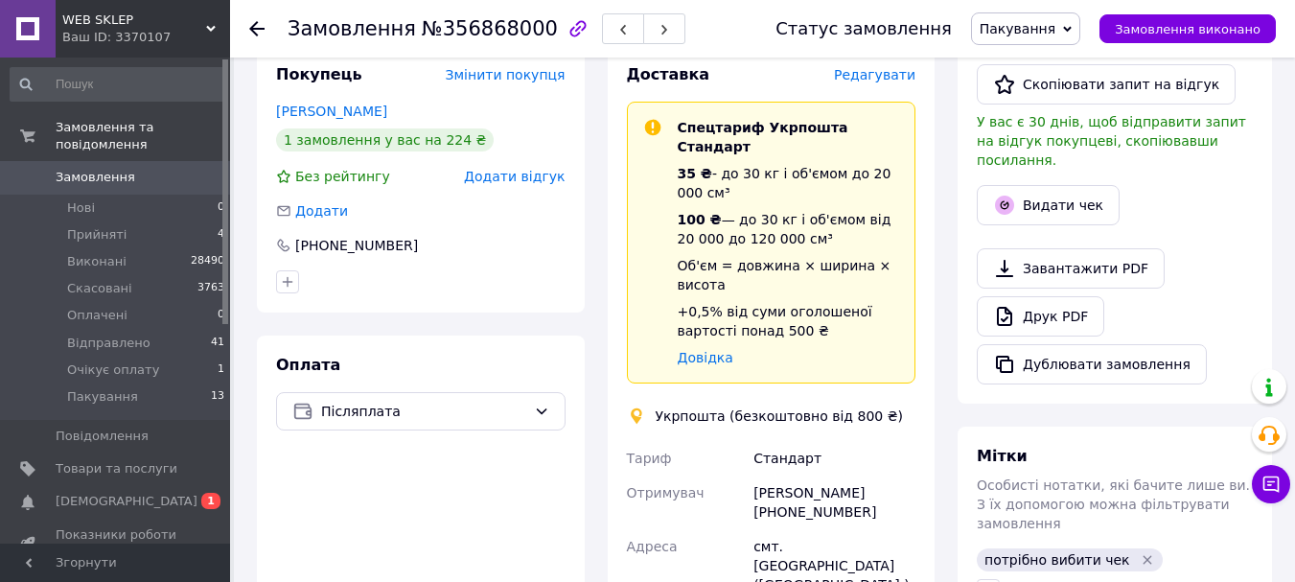
click at [860, 81] on span "Редагувати" at bounding box center [874, 74] width 81 height 15
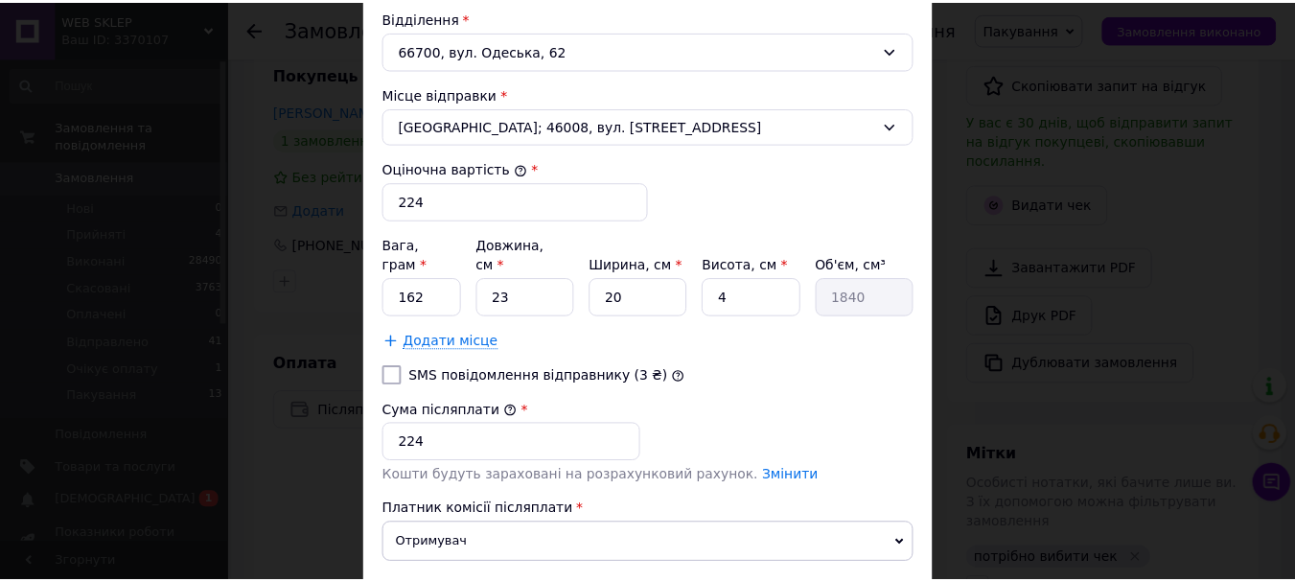
scroll to position [796, 0]
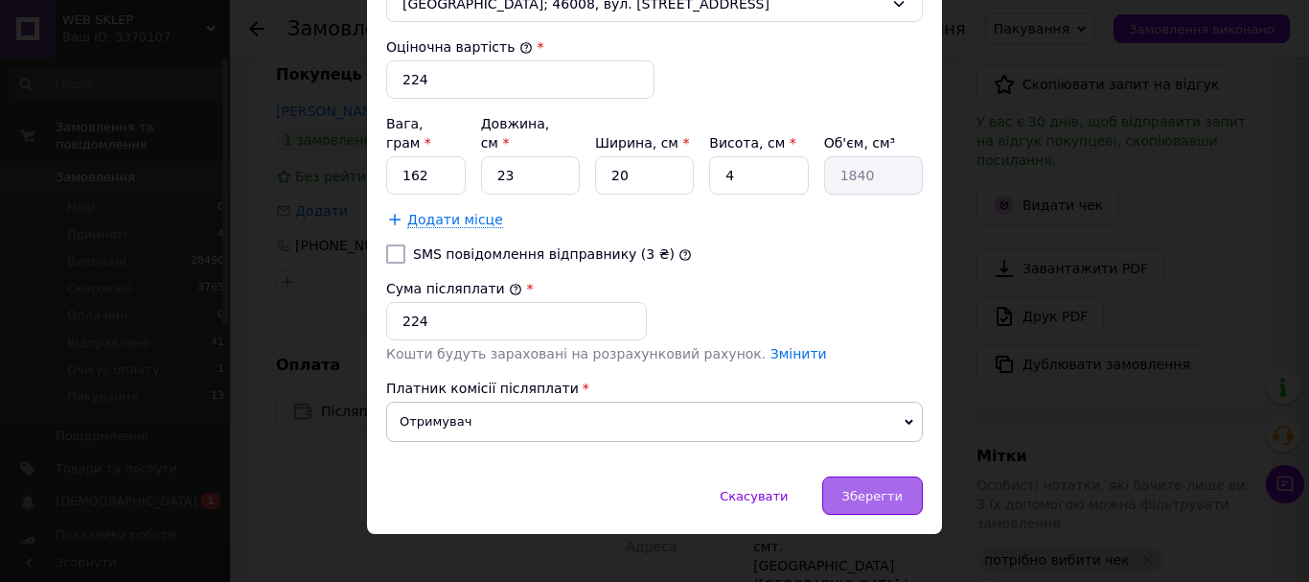
click at [869, 489] on span "Зберегти" at bounding box center [873, 496] width 60 height 14
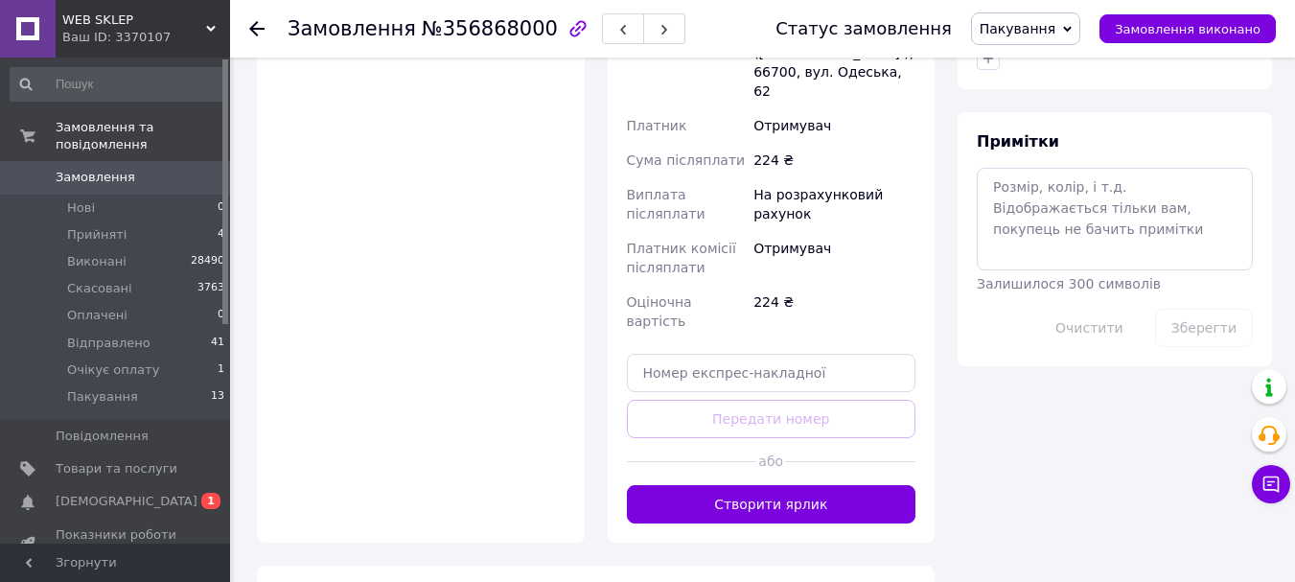
scroll to position [959, 0]
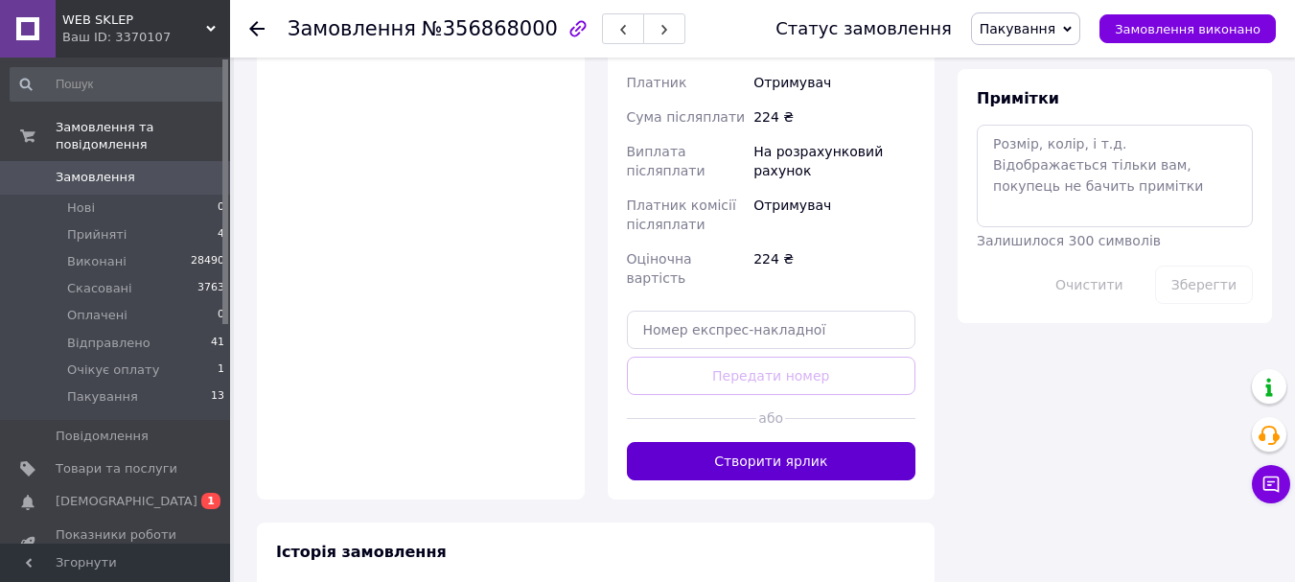
click at [807, 442] on button "Створити ярлик" at bounding box center [772, 461] width 290 height 38
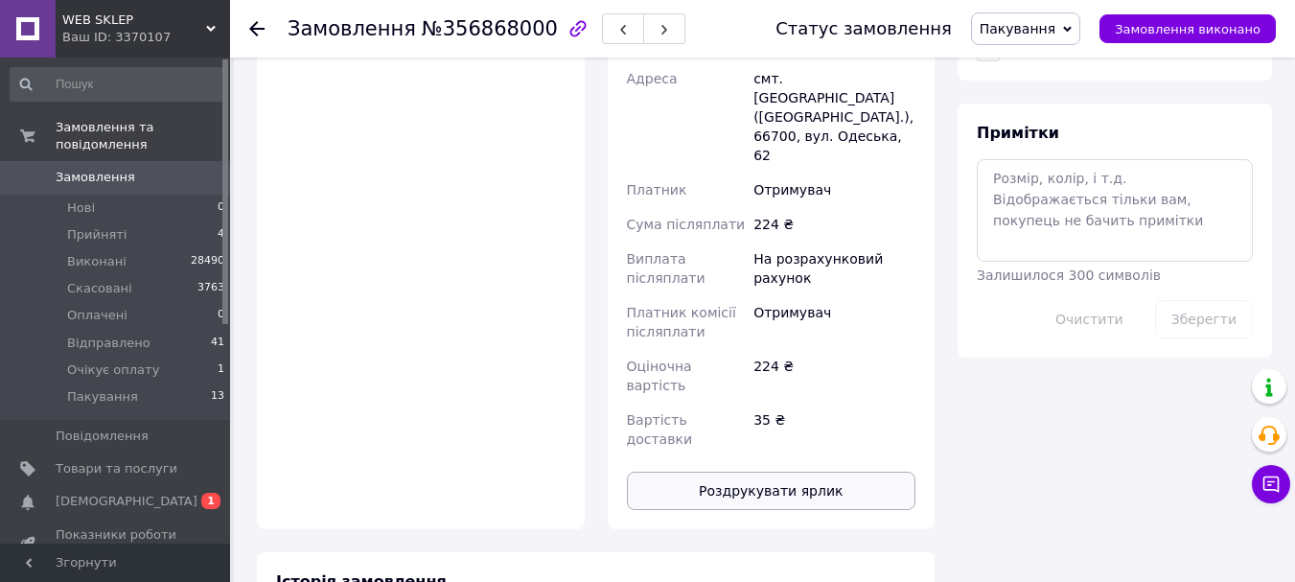
click at [851, 472] on button "Роздрукувати ярлик" at bounding box center [772, 491] width 290 height 38
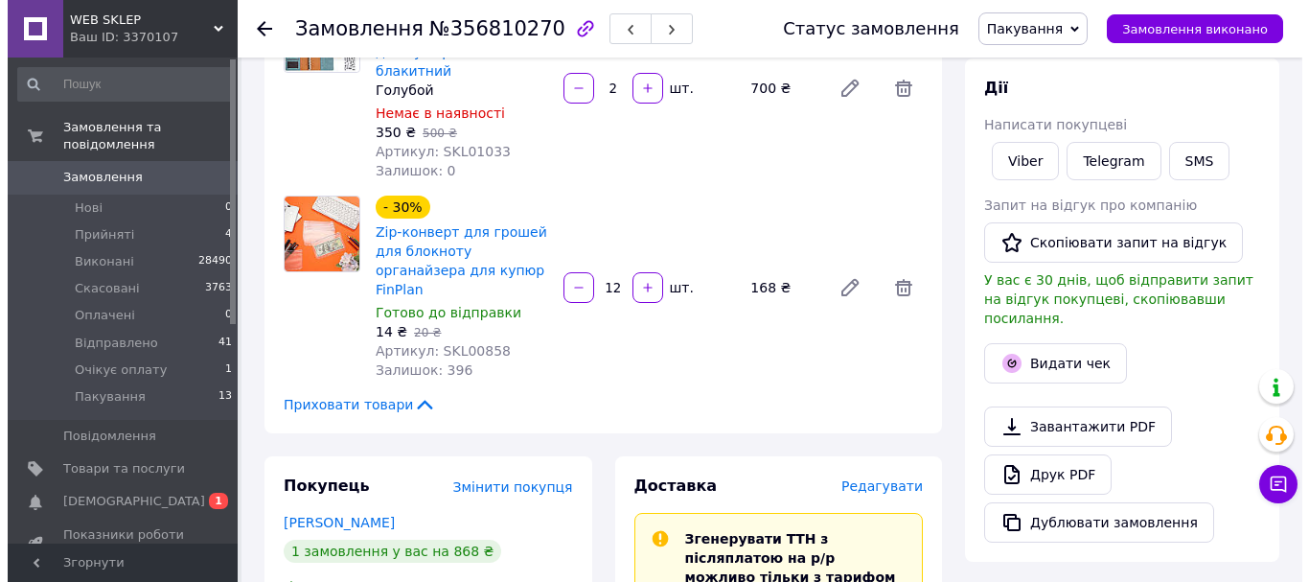
scroll to position [192, 0]
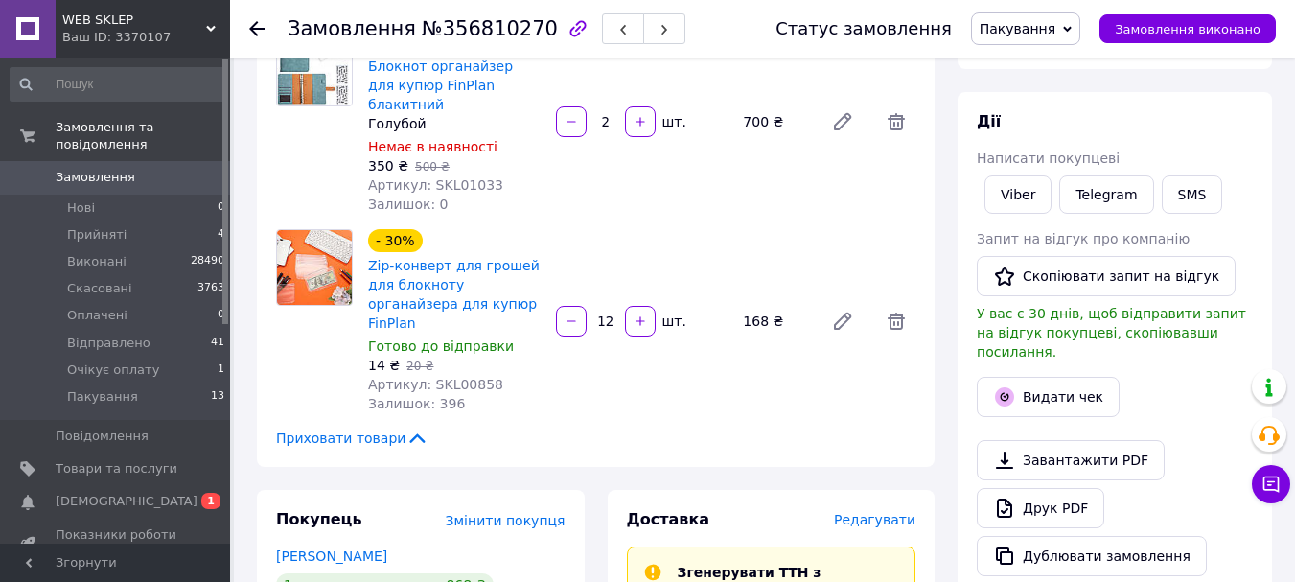
click at [888, 512] on span "Редагувати" at bounding box center [874, 519] width 81 height 15
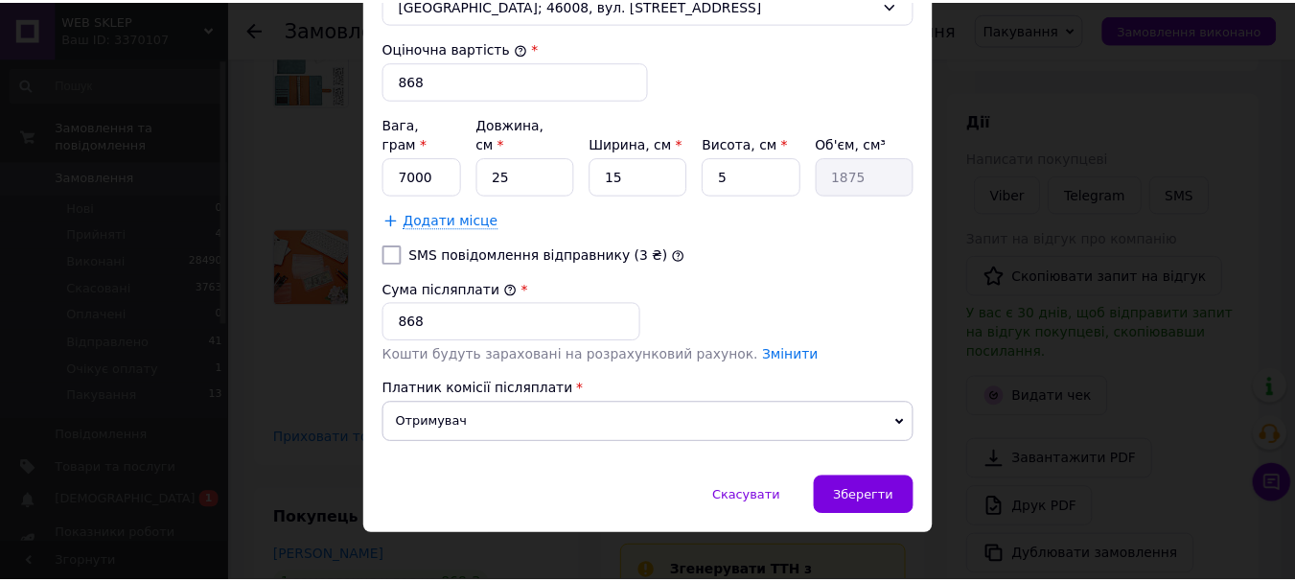
scroll to position [796, 0]
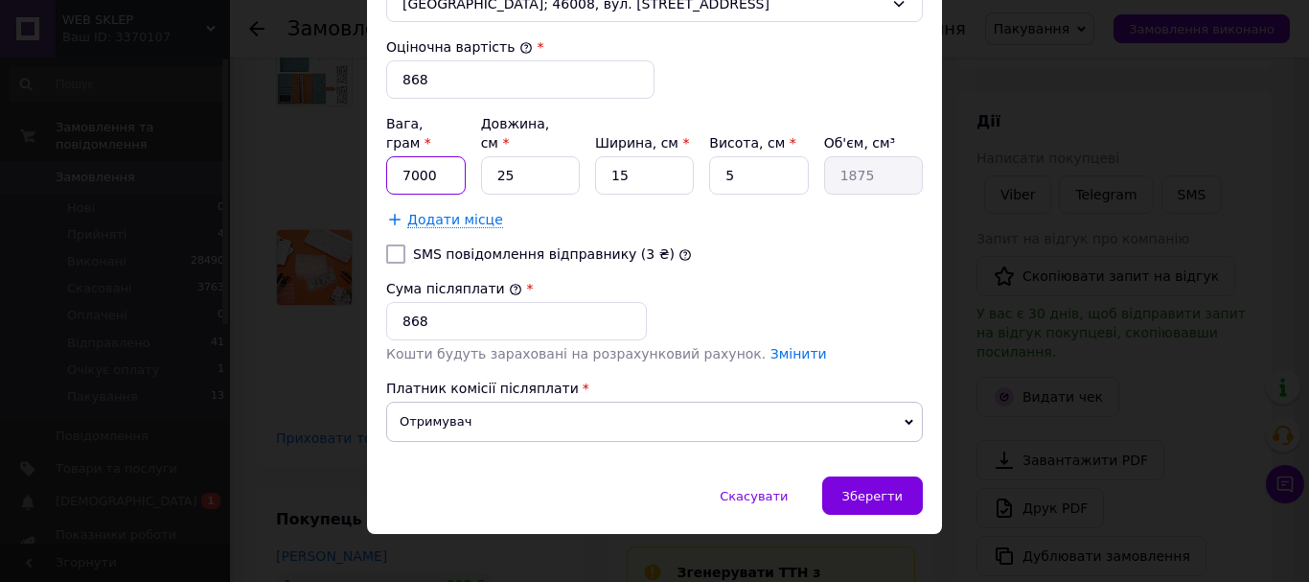
click at [449, 156] on input "7000" at bounding box center [426, 175] width 80 height 38
click at [448, 156] on input "7000" at bounding box center [426, 175] width 80 height 38
type input "456"
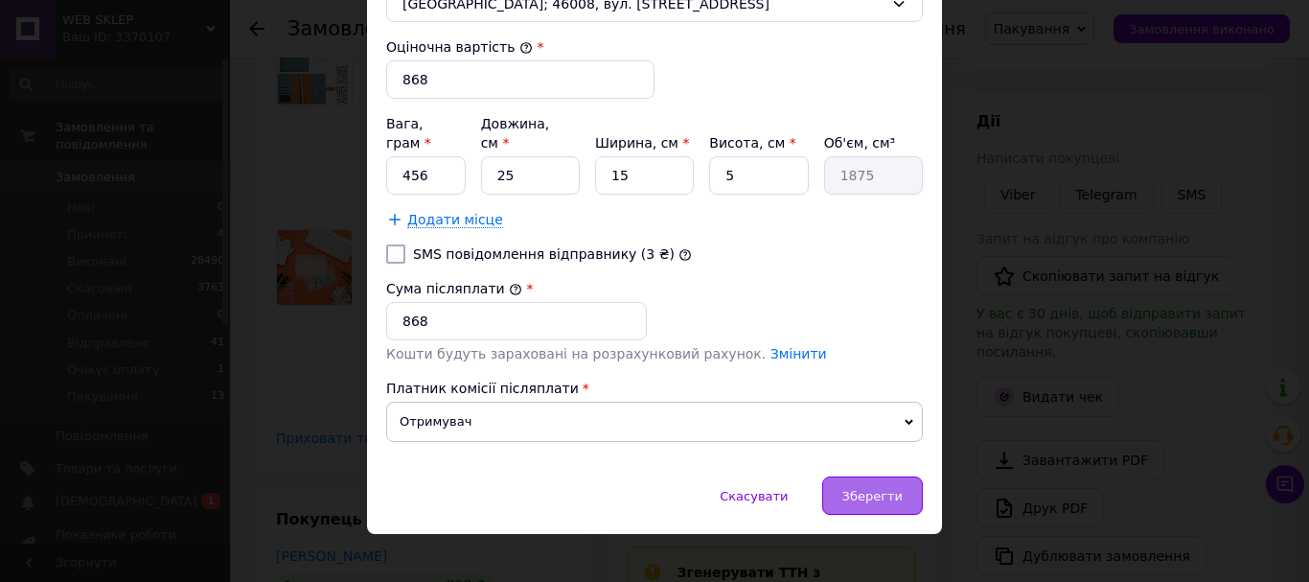
drag, startPoint x: 857, startPoint y: 482, endPoint x: 854, endPoint y: 472, distance: 10.9
click at [855, 489] on span "Зберегти" at bounding box center [873, 496] width 60 height 14
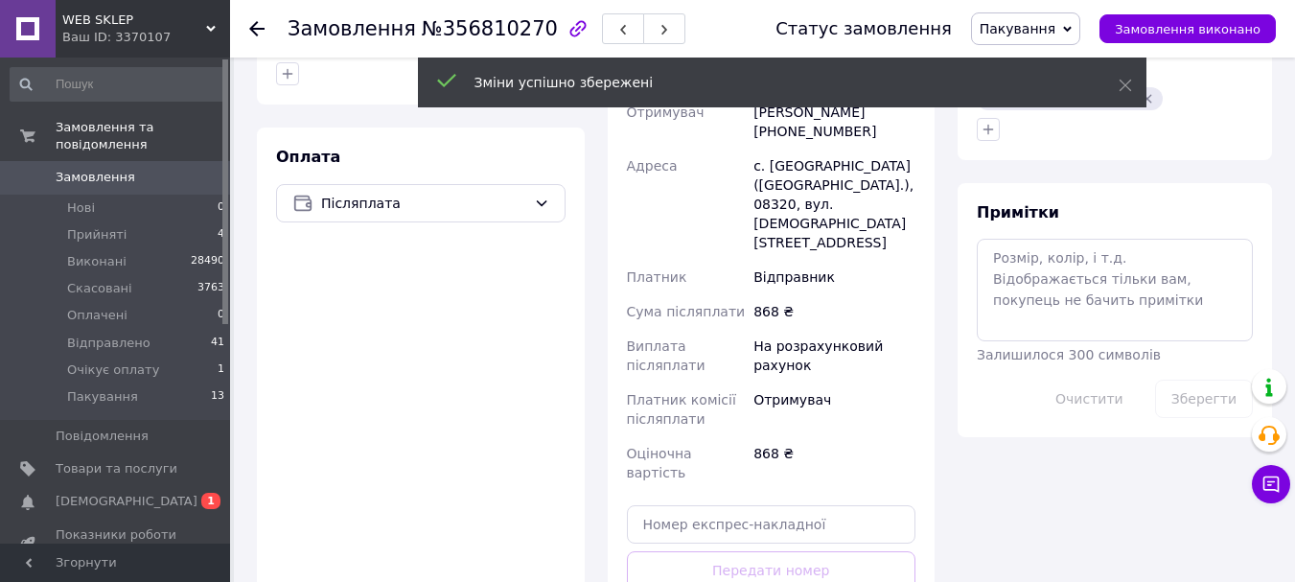
scroll to position [1054, 0]
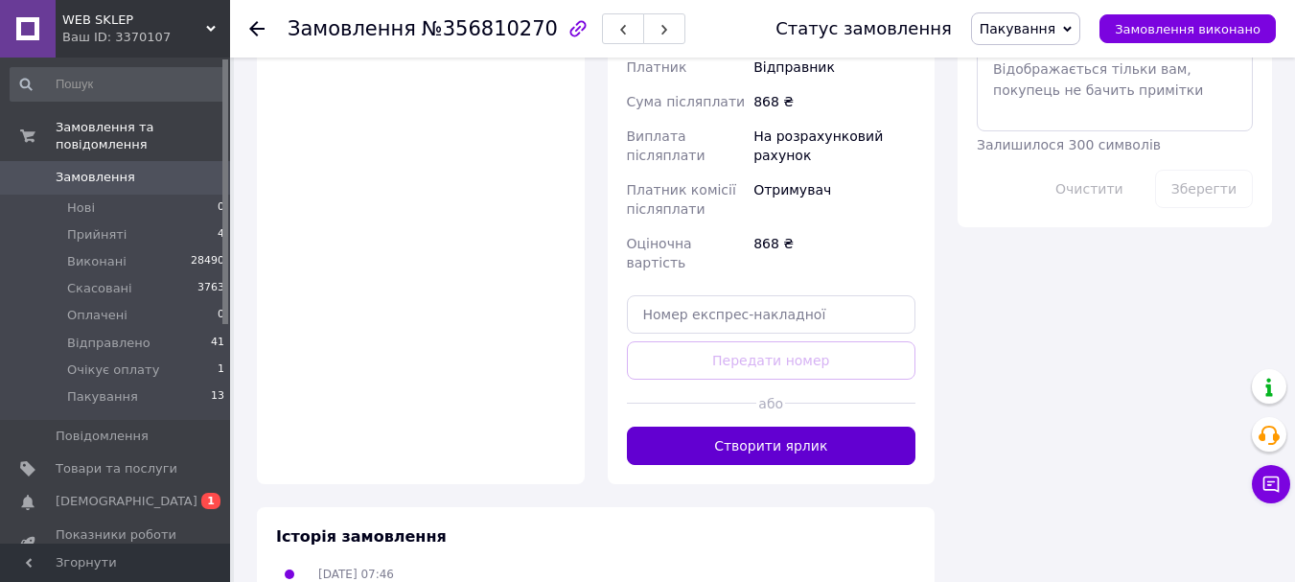
click at [765, 427] on button "Створити ярлик" at bounding box center [772, 446] width 290 height 38
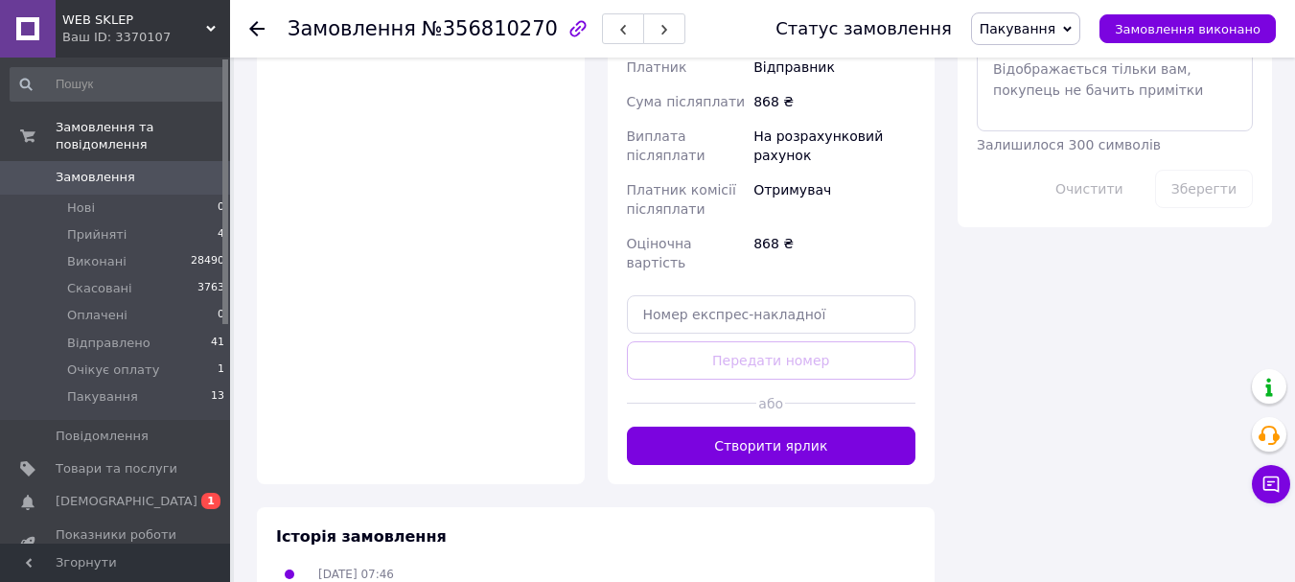
click at [804, 427] on button "Створити ярлик" at bounding box center [772, 446] width 290 height 38
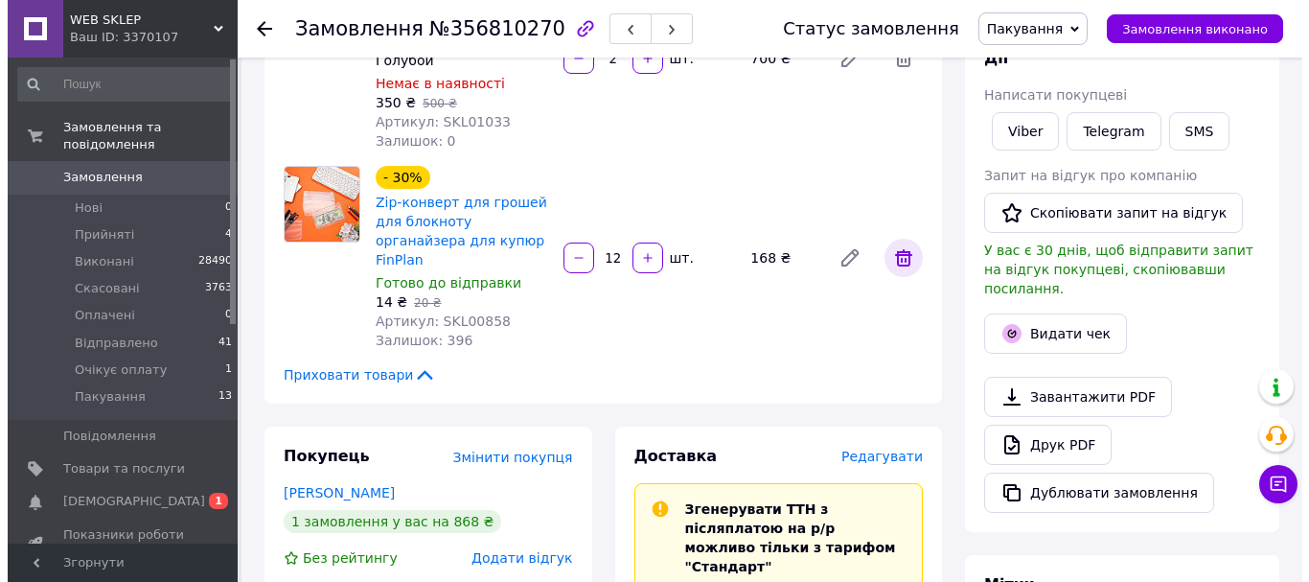
scroll to position [192, 0]
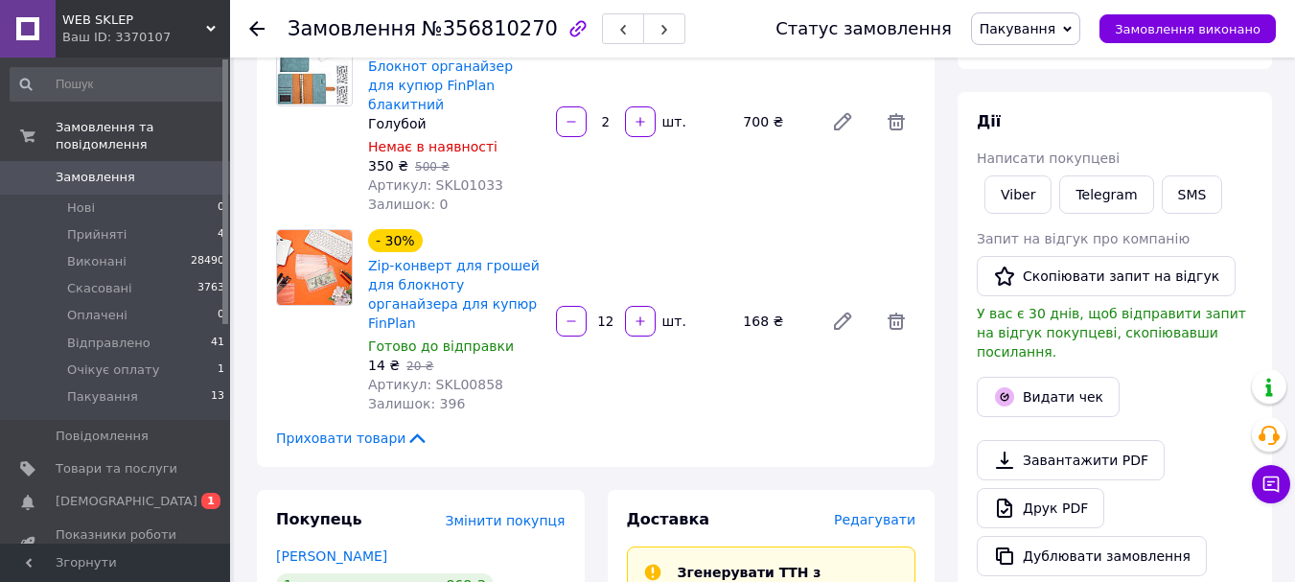
click at [834, 509] on div "Доставка" at bounding box center [730, 520] width 207 height 22
click at [857, 512] on span "Редагувати" at bounding box center [874, 519] width 81 height 15
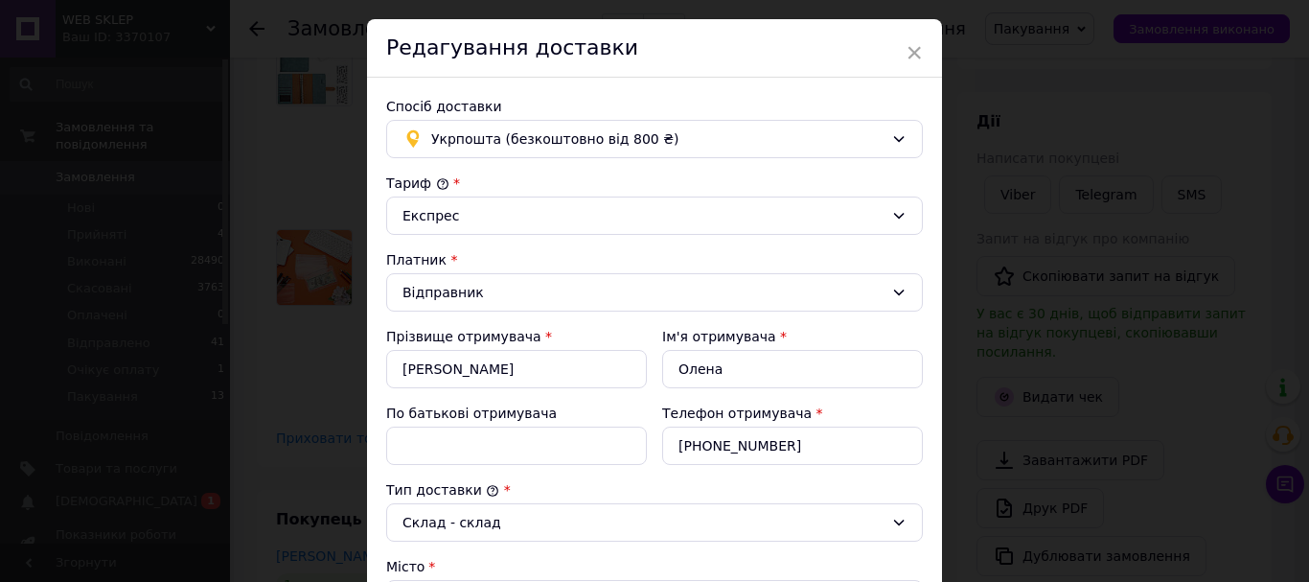
scroll to position [0, 0]
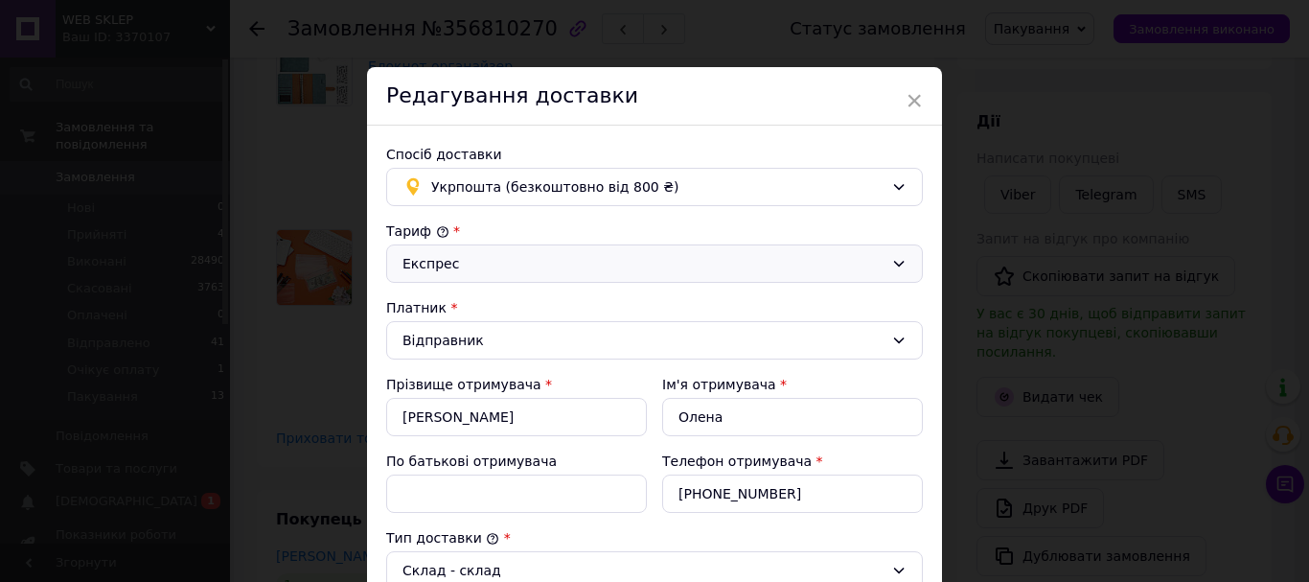
click at [502, 267] on div "Експрес" at bounding box center [643, 263] width 481 height 21
click at [493, 305] on li "Стандарт" at bounding box center [654, 305] width 535 height 36
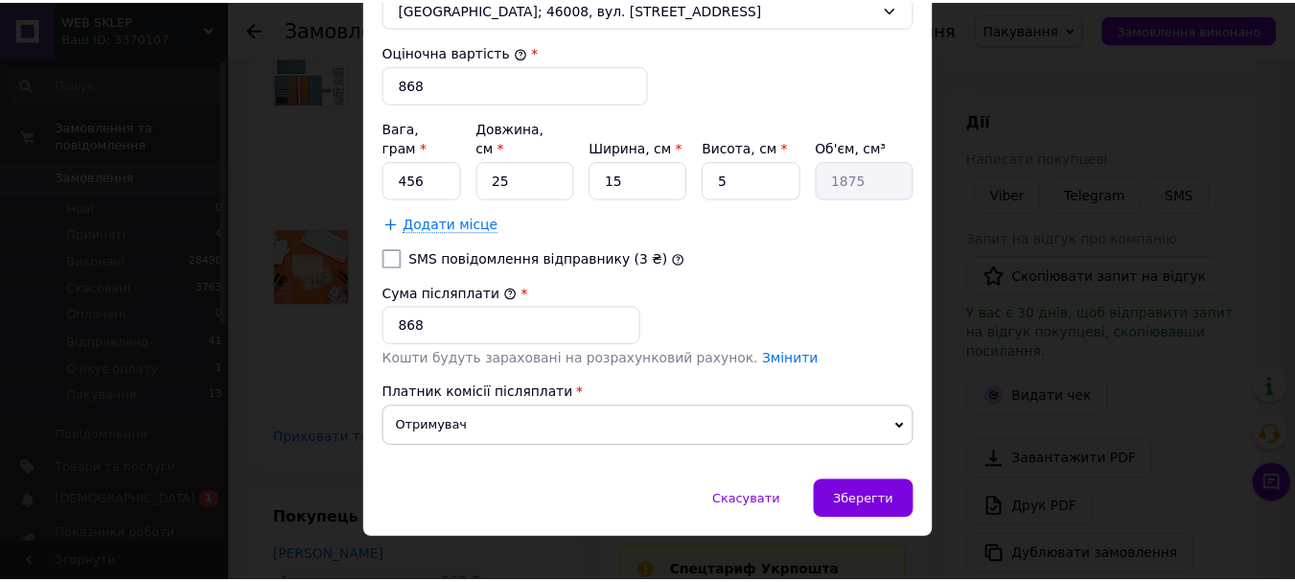
scroll to position [796, 0]
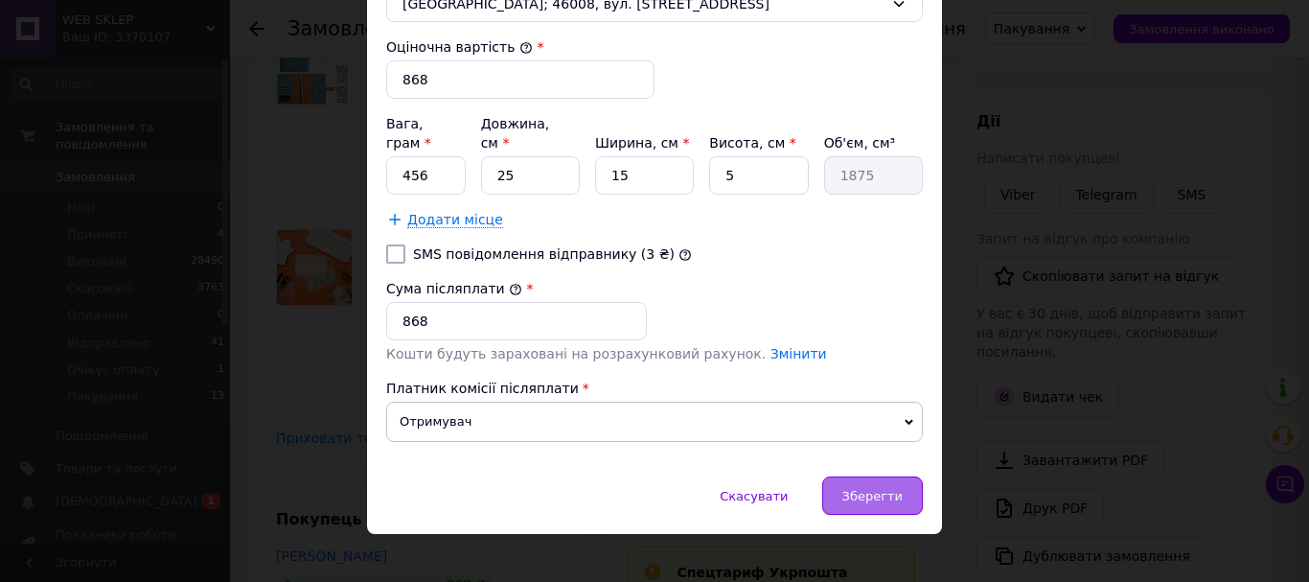
drag, startPoint x: 867, startPoint y: 467, endPoint x: 862, endPoint y: 458, distance: 9.9
click at [863, 476] on div "Зберегти" at bounding box center [873, 495] width 101 height 38
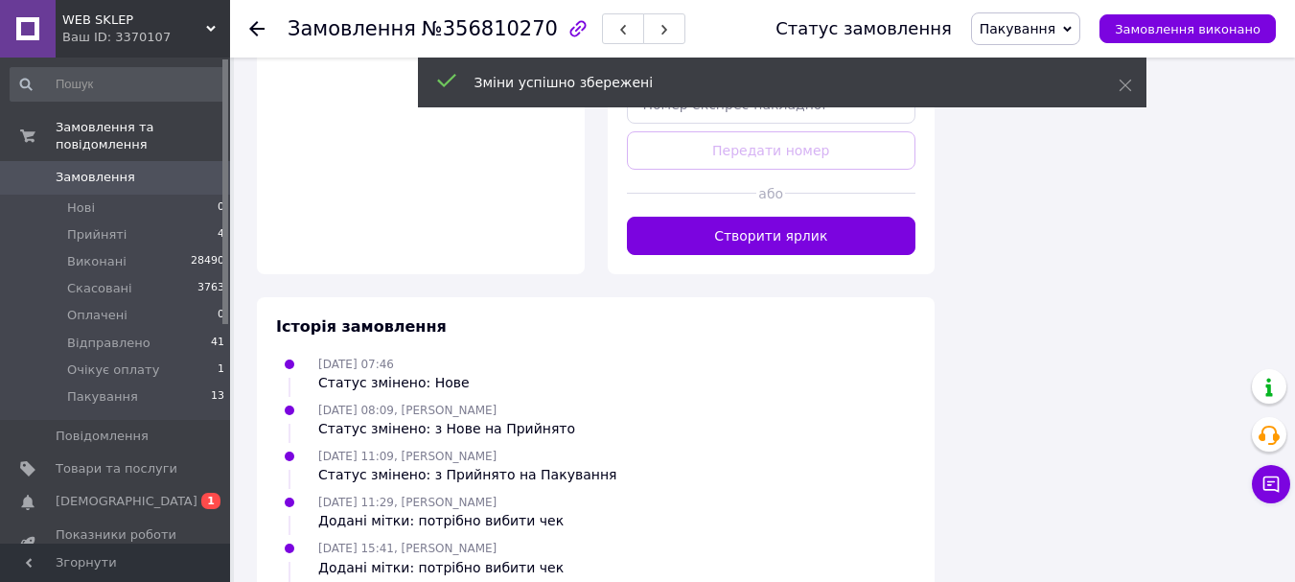
scroll to position [1438, 0]
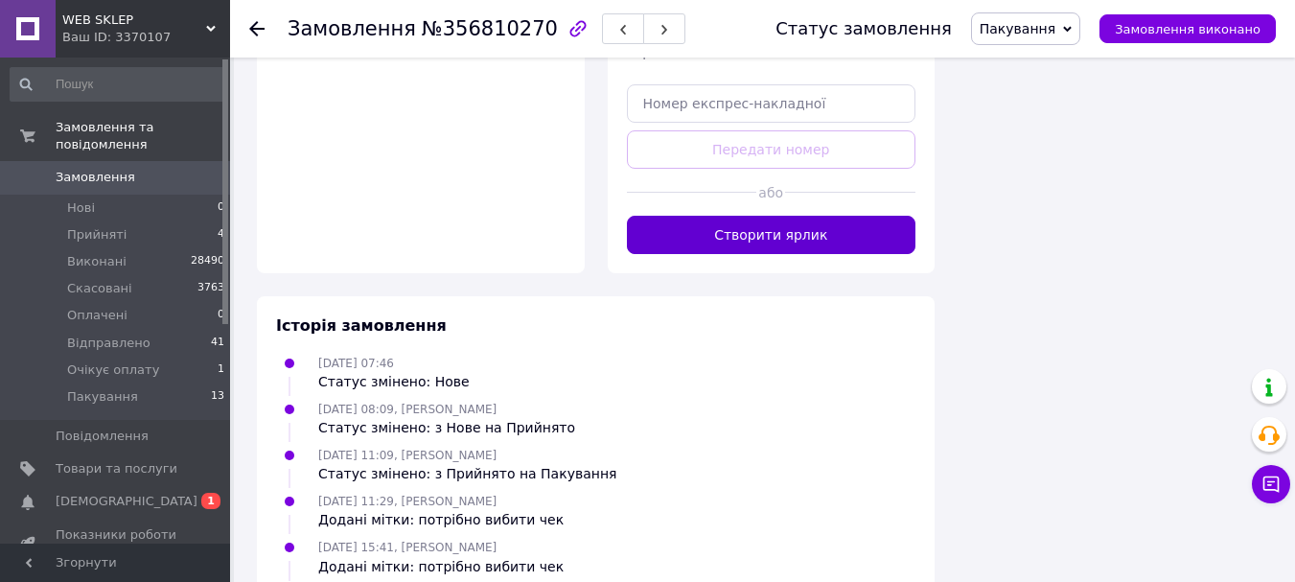
click at [693, 216] on button "Створити ярлик" at bounding box center [772, 235] width 290 height 38
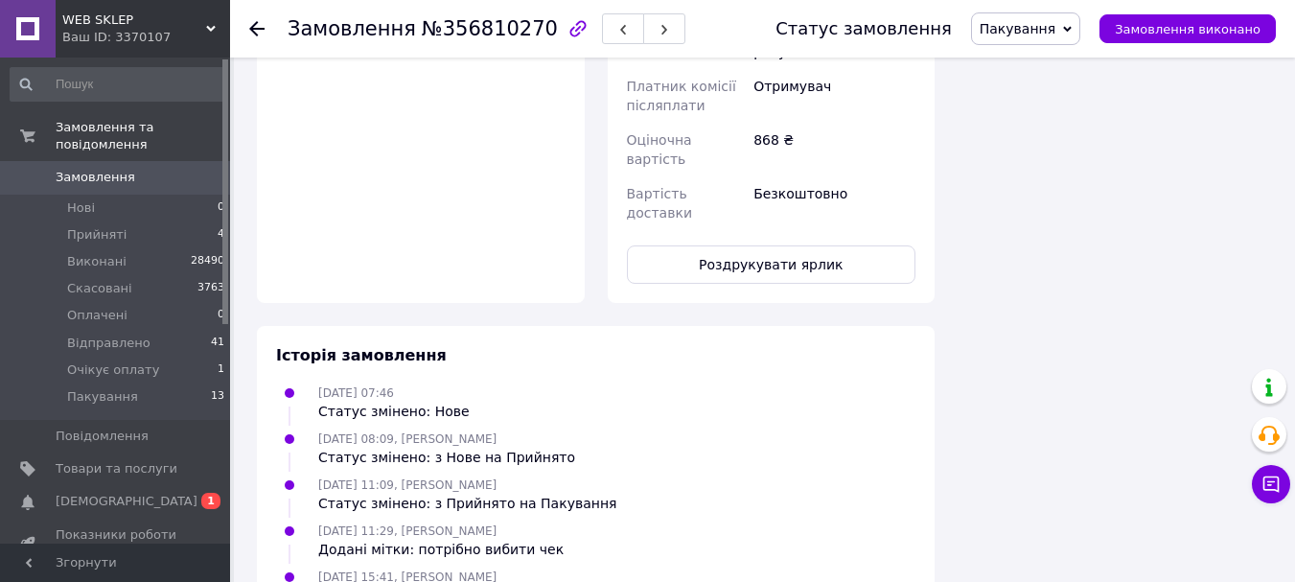
click at [688, 245] on button "Роздрукувати ярлик" at bounding box center [772, 264] width 290 height 38
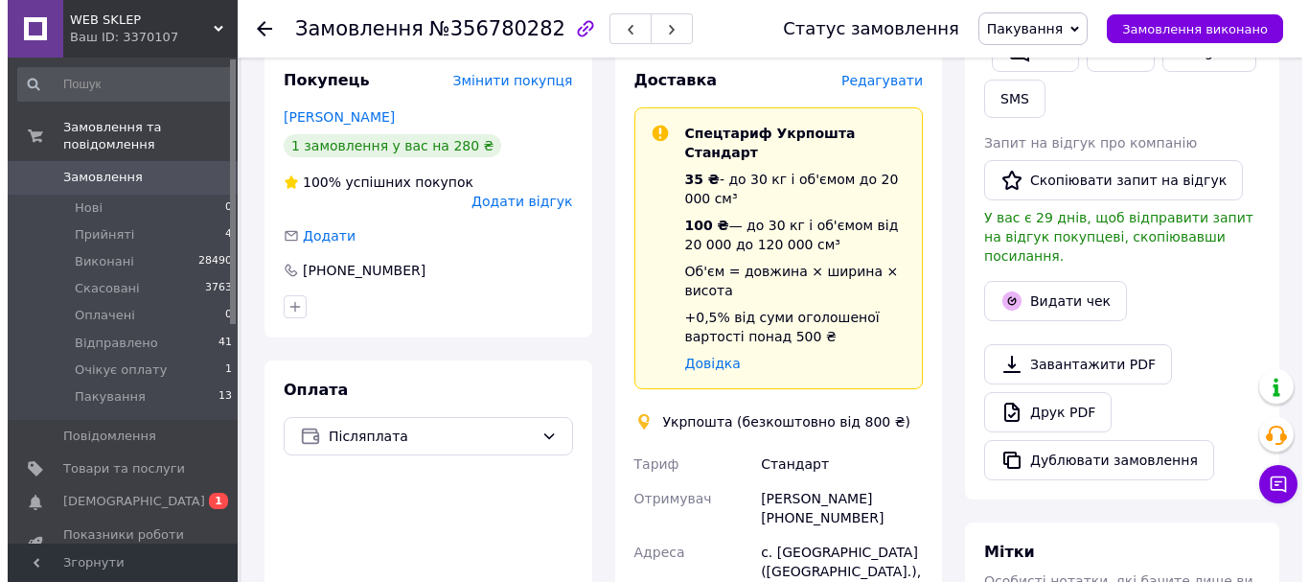
scroll to position [383, 0]
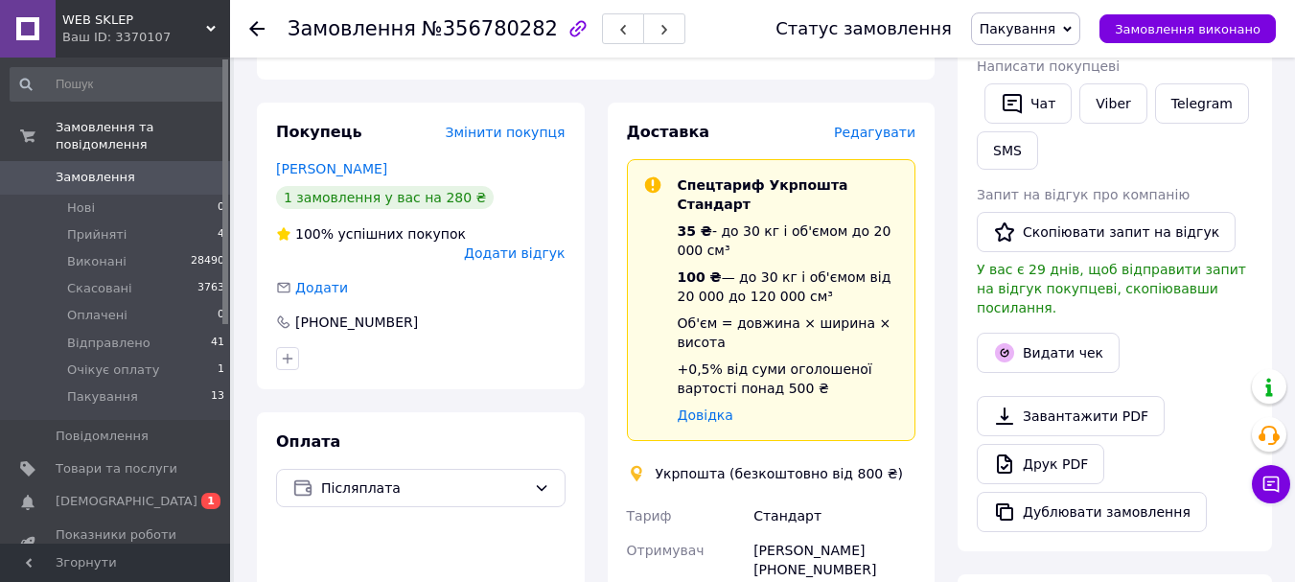
click at [872, 125] on span "Редагувати" at bounding box center [874, 132] width 81 height 15
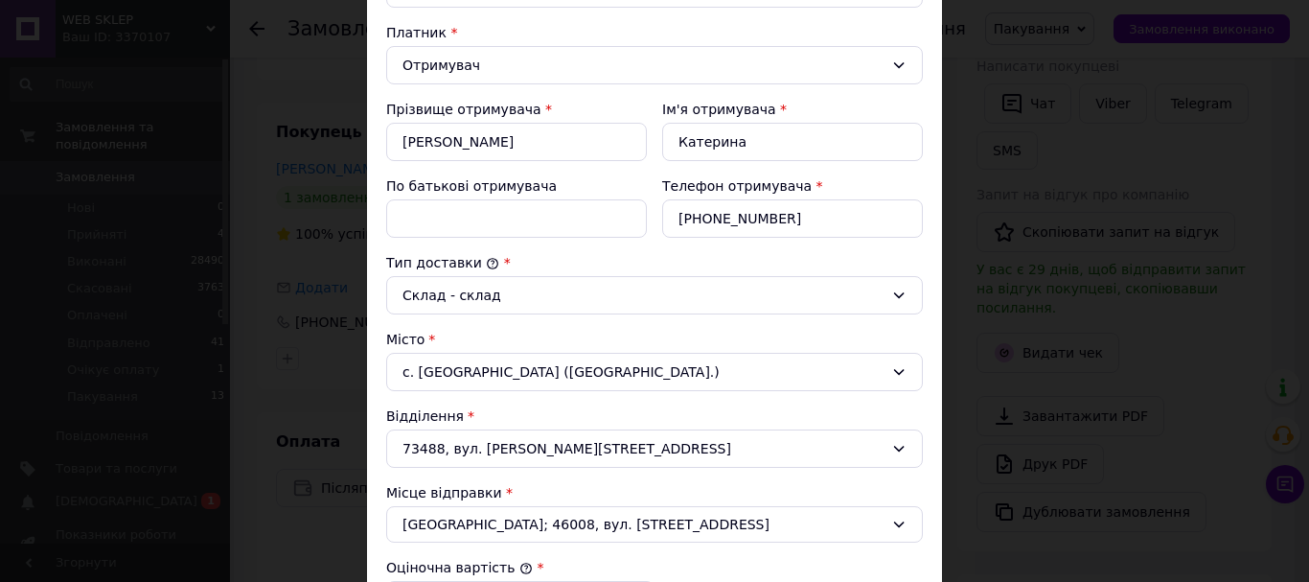
scroll to position [479, 0]
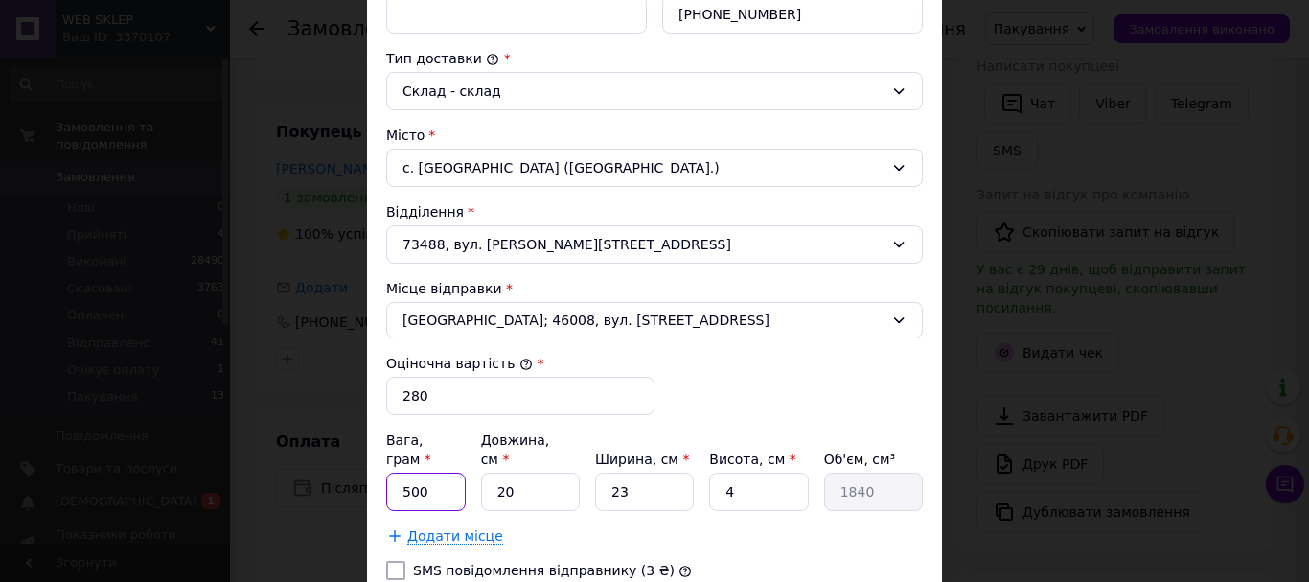
click at [444, 478] on input "500" at bounding box center [426, 492] width 80 height 38
click at [444, 475] on input "500" at bounding box center [426, 492] width 80 height 38
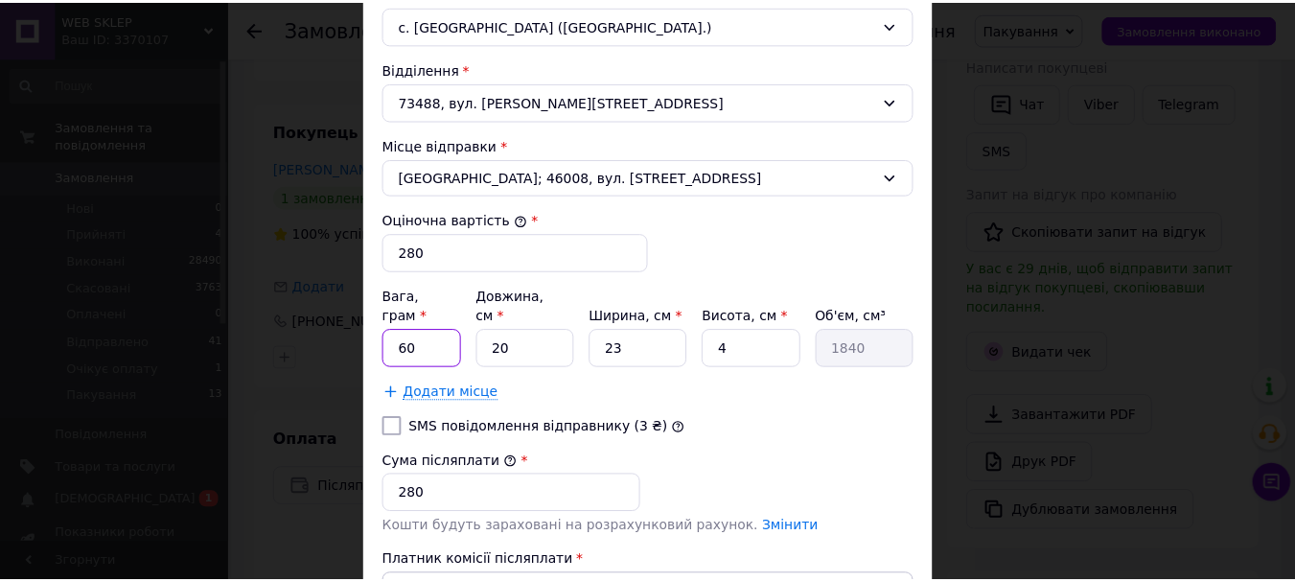
scroll to position [796, 0]
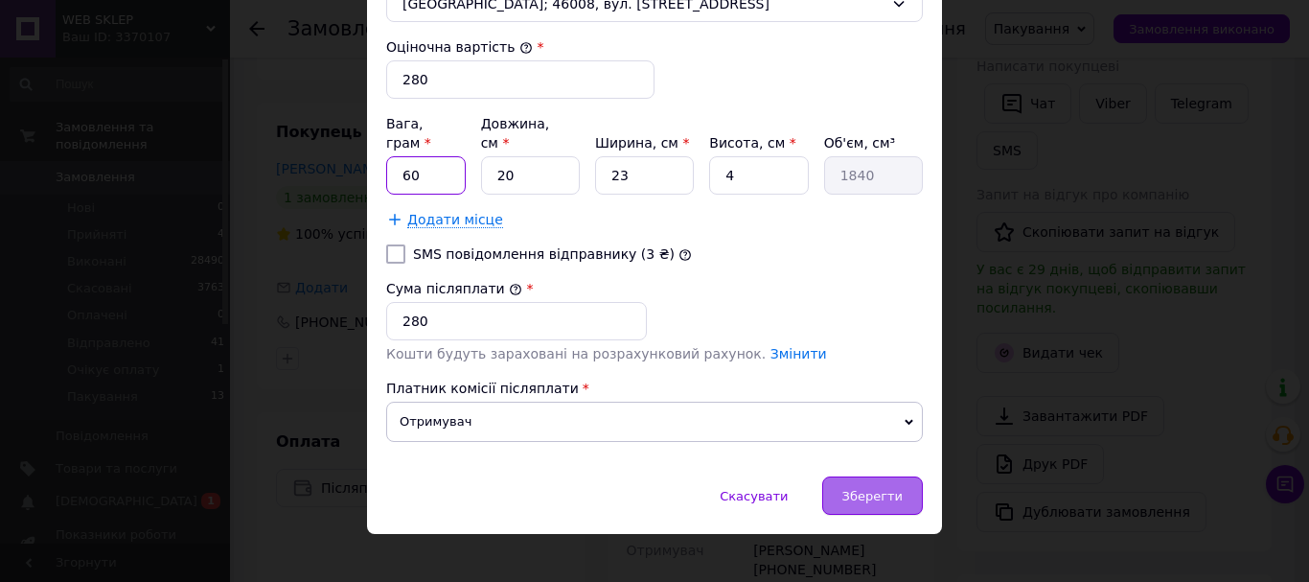
type input "60"
click at [863, 489] on span "Зберегти" at bounding box center [873, 496] width 60 height 14
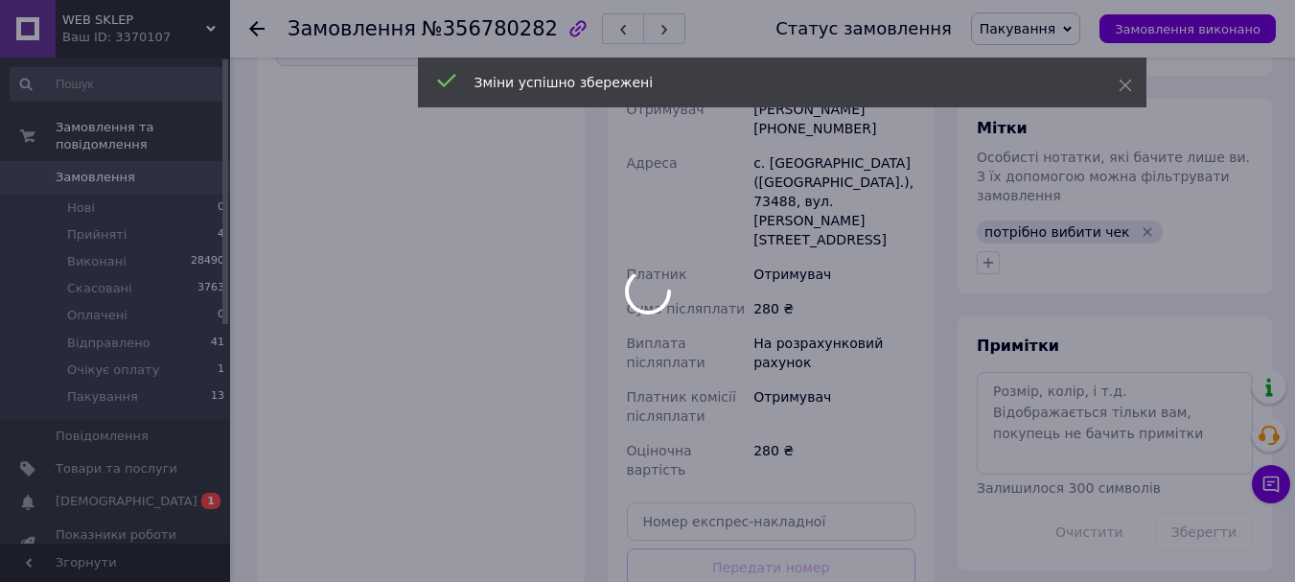
scroll to position [959, 0]
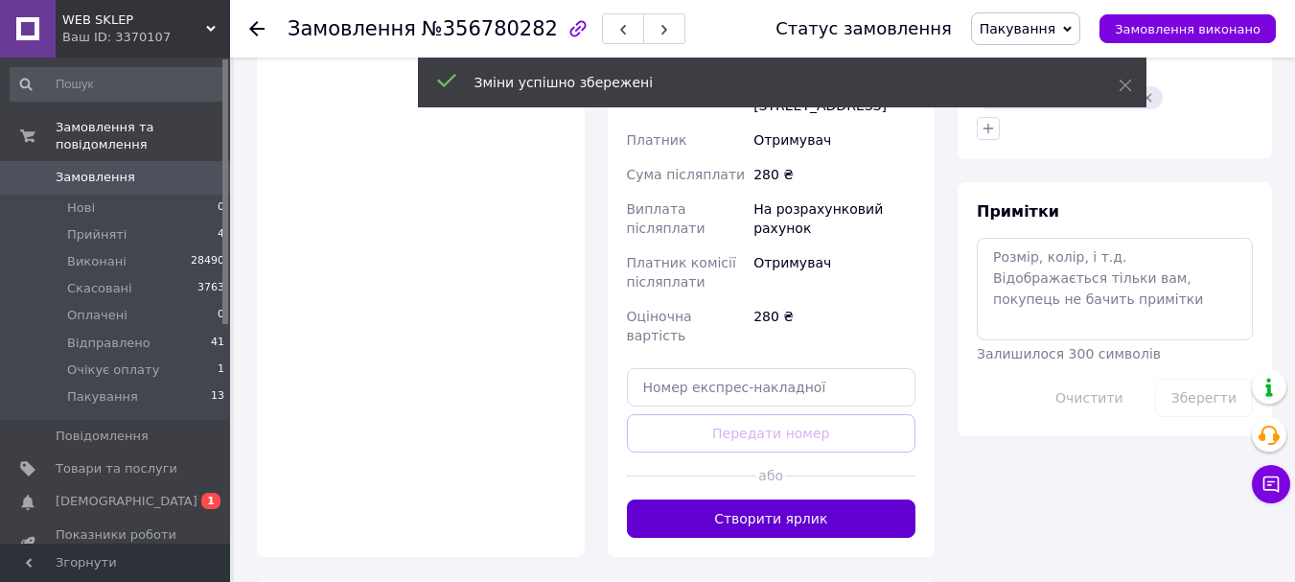
click at [817, 499] on button "Створити ярлик" at bounding box center [772, 518] width 290 height 38
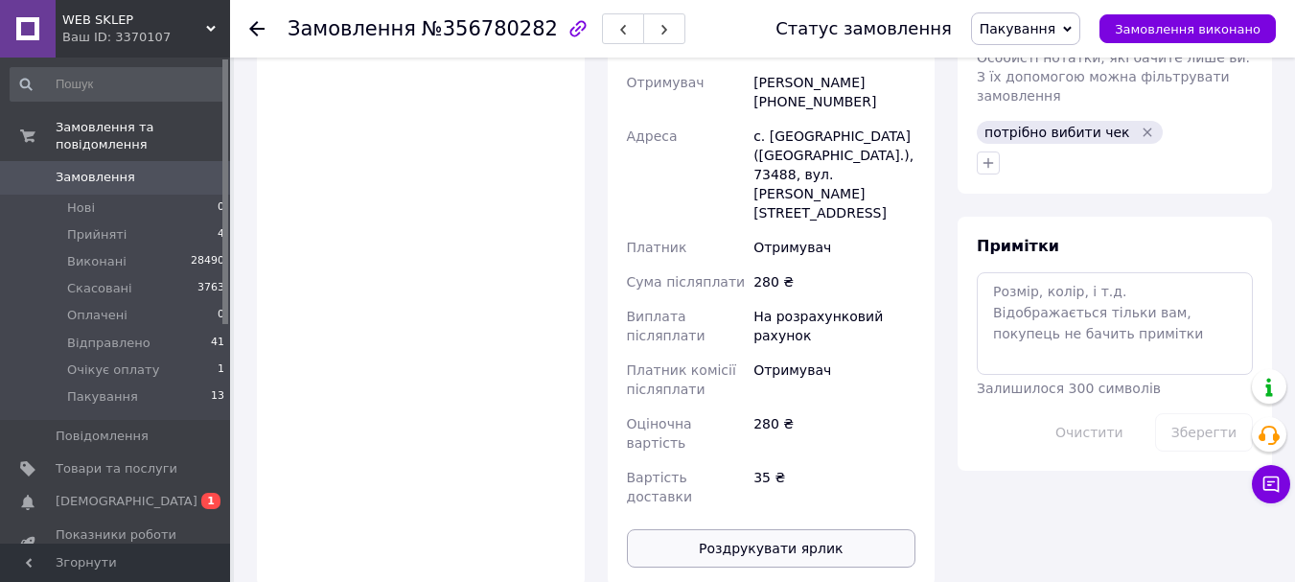
click at [750, 529] on button "Роздрукувати ярлик" at bounding box center [772, 548] width 290 height 38
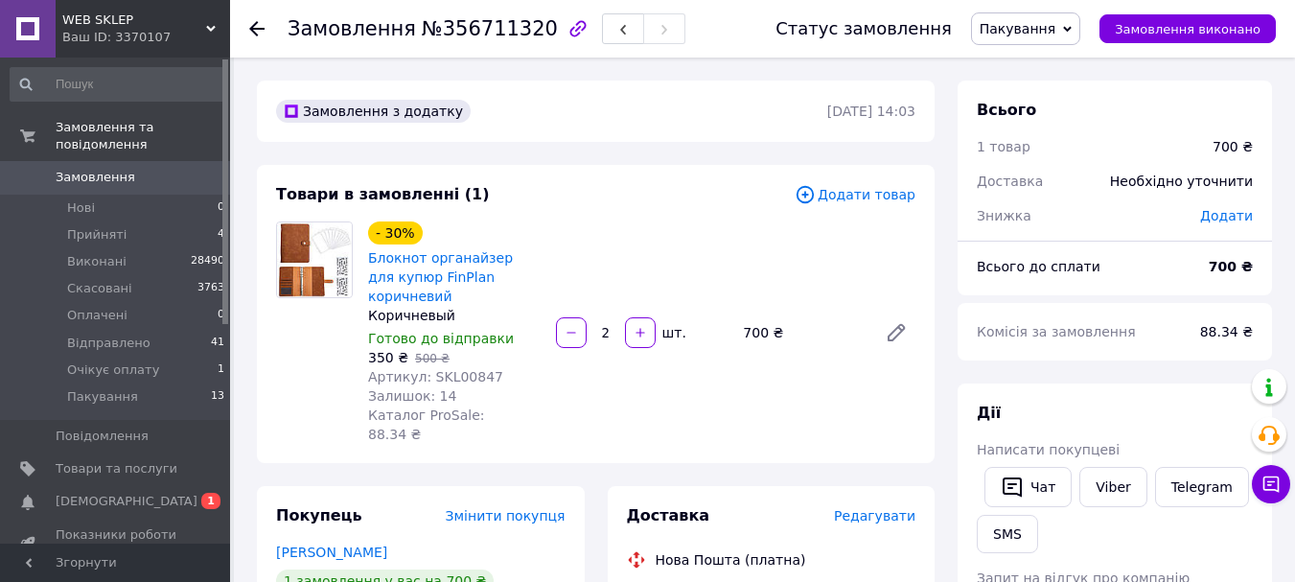
click at [850, 508] on span "Редагувати" at bounding box center [874, 515] width 81 height 15
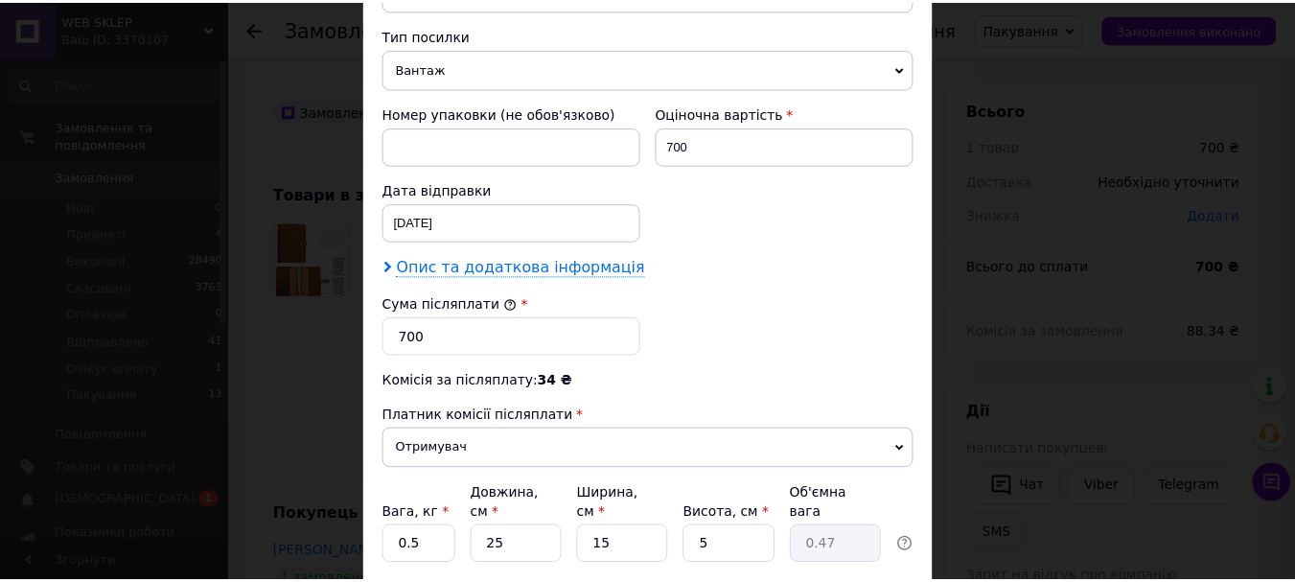
scroll to position [881, 0]
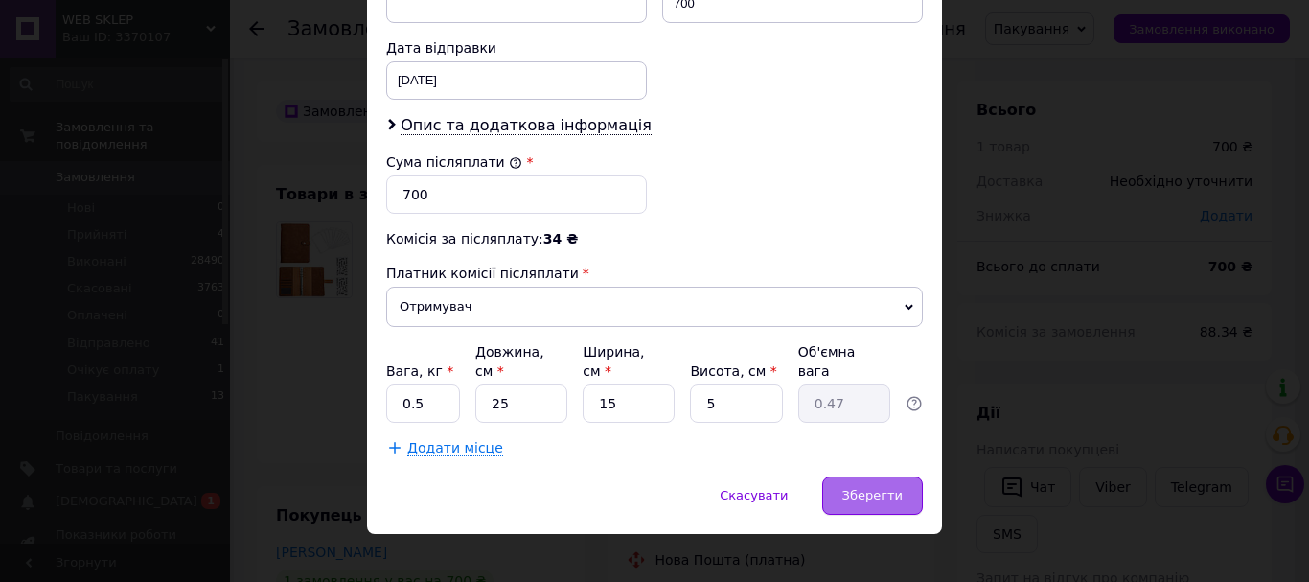
click at [885, 488] on span "Зберегти" at bounding box center [873, 495] width 60 height 14
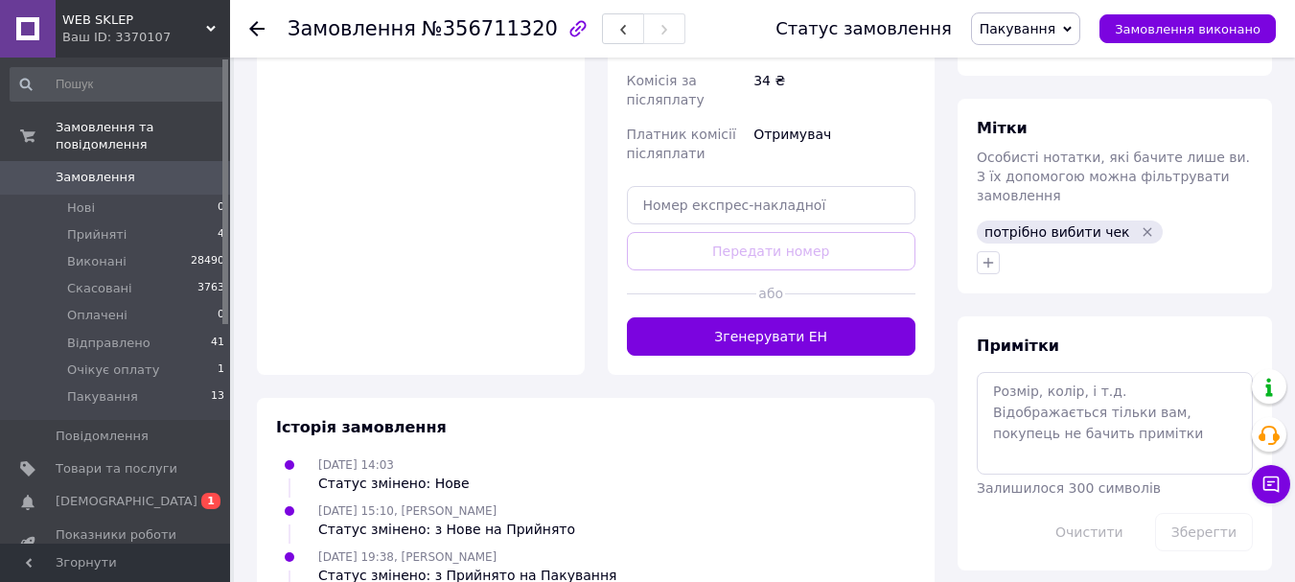
scroll to position [863, 0]
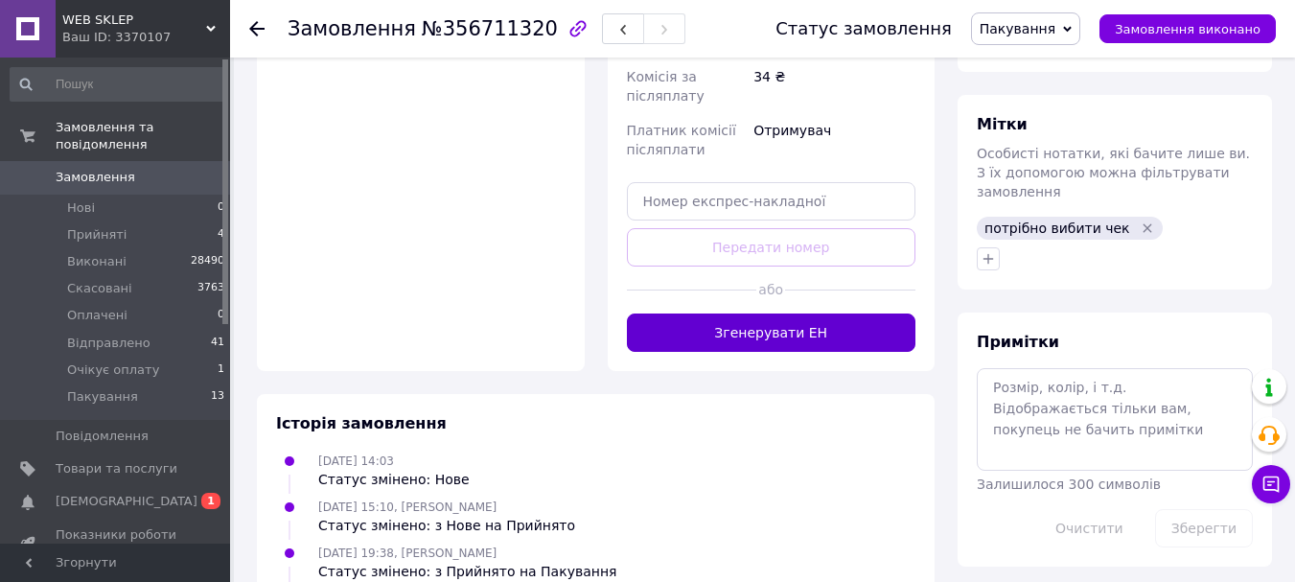
click at [792, 313] on button "Згенерувати ЕН" at bounding box center [772, 332] width 290 height 38
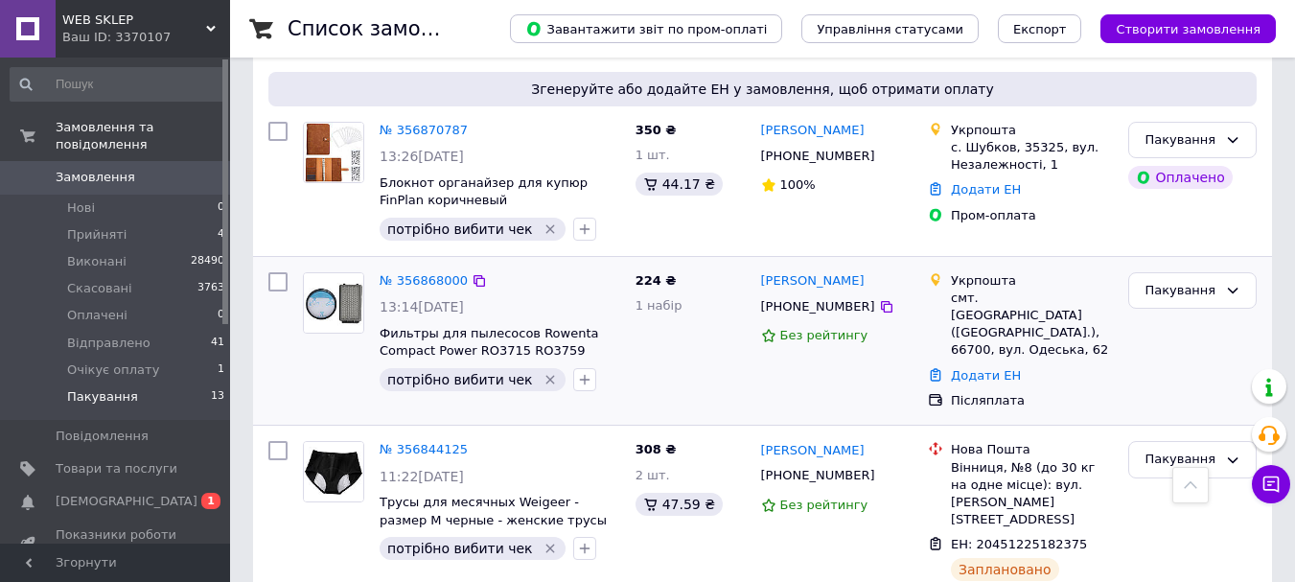
scroll to position [863, 0]
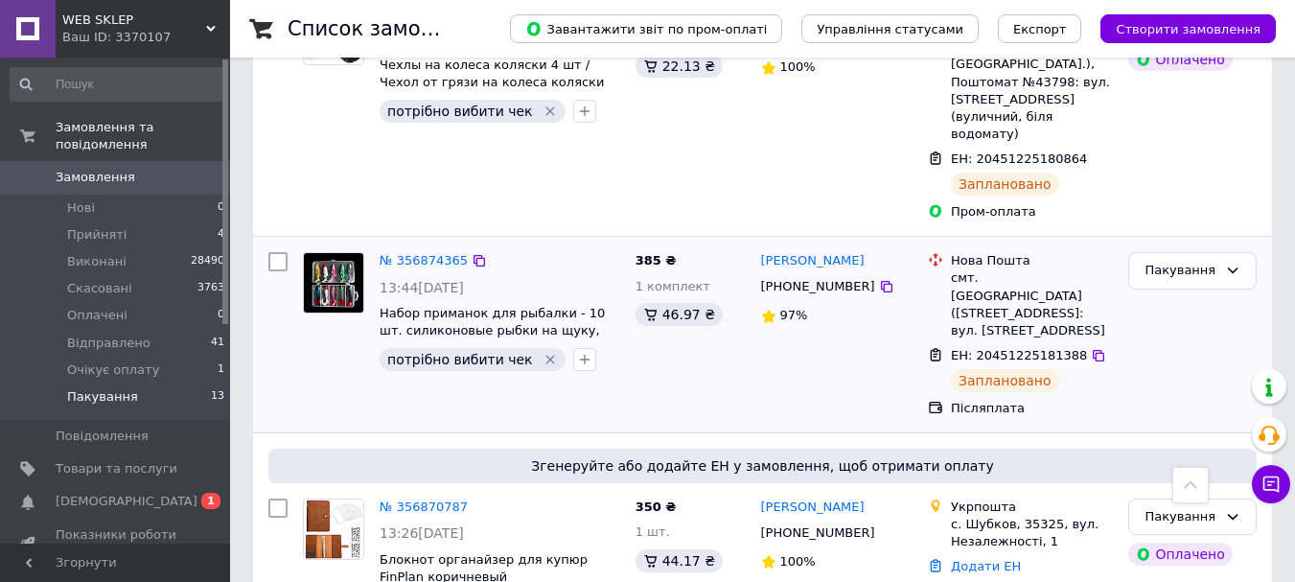
scroll to position [666, 0]
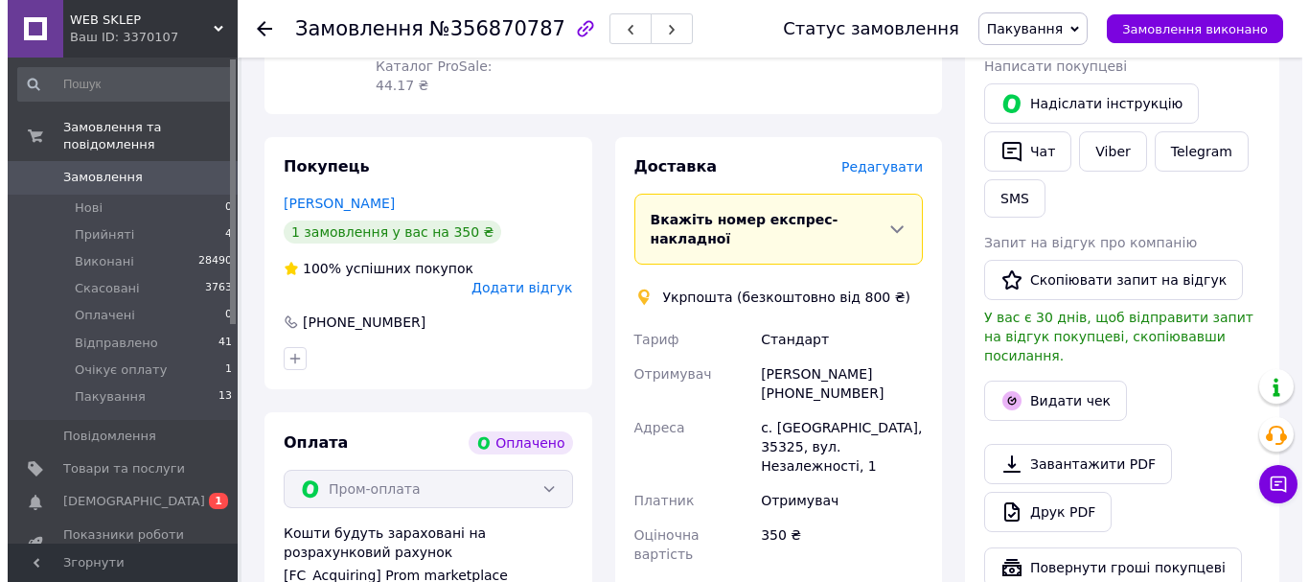
scroll to position [383, 0]
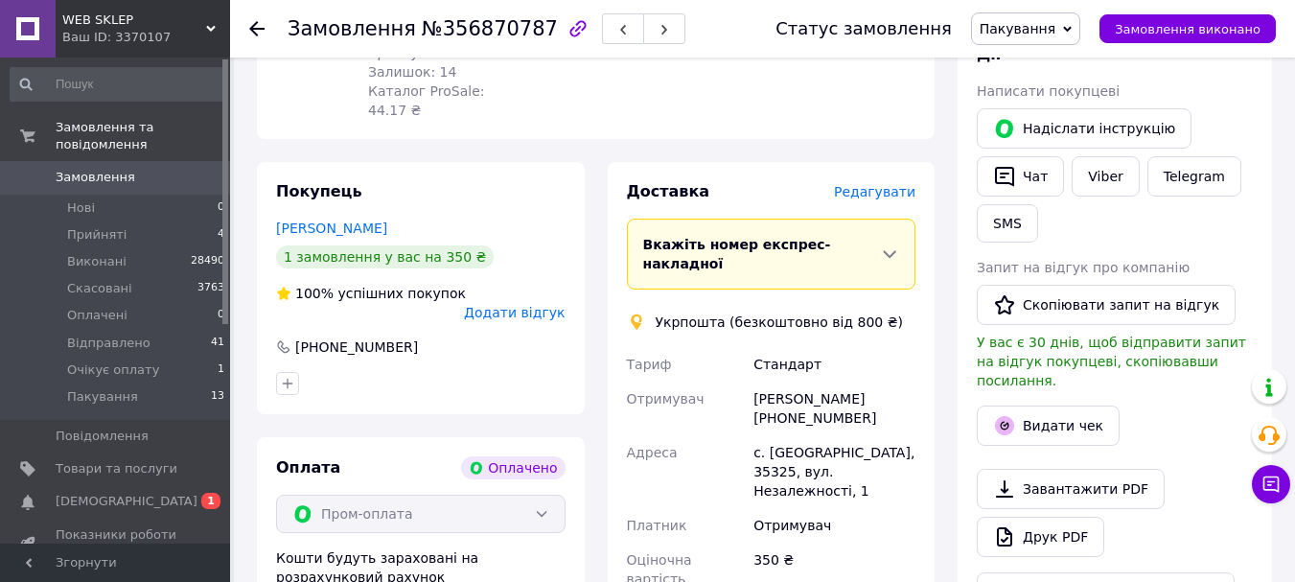
click at [894, 184] on span "Редагувати" at bounding box center [874, 191] width 81 height 15
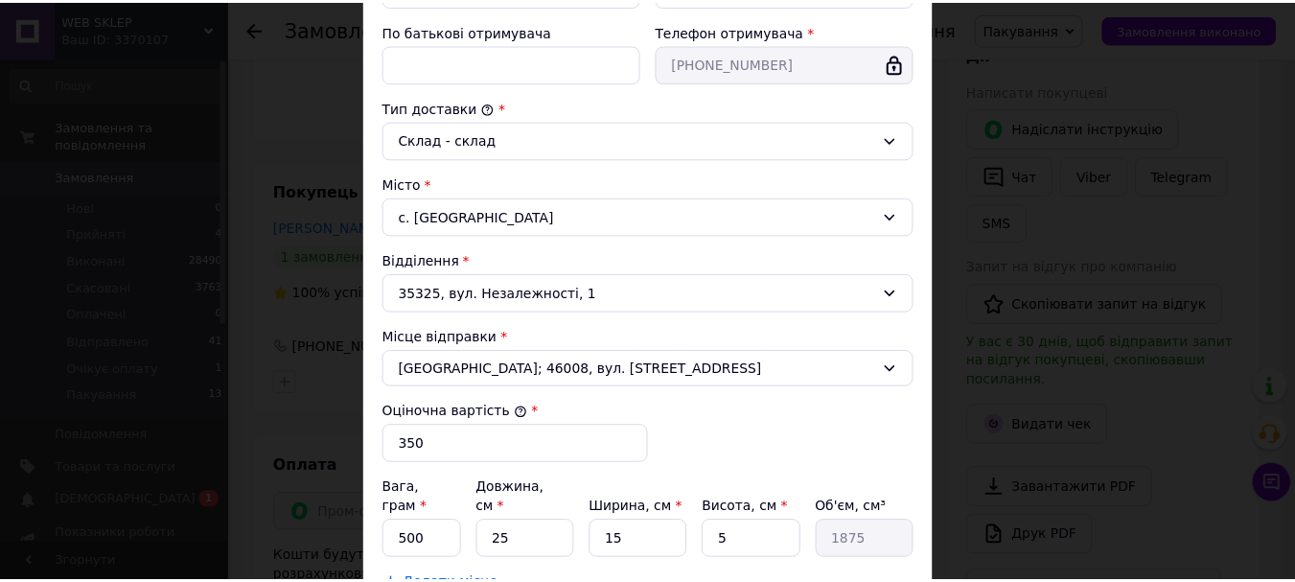
scroll to position [617, 0]
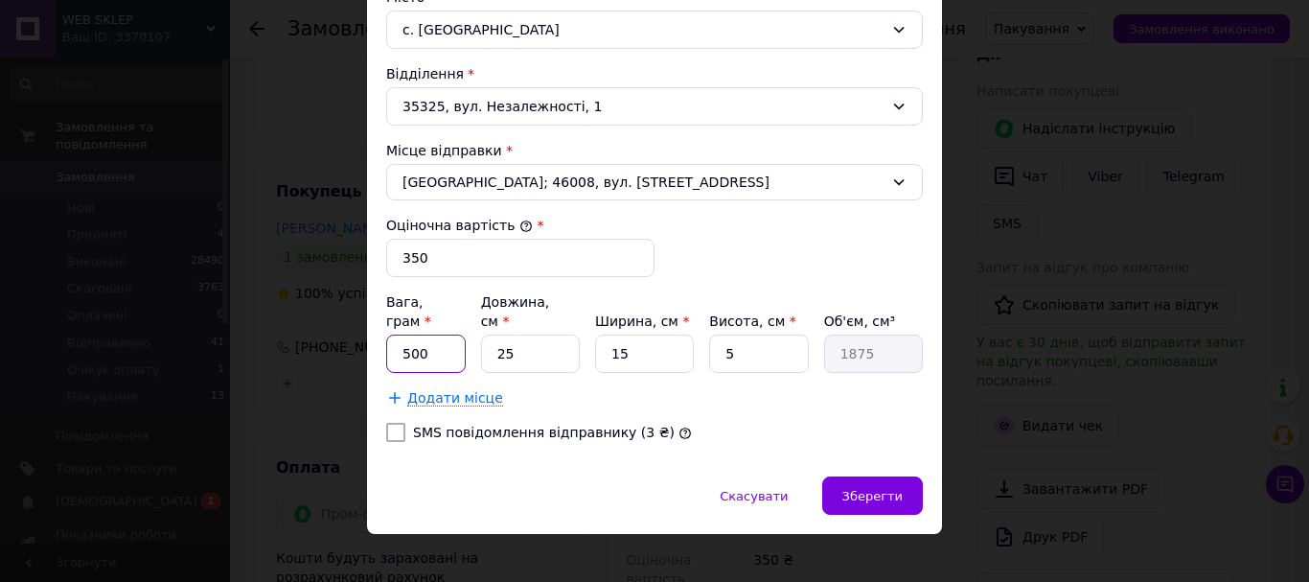
click at [429, 335] on input "500" at bounding box center [426, 354] width 80 height 38
click at [427, 335] on input "500" at bounding box center [426, 354] width 80 height 38
click at [430, 335] on input "500" at bounding box center [426, 354] width 80 height 38
type input "190"
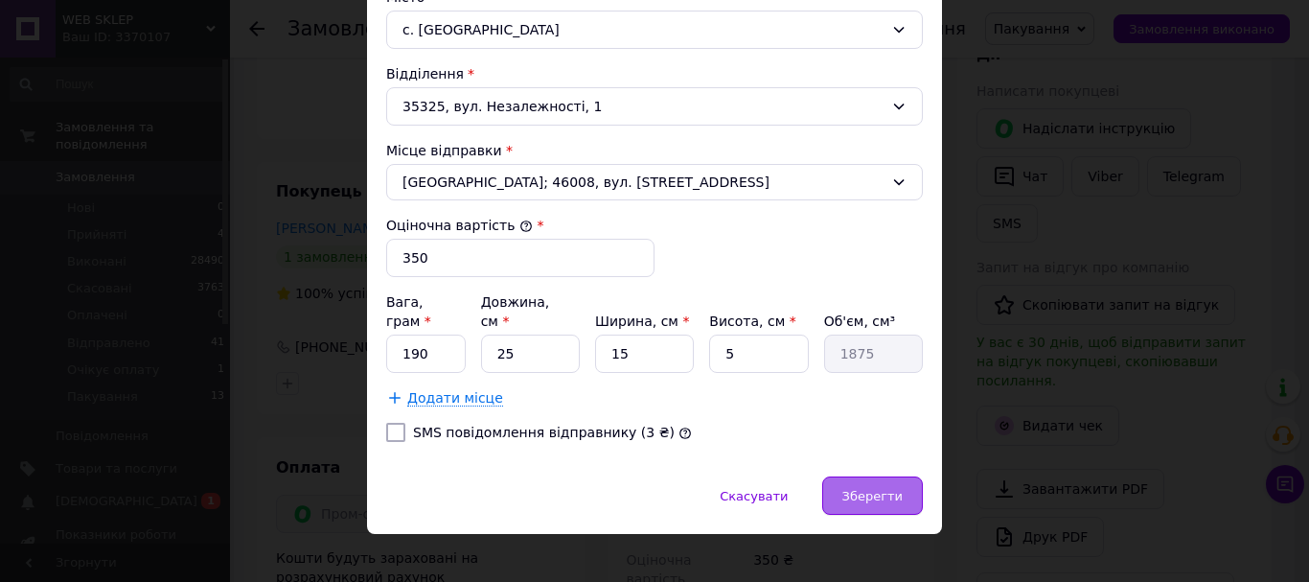
click at [876, 489] on span "Зберегти" at bounding box center [873, 496] width 60 height 14
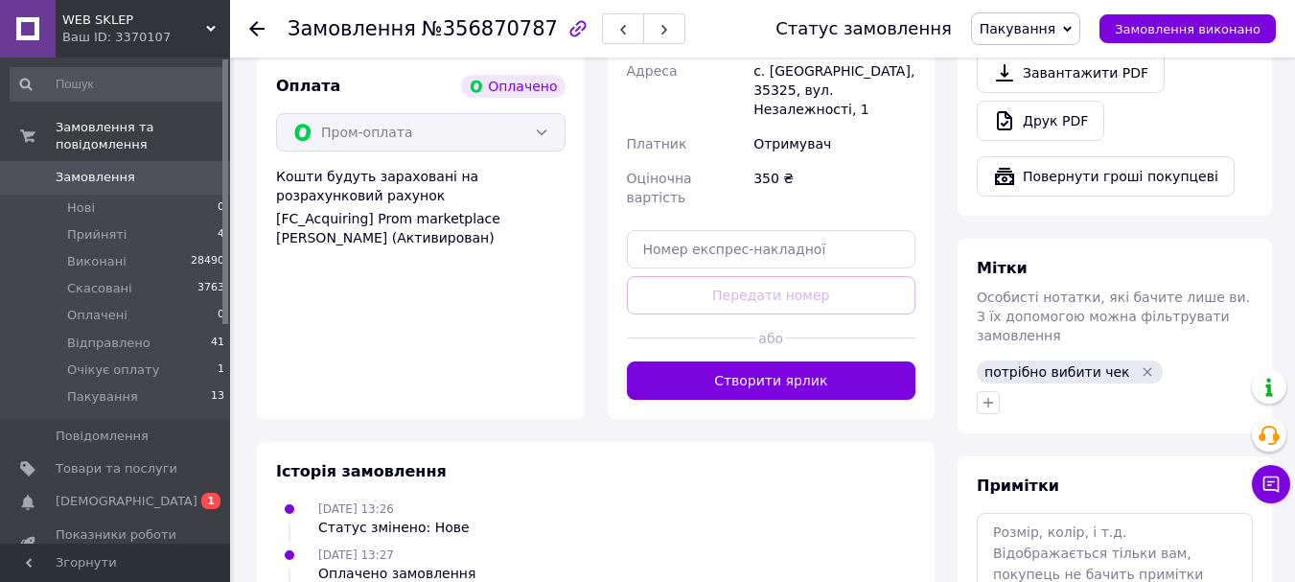
scroll to position [767, 0]
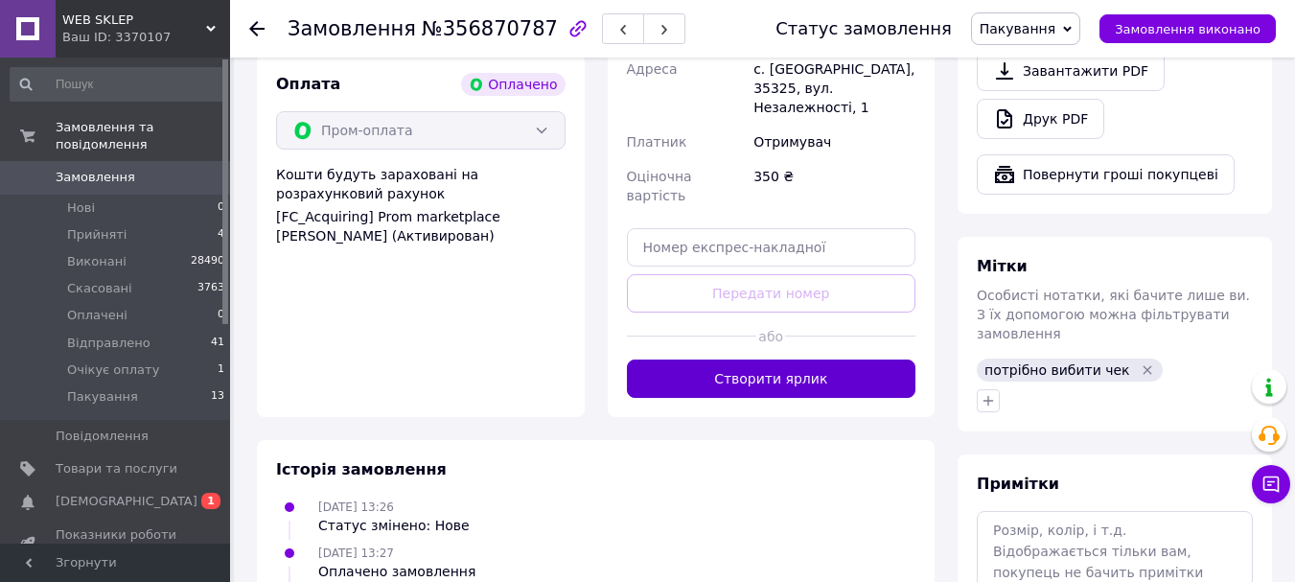
click at [760, 359] on button "Створити ярлик" at bounding box center [772, 378] width 290 height 38
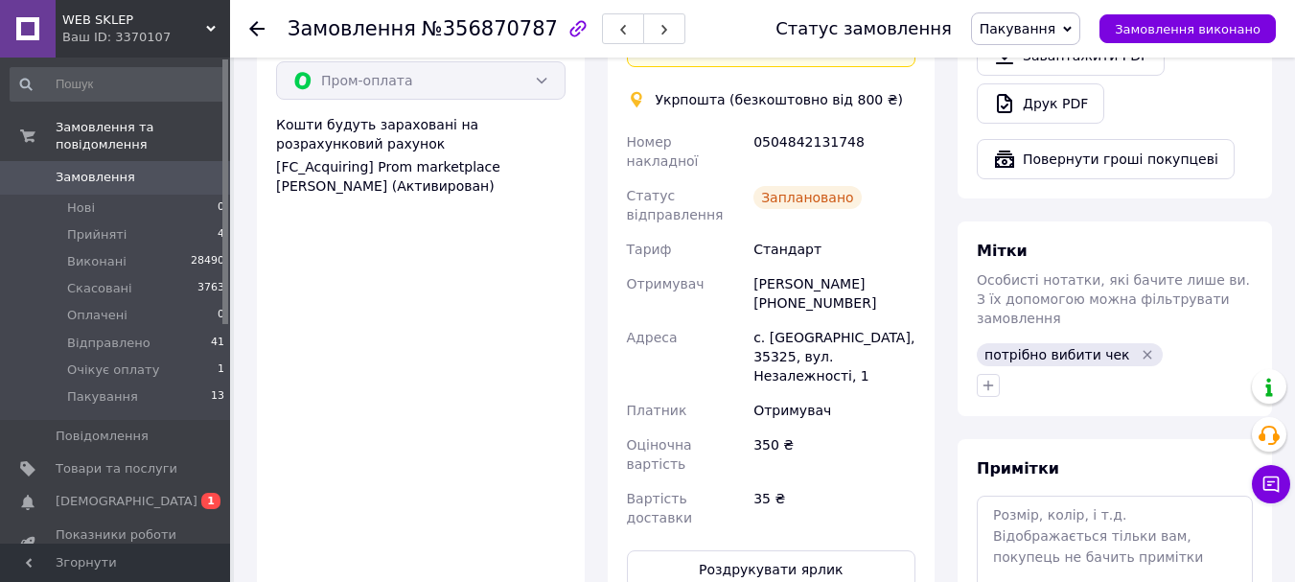
scroll to position [863, 0]
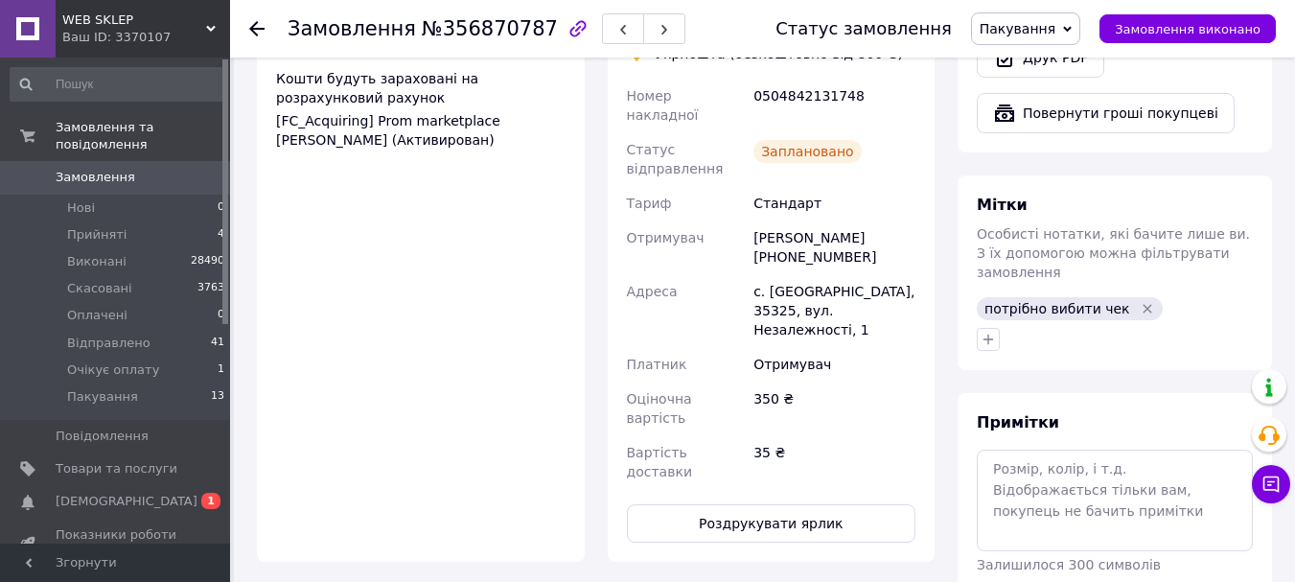
click at [702, 409] on div "Доставка Редагувати Спецтариф Укрпошта Стандарт 35 ₴ - до 30 кг і об'ємом до 20…" at bounding box center [772, 122] width 328 height 879
click at [704, 504] on button "Роздрукувати ярлик" at bounding box center [772, 523] width 290 height 38
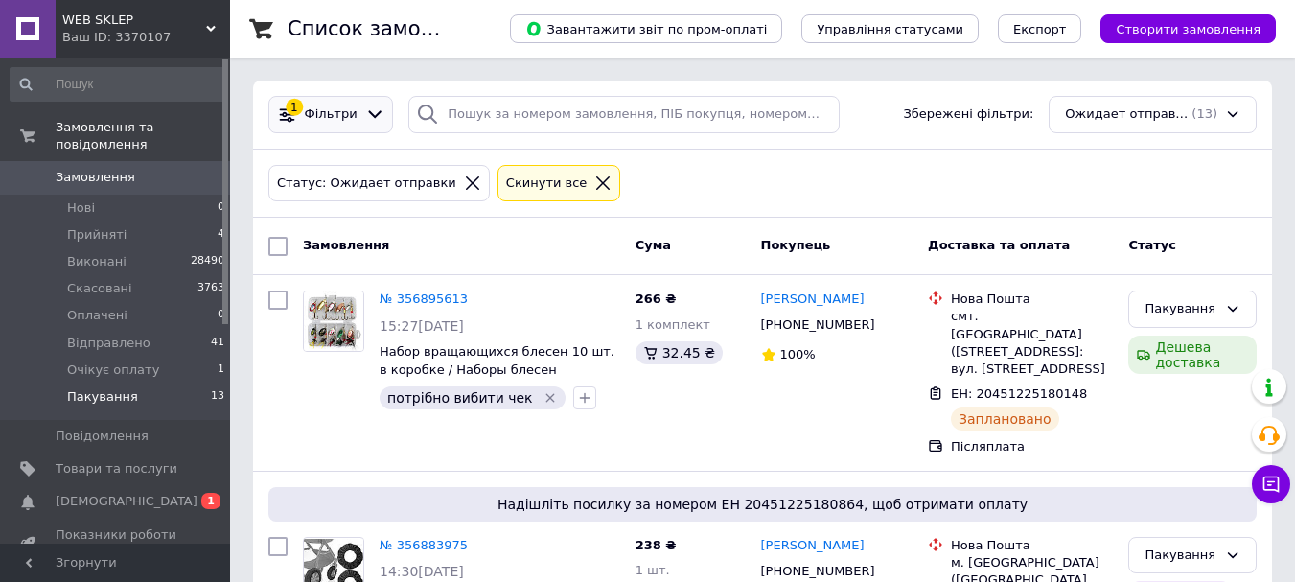
click at [357, 98] on div "1 Фільтри" at bounding box center [330, 114] width 125 height 37
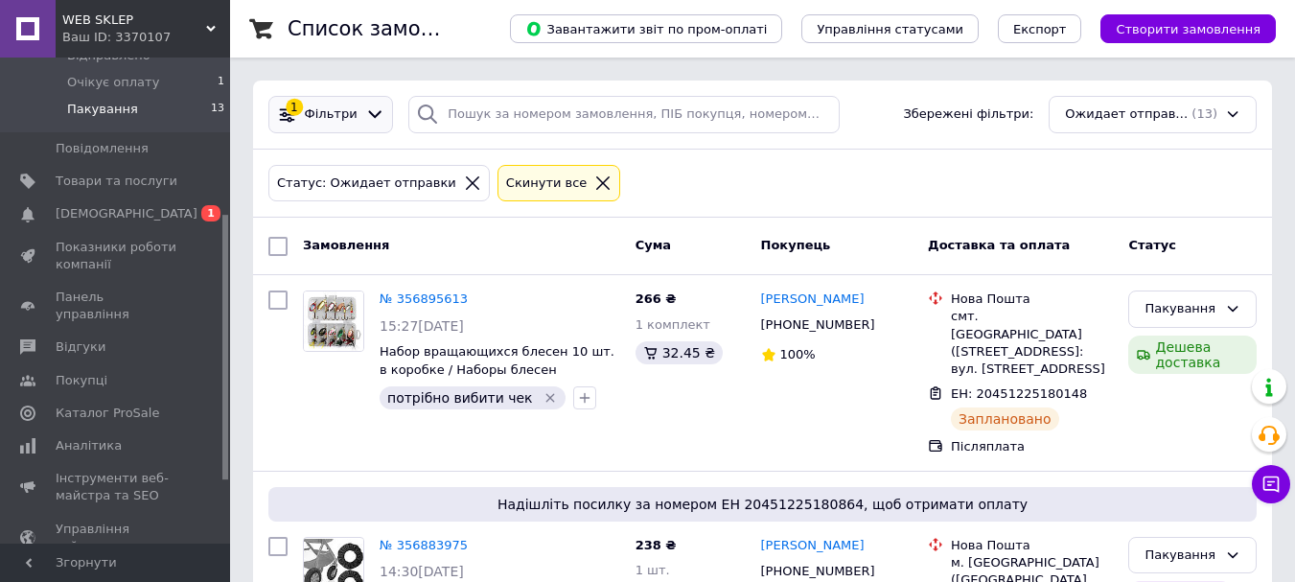
click at [365, 105] on icon at bounding box center [375, 114] width 20 height 20
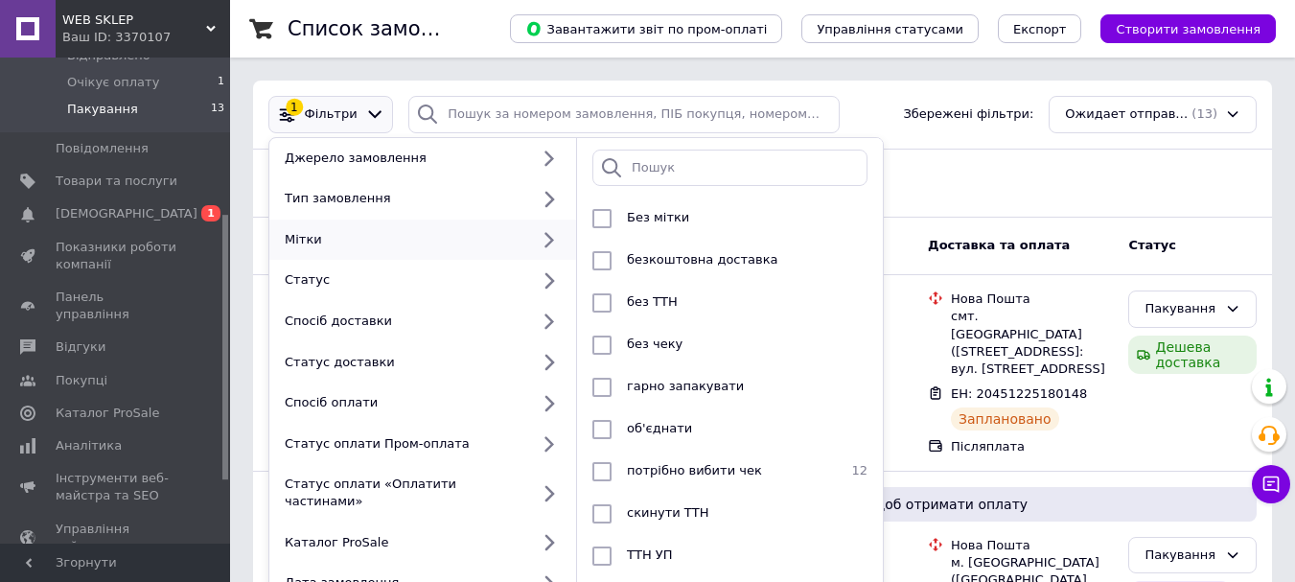
click at [1037, 161] on div "Статус: Ожидает отправки Cкинути все" at bounding box center [763, 183] width 996 height 45
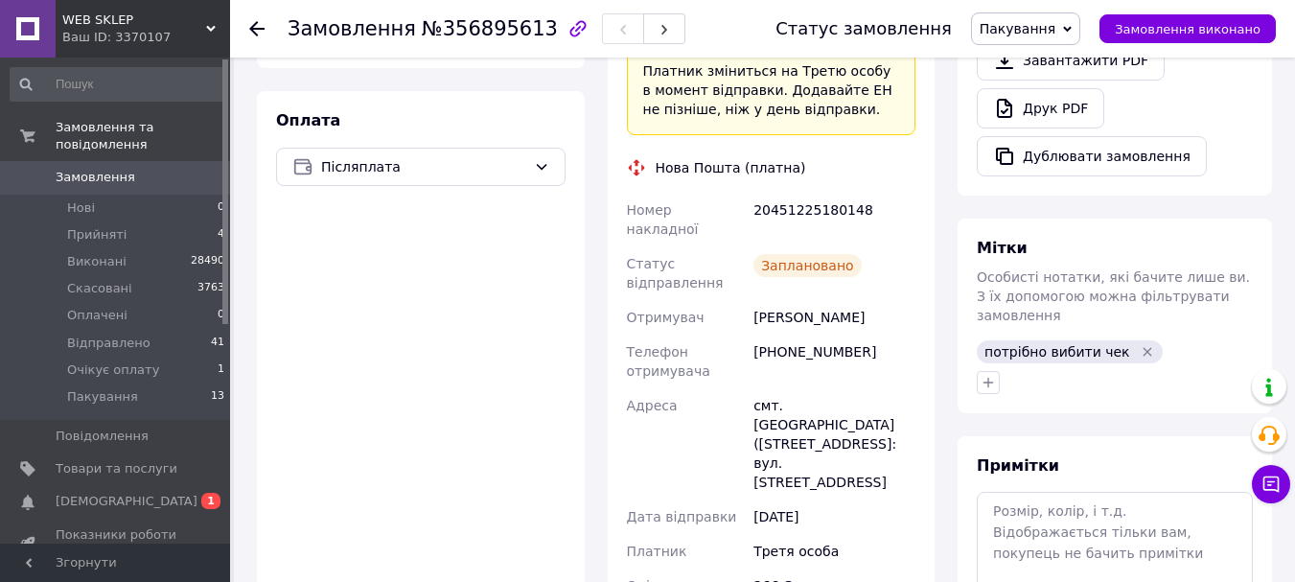
scroll to position [671, 0]
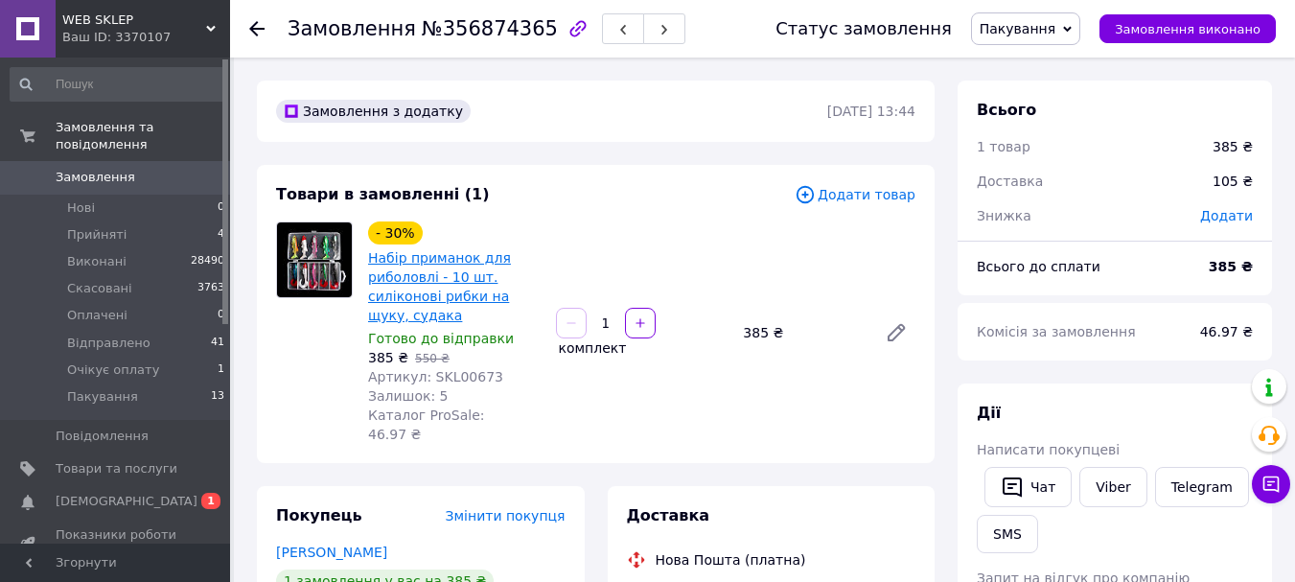
click at [445, 269] on link "Набір приманок для риболовлі - 10 шт. силіконові рибки на щуку, судака" at bounding box center [439, 286] width 143 height 73
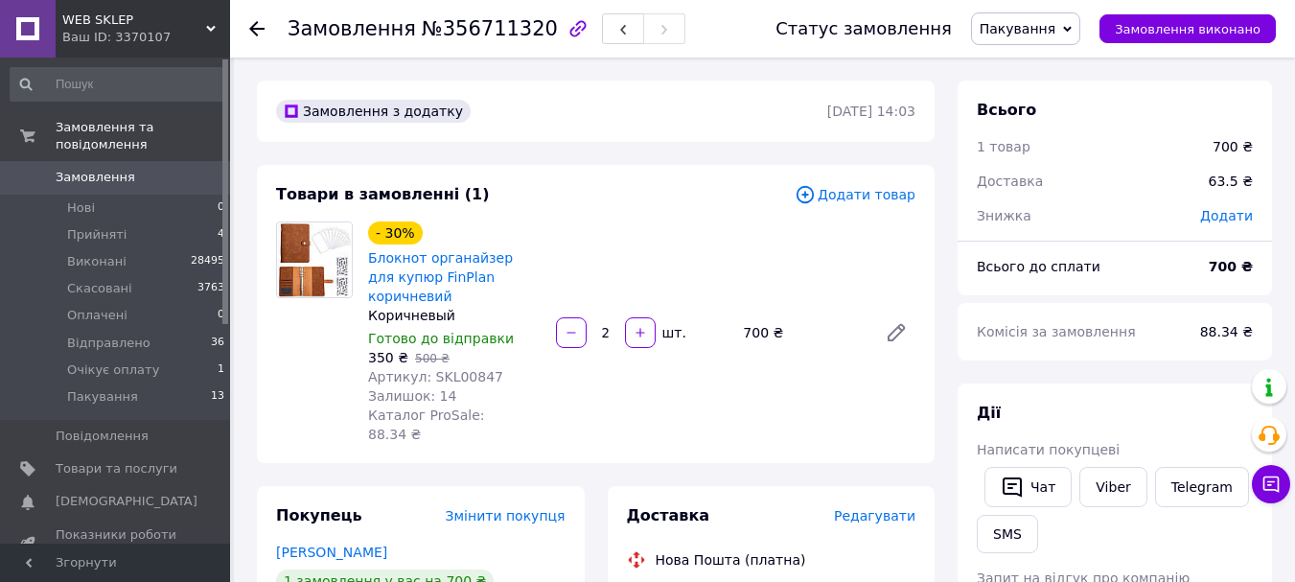
scroll to position [96, 0]
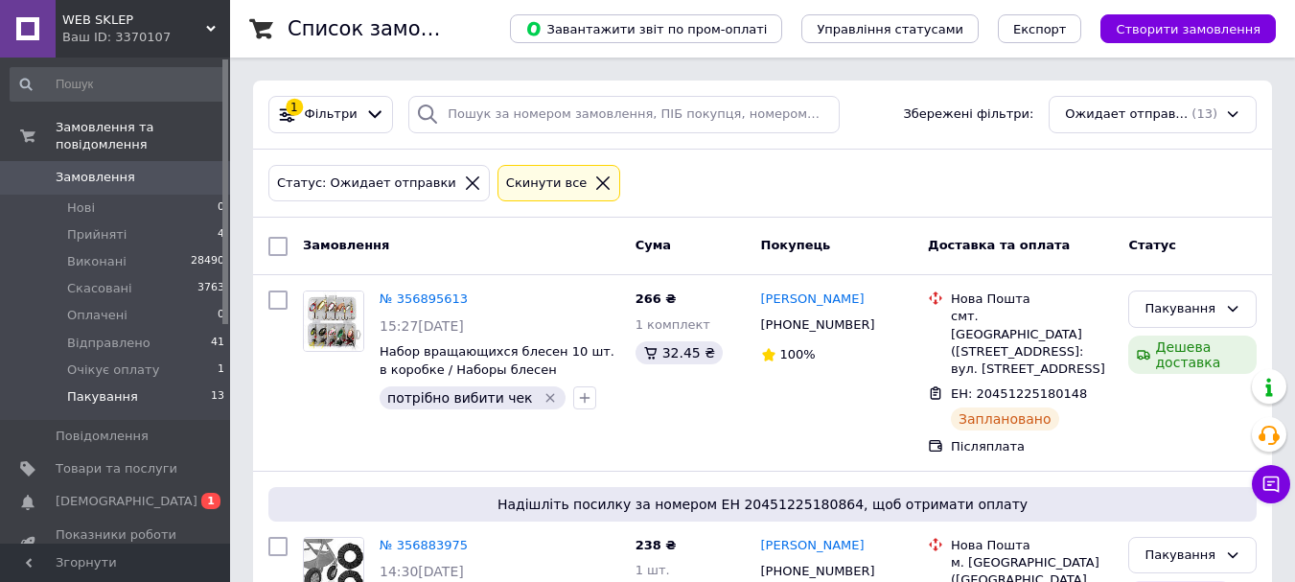
scroll to position [1199, 0]
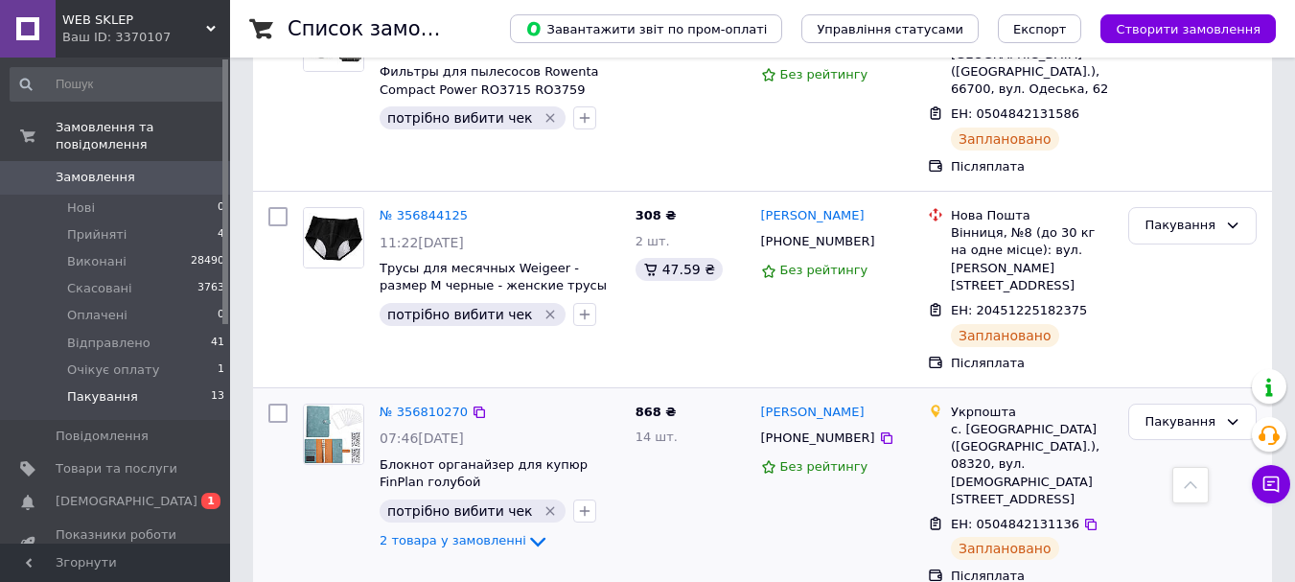
click at [336, 405] on img at bounding box center [333, 434] width 59 height 59
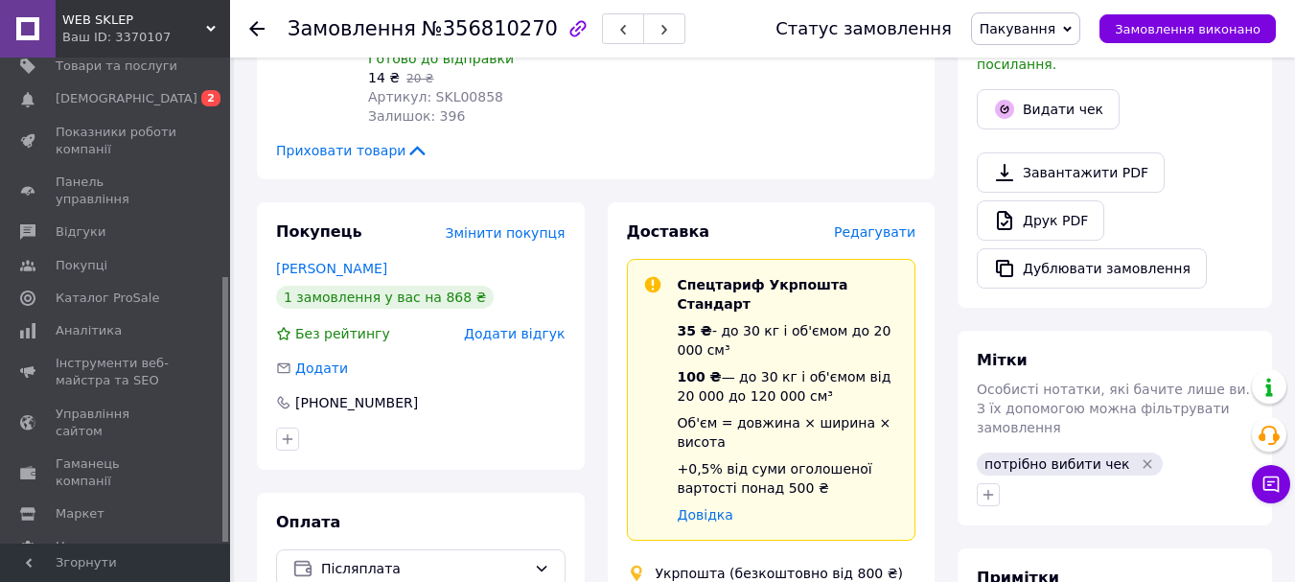
scroll to position [722, 0]
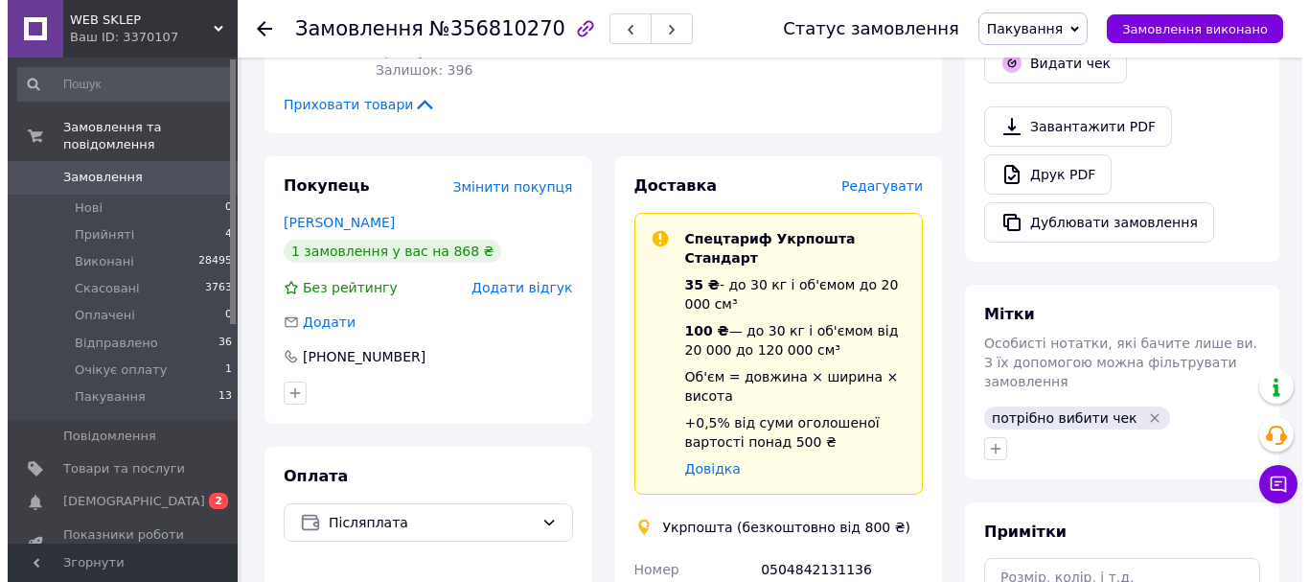
scroll to position [383, 0]
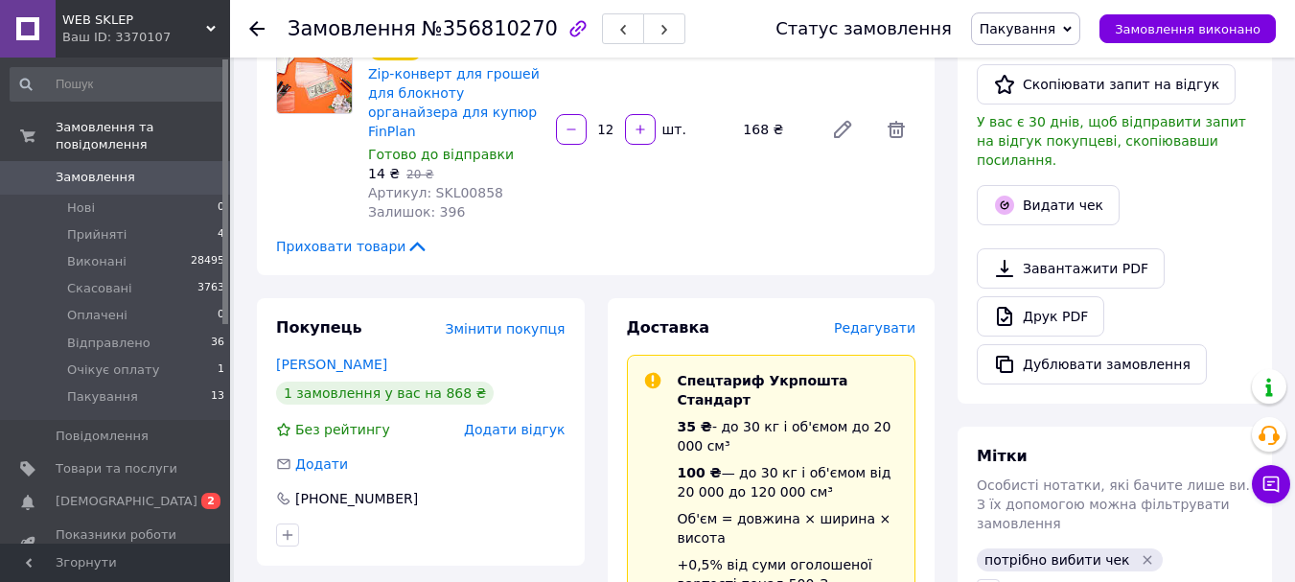
click at [875, 320] on span "Редагувати" at bounding box center [874, 327] width 81 height 15
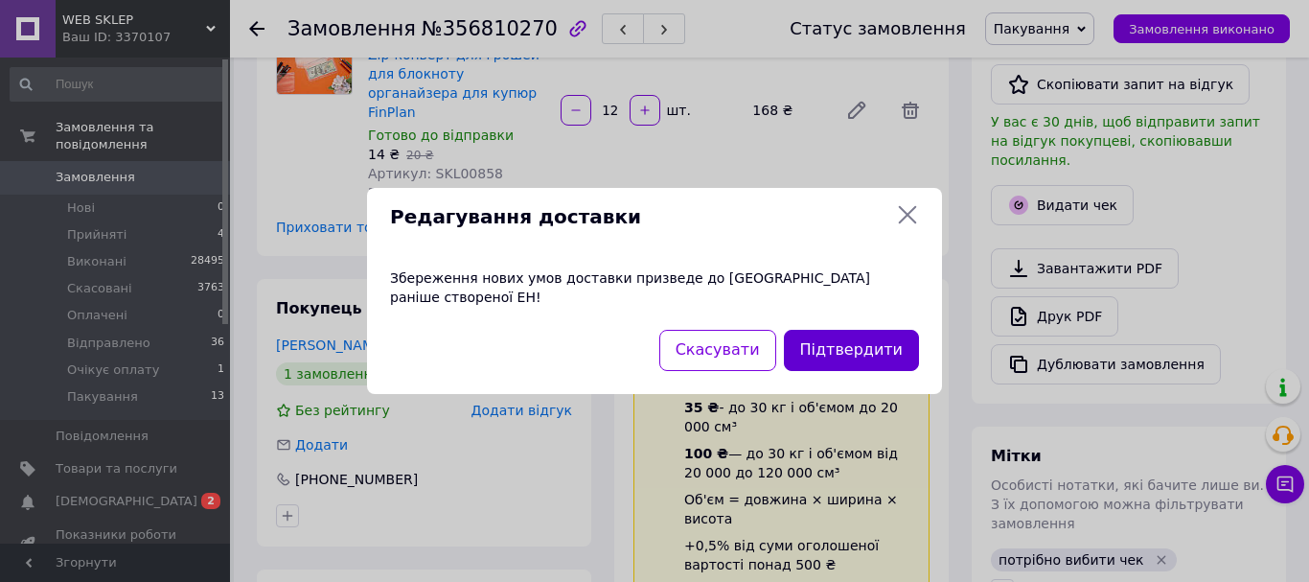
click at [833, 330] on button "Підтвердити" at bounding box center [851, 350] width 135 height 41
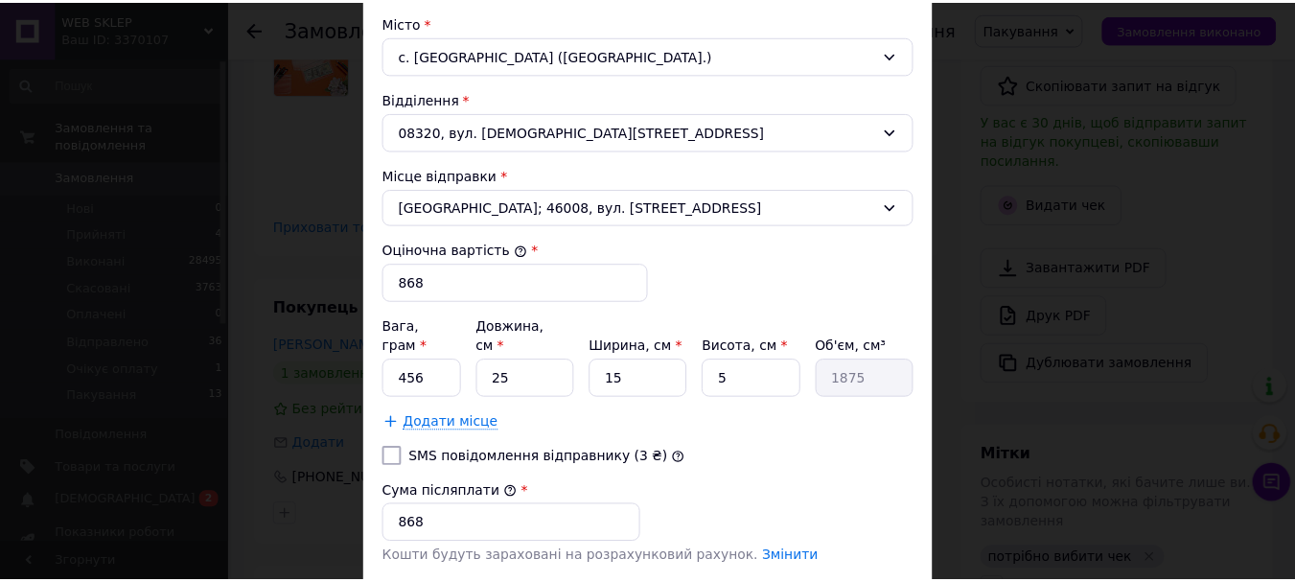
scroll to position [767, 0]
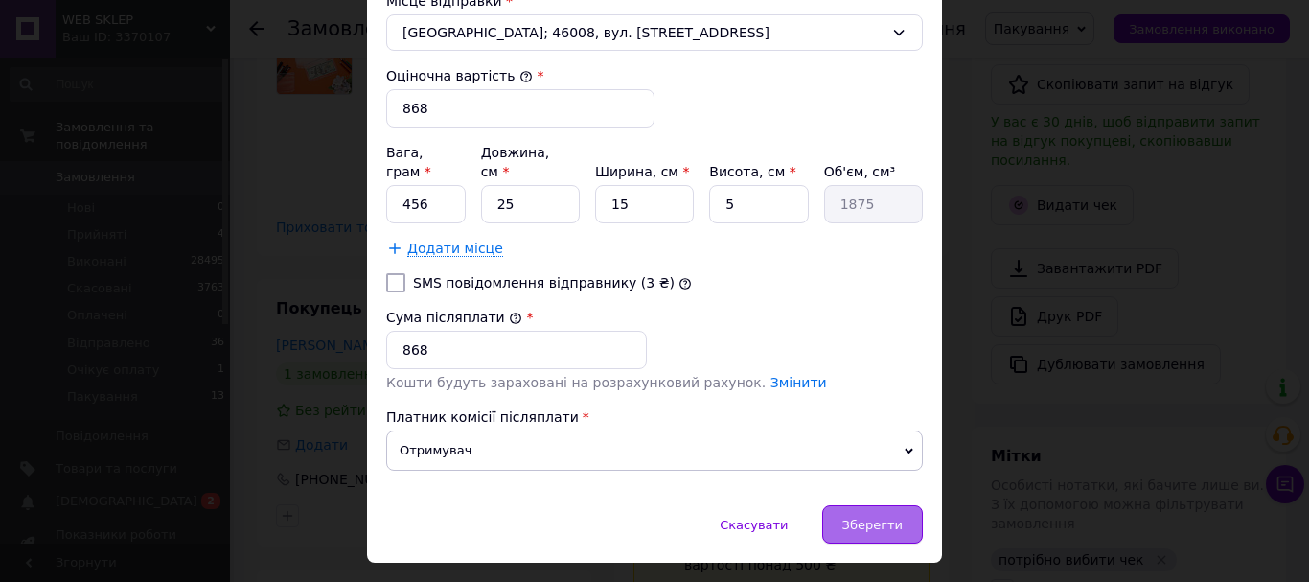
click at [873, 518] on span "Зберегти" at bounding box center [873, 525] width 60 height 14
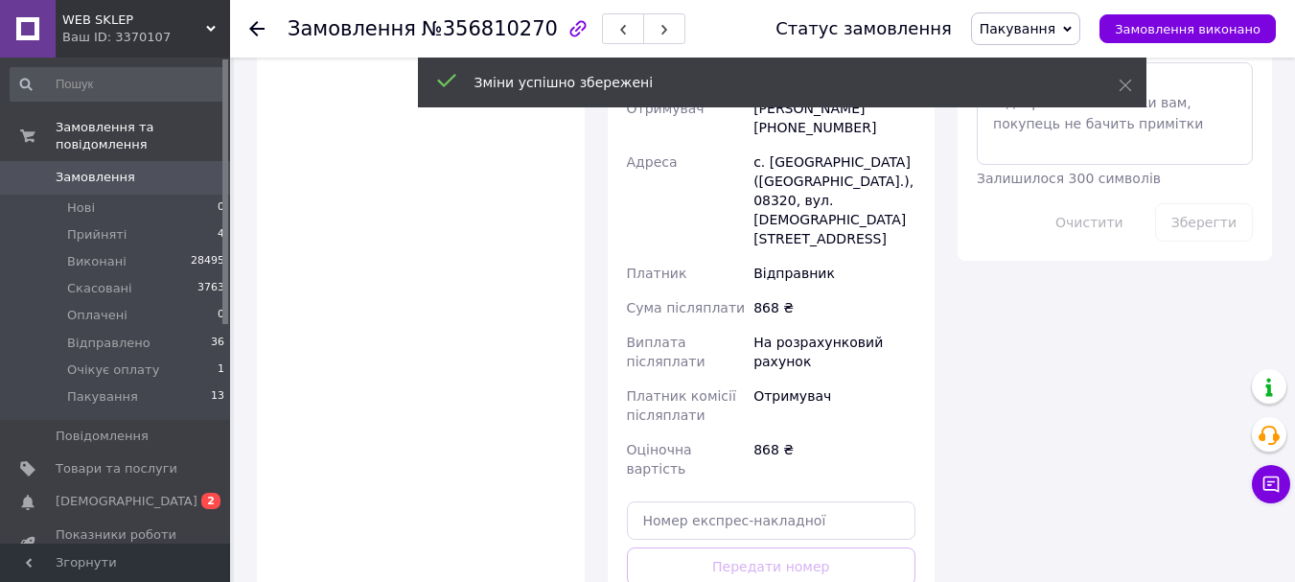
scroll to position [1054, 0]
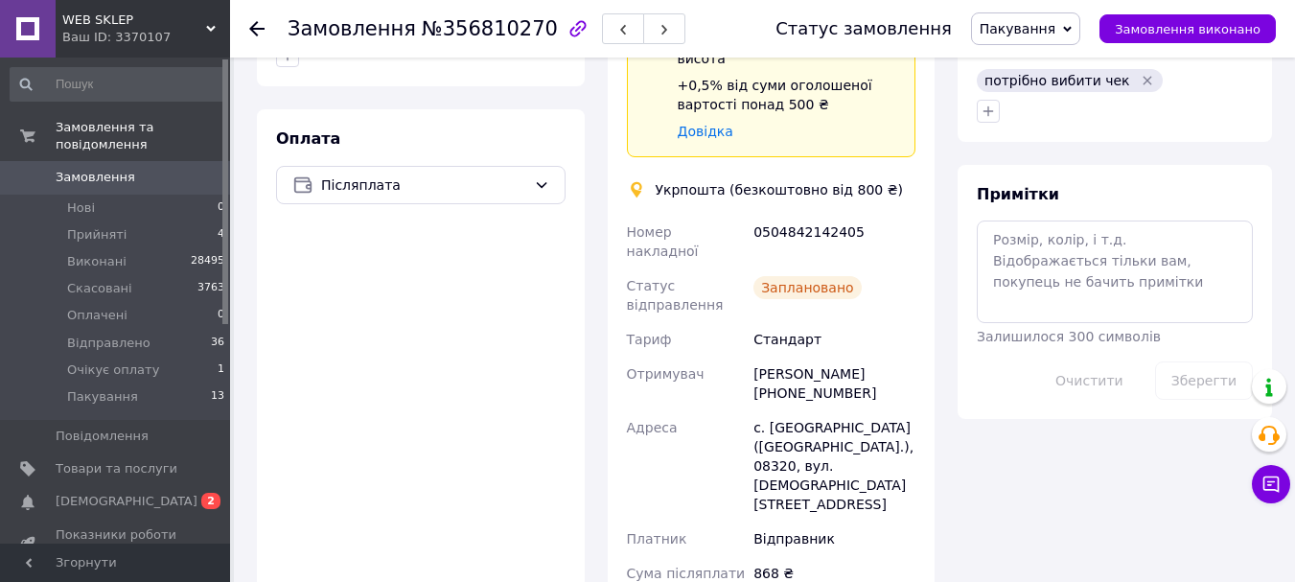
scroll to position [767, 0]
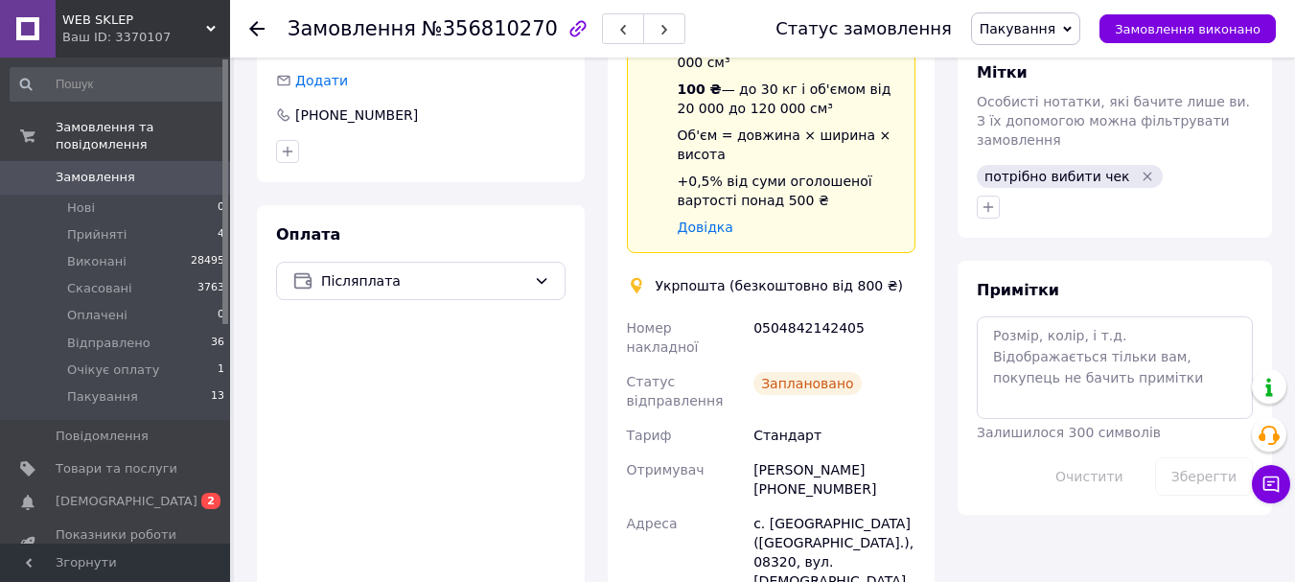
click at [832, 311] on div "0504842142405" at bounding box center [835, 338] width 170 height 54
copy div "0504842142405"
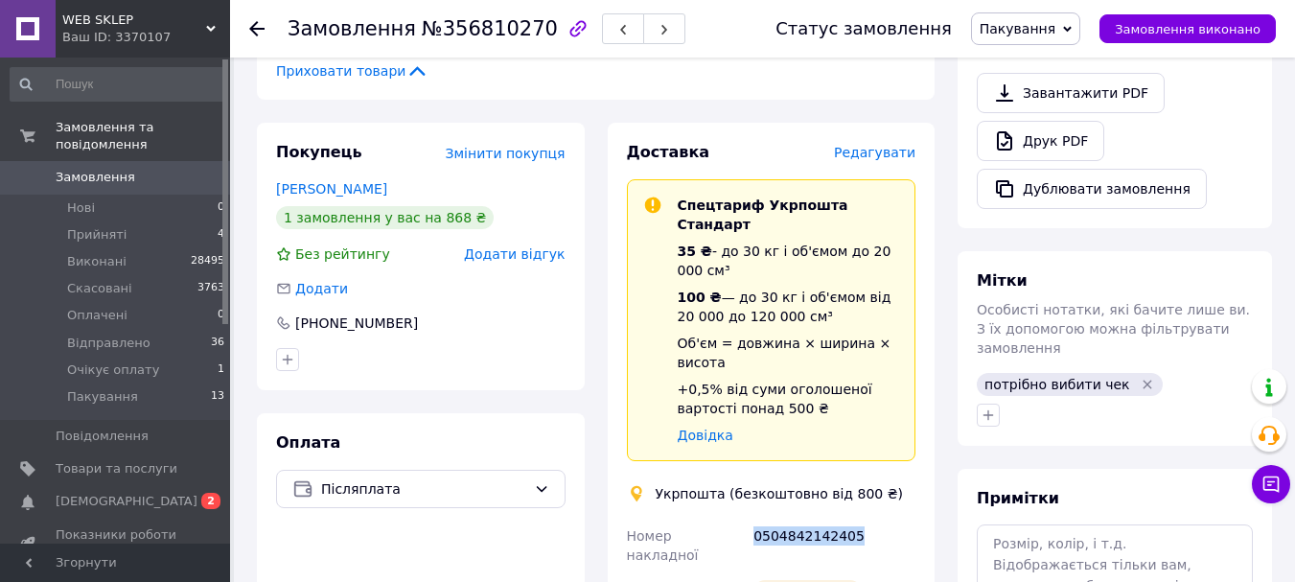
scroll to position [525, 0]
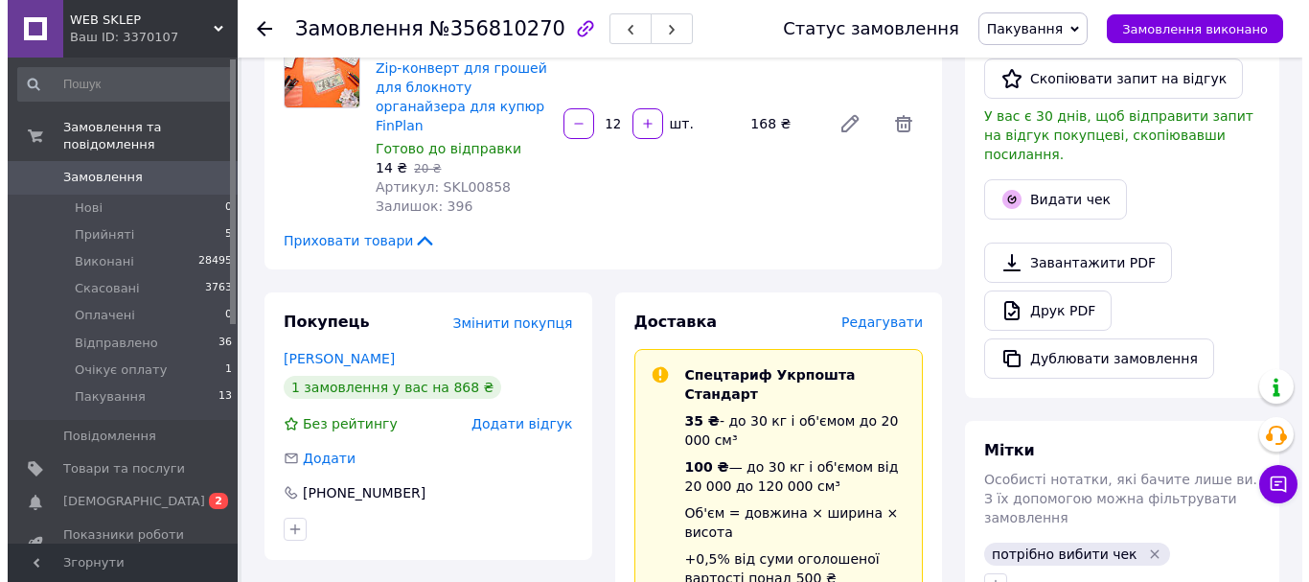
scroll to position [383, 0]
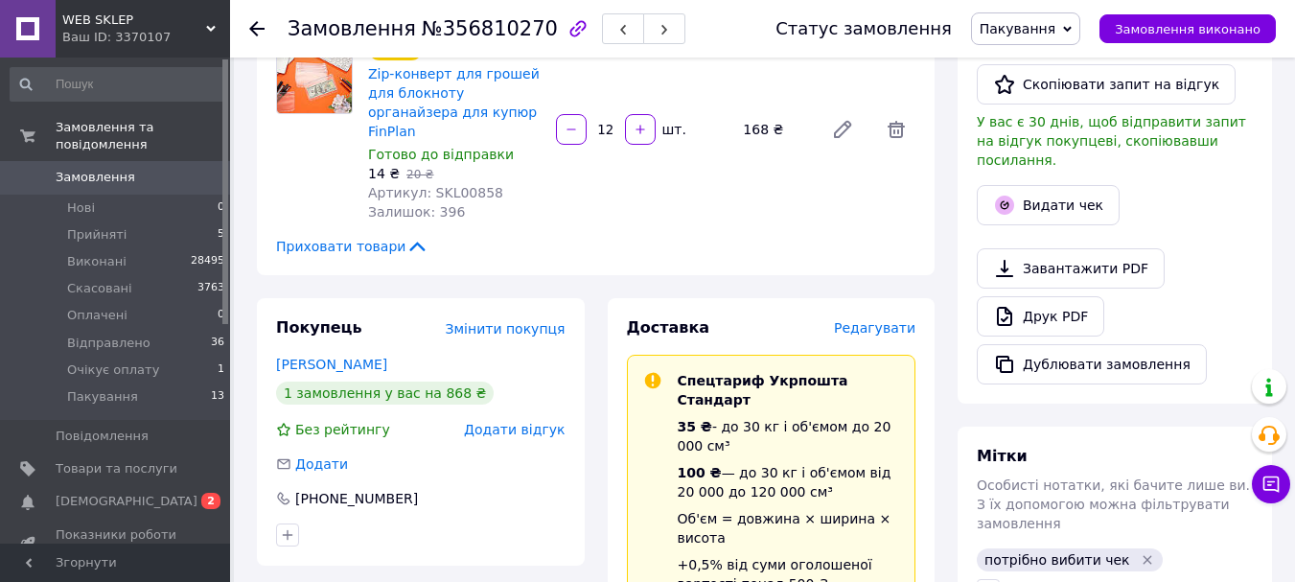
click at [874, 320] on span "Редагувати" at bounding box center [874, 327] width 81 height 15
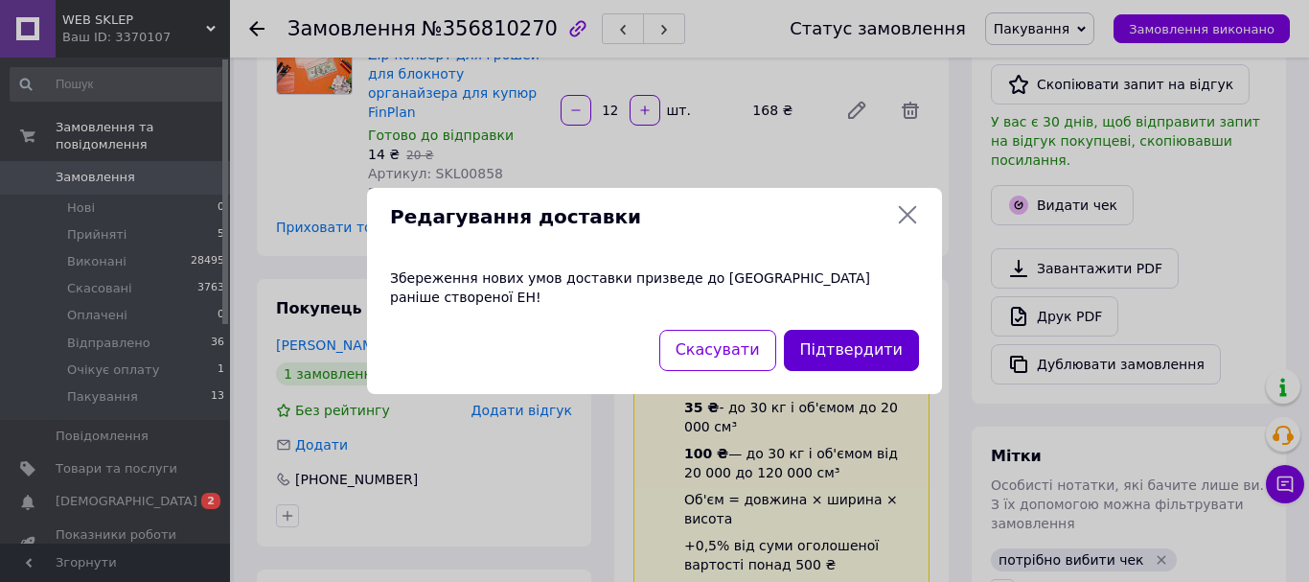
click at [837, 330] on button "Підтвердити" at bounding box center [851, 350] width 135 height 41
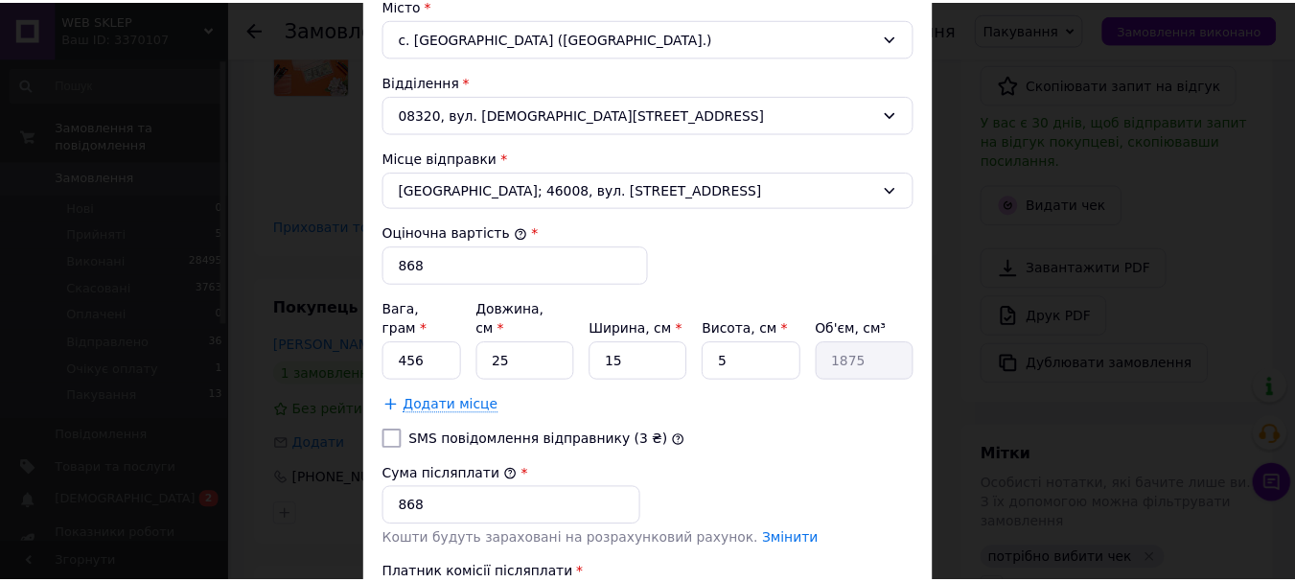
scroll to position [767, 0]
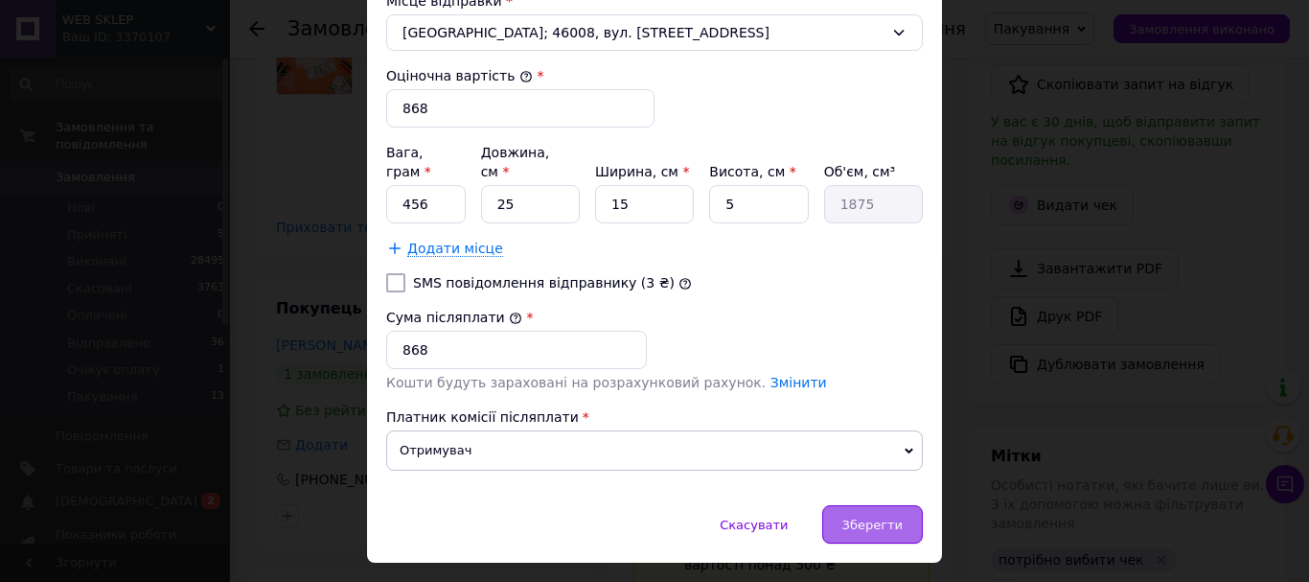
click at [873, 505] on div "Зберегти" at bounding box center [873, 524] width 101 height 38
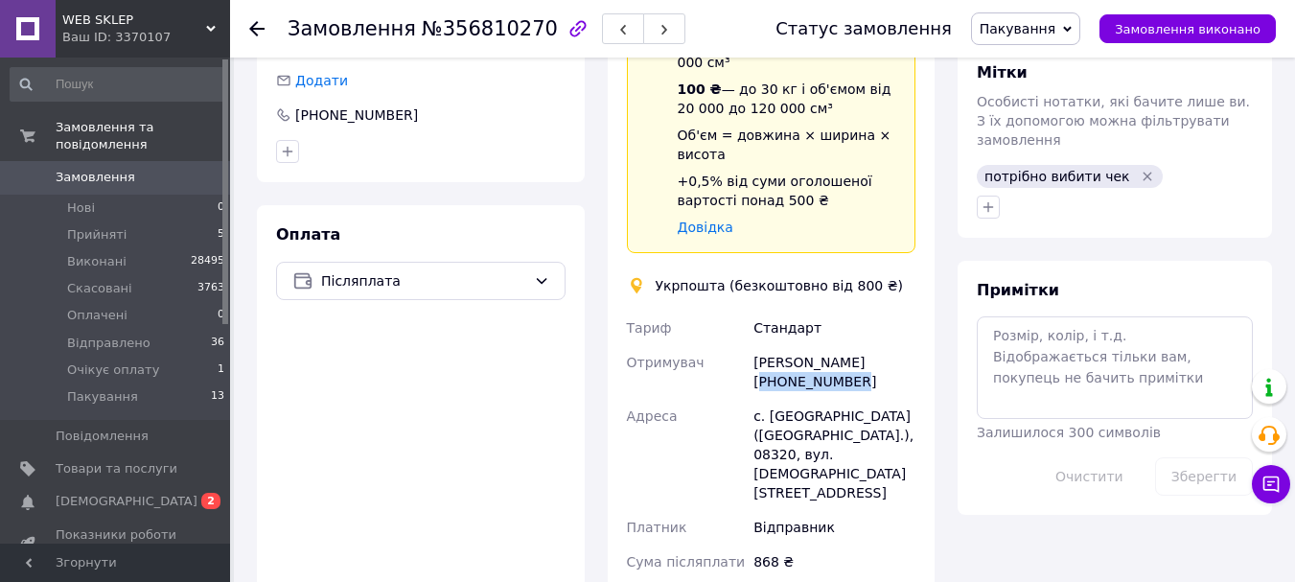
drag, startPoint x: 853, startPoint y: 316, endPoint x: 758, endPoint y: 321, distance: 95.0
click at [758, 345] on div "[PERSON_NAME] [PHONE_NUMBER]" at bounding box center [835, 372] width 170 height 54
copy div "380672480709"
click at [829, 345] on div "[PERSON_NAME] [PHONE_NUMBER]" at bounding box center [835, 372] width 170 height 54
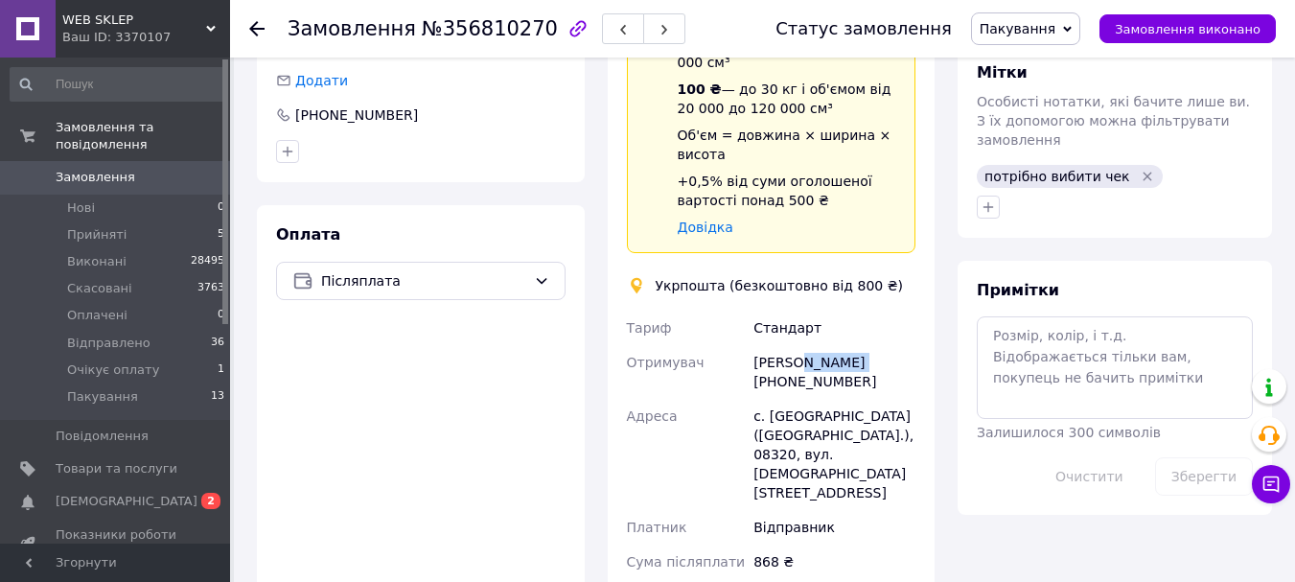
copy div "[PERSON_NAME]"
click at [780, 345] on div "[PERSON_NAME] [PHONE_NUMBER]" at bounding box center [835, 372] width 170 height 54
copy div "Олена"
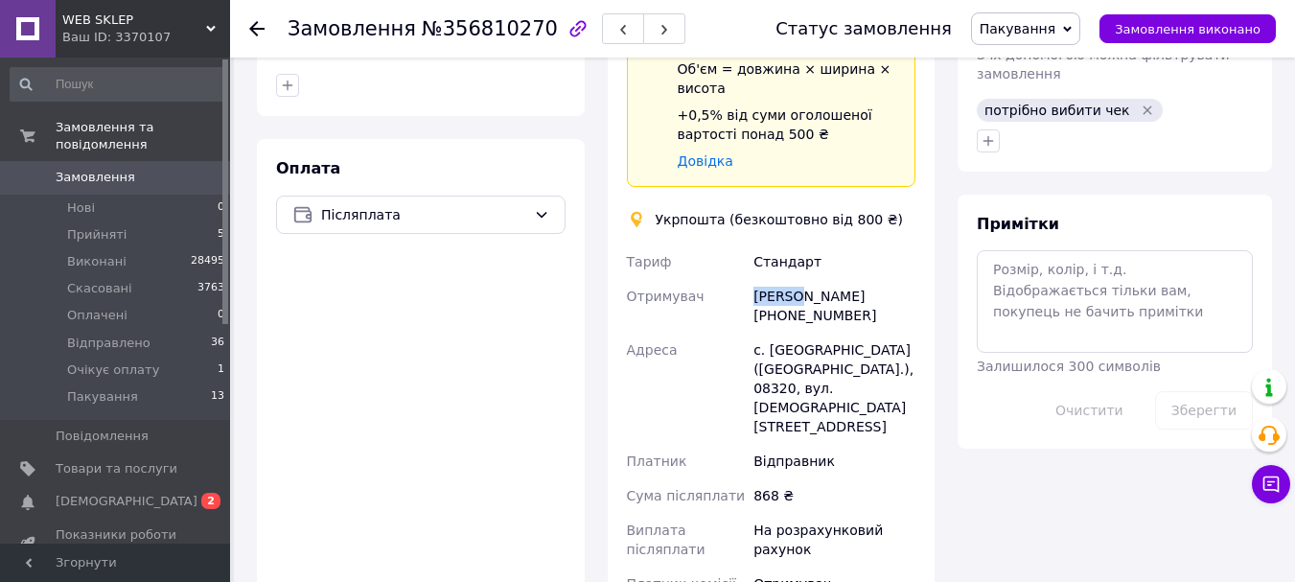
scroll to position [863, 0]
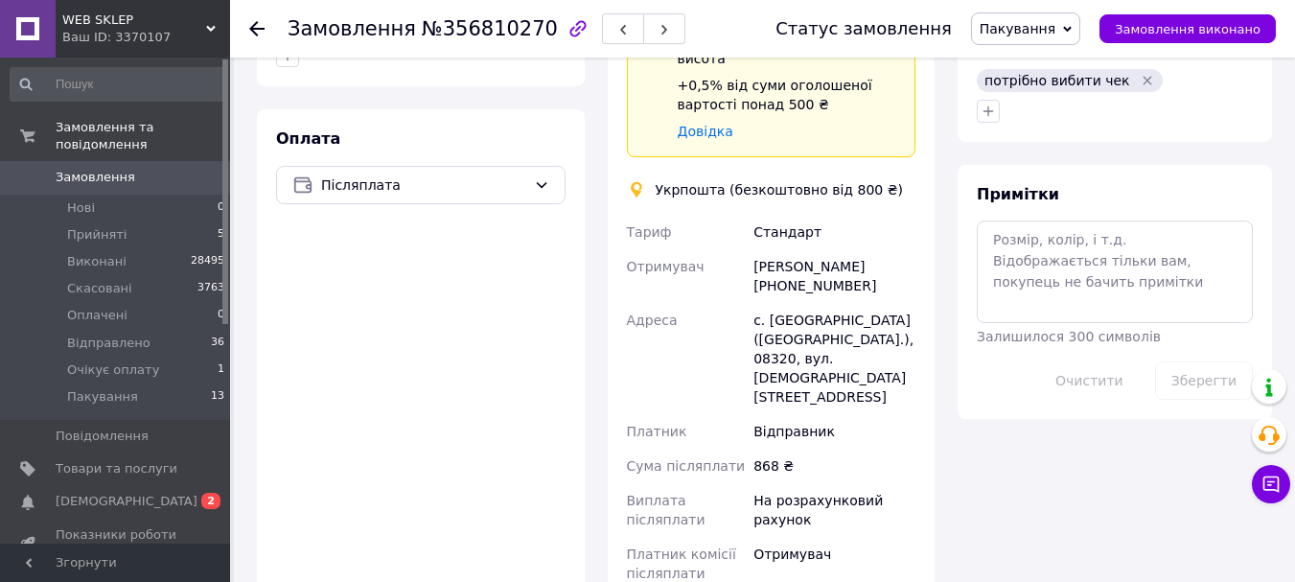
click at [860, 303] on div "с. [GEOGRAPHIC_DATA] ([GEOGRAPHIC_DATA].), 08320, вул. [DEMOGRAPHIC_DATA][STREE…" at bounding box center [835, 358] width 170 height 111
copy div "08320"
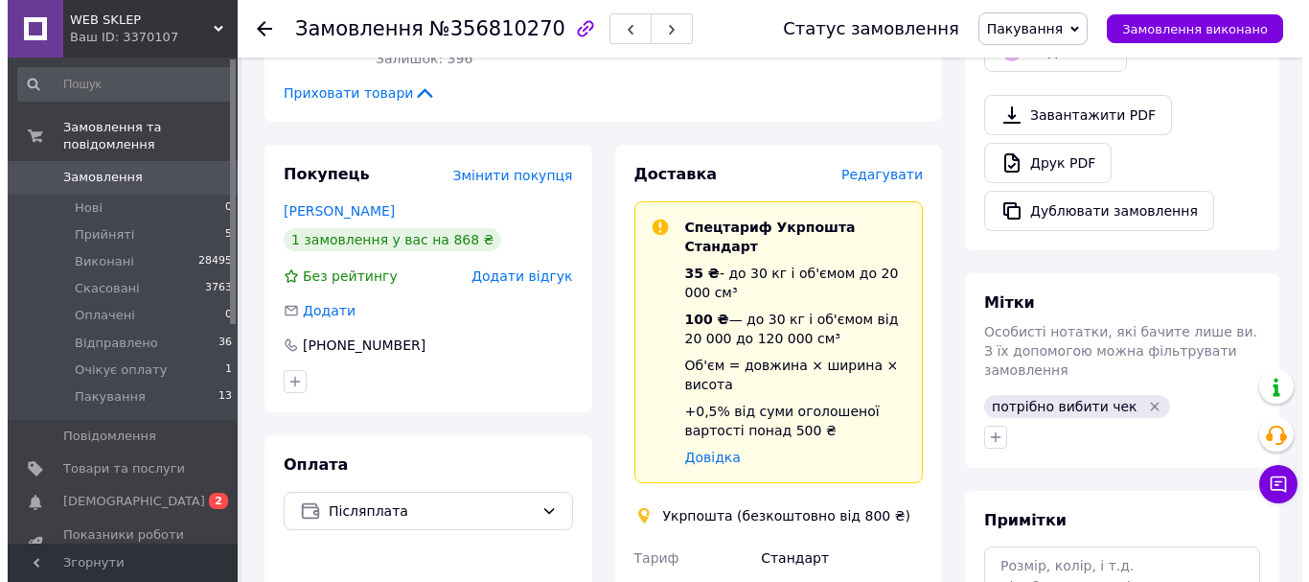
scroll to position [479, 0]
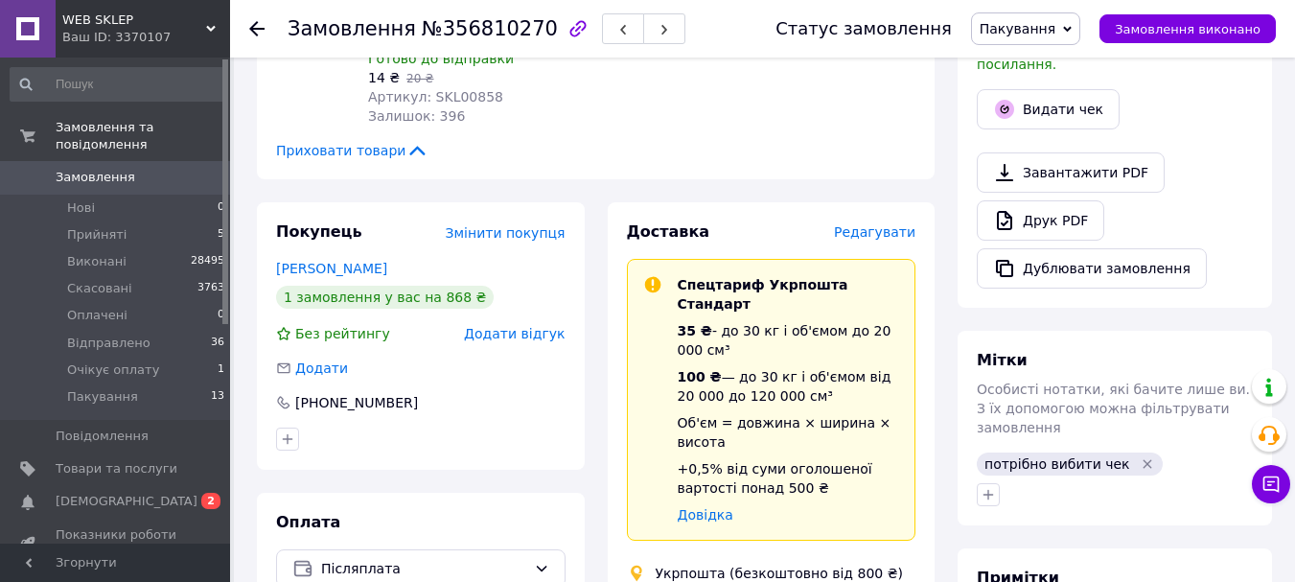
click at [892, 224] on span "Редагувати" at bounding box center [874, 231] width 81 height 15
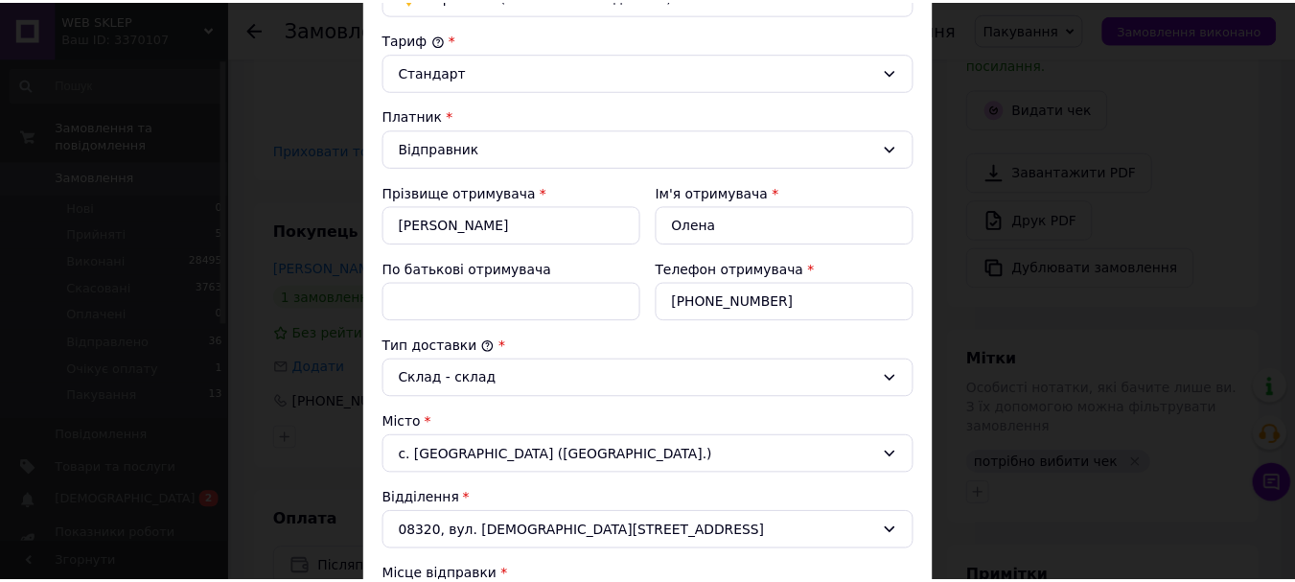
scroll to position [0, 0]
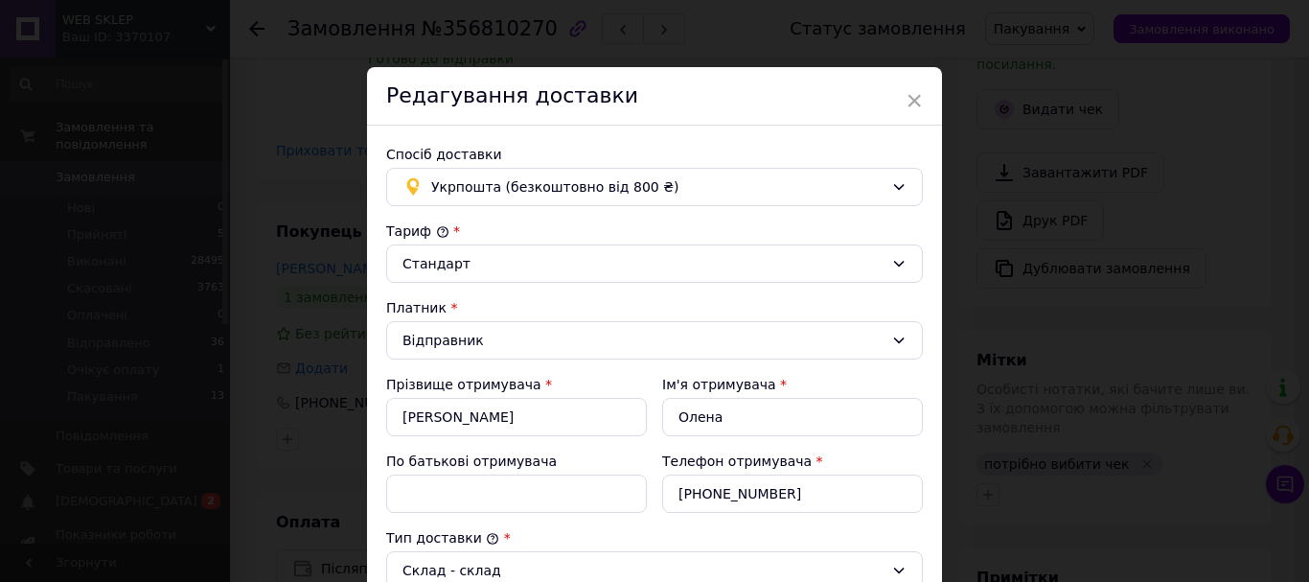
click at [1002, 362] on div "× Редагування доставки Спосіб доставки Укрпошта (безкоштовно від 800 ₴) Тариф *…" at bounding box center [654, 291] width 1309 height 582
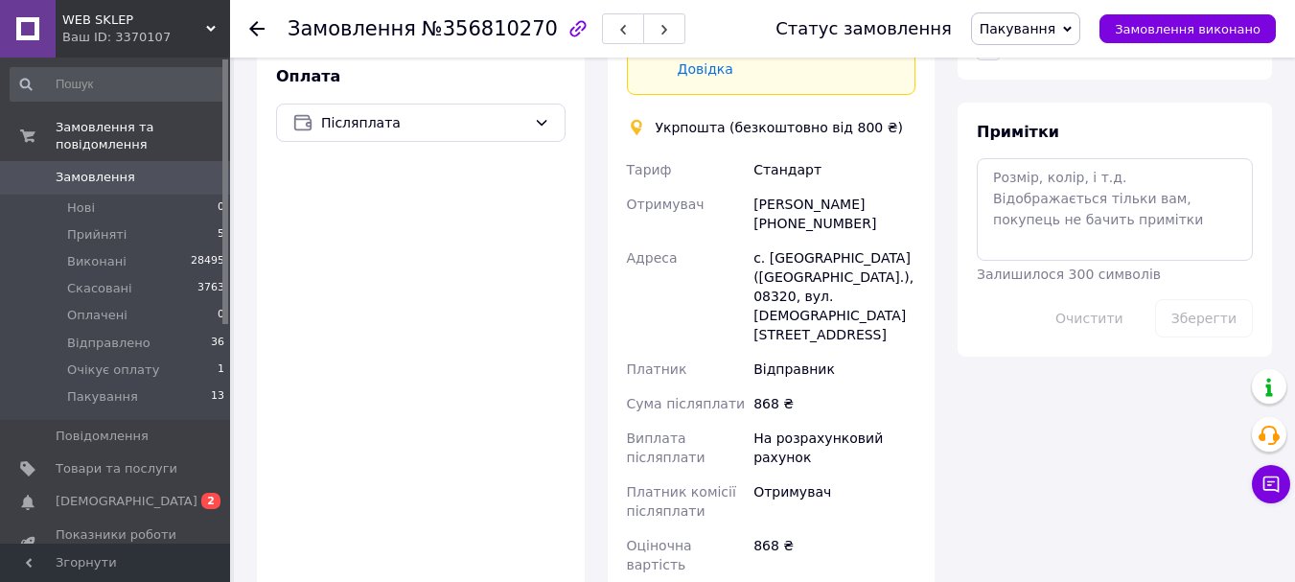
scroll to position [767, 0]
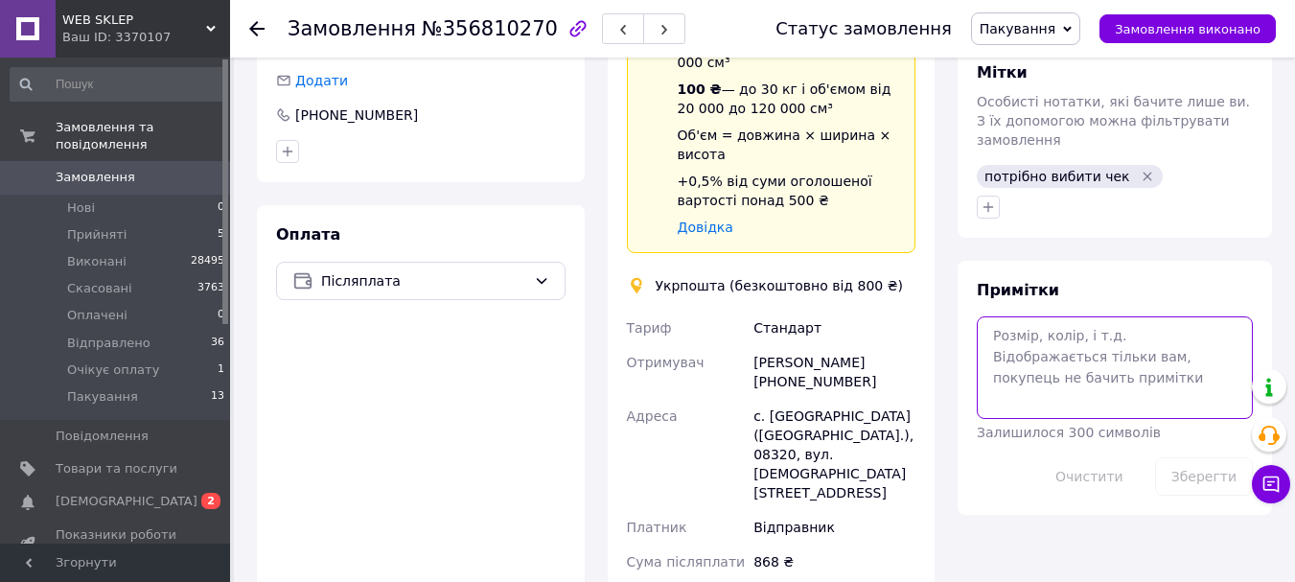
click at [1103, 316] on textarea at bounding box center [1115, 367] width 276 height 102
paste textarea "0505352958187"
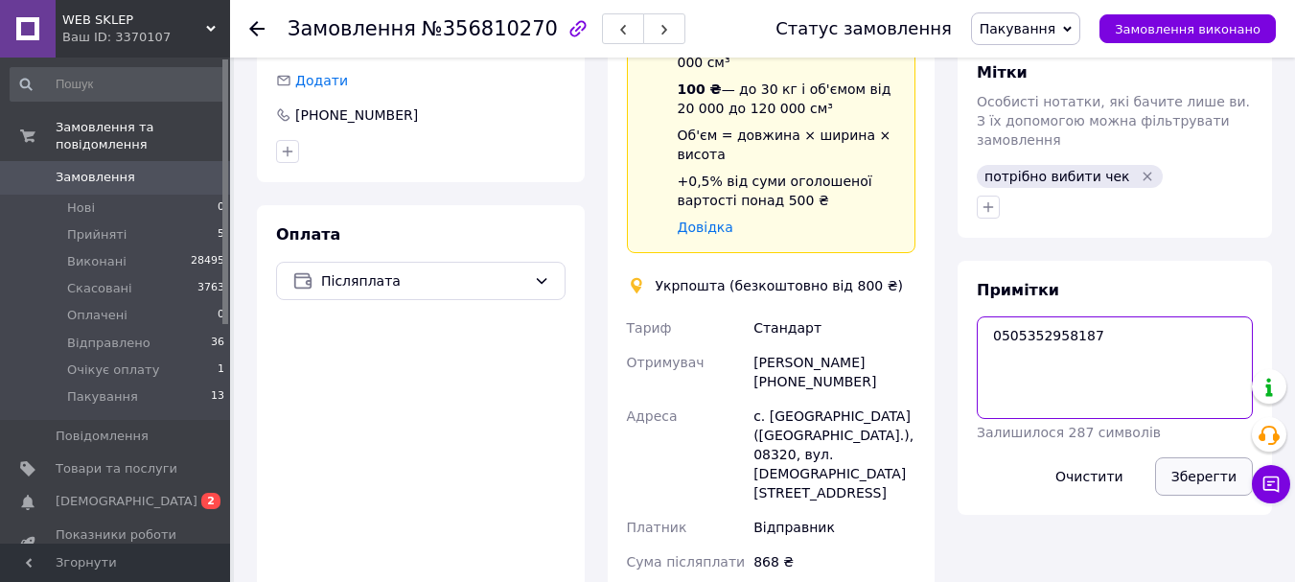
type textarea "0505352958187"
click at [1181, 457] on button "Зберегти" at bounding box center [1204, 476] width 98 height 38
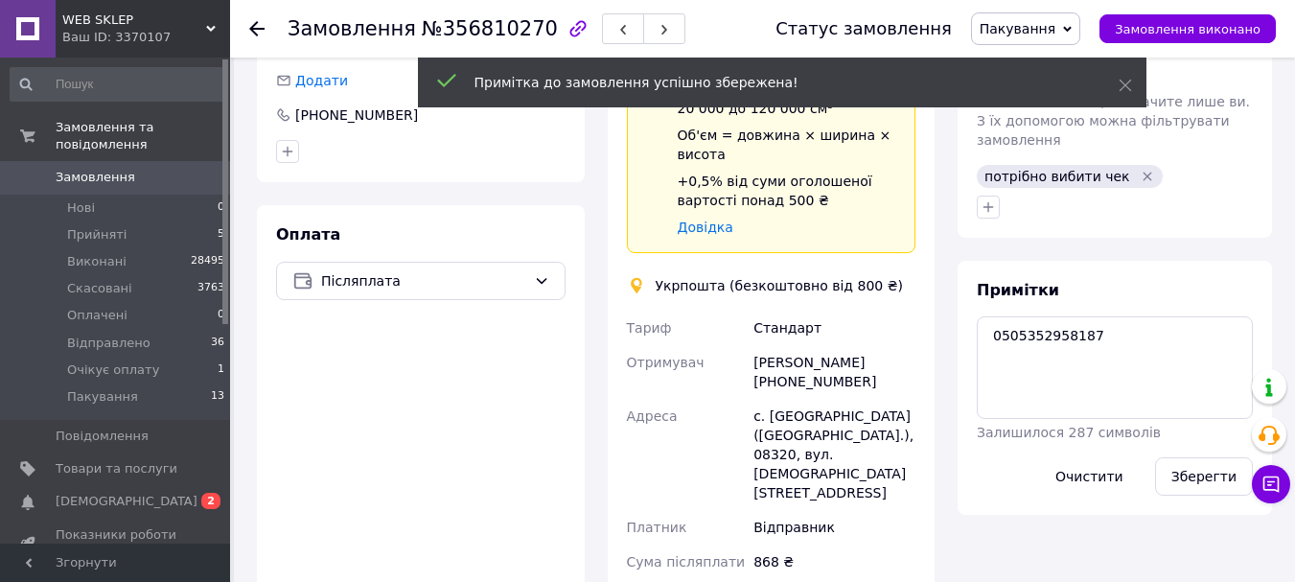
scroll to position [111, 0]
